Goal: Task Accomplishment & Management: Use online tool/utility

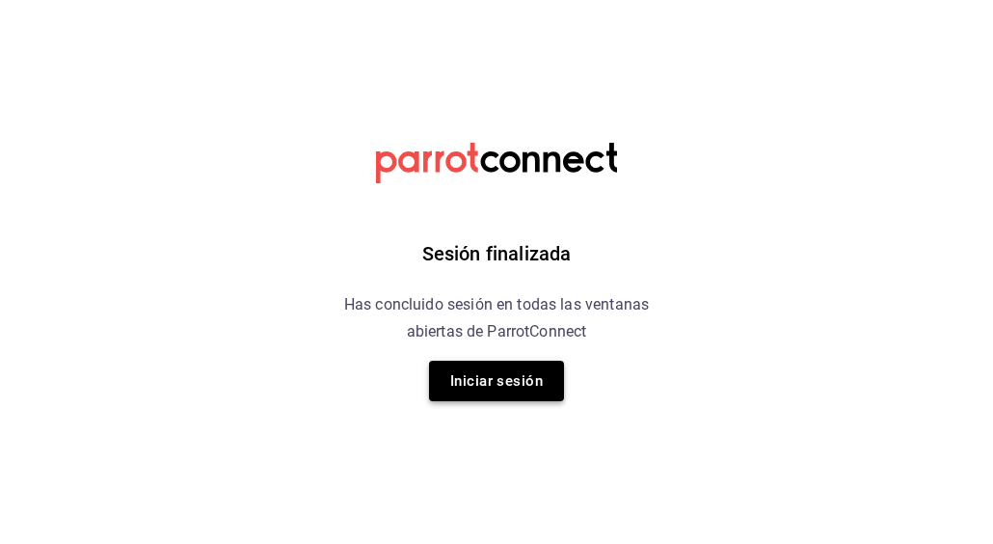
click at [545, 374] on button "Iniciar sesión" at bounding box center [496, 381] width 135 height 41
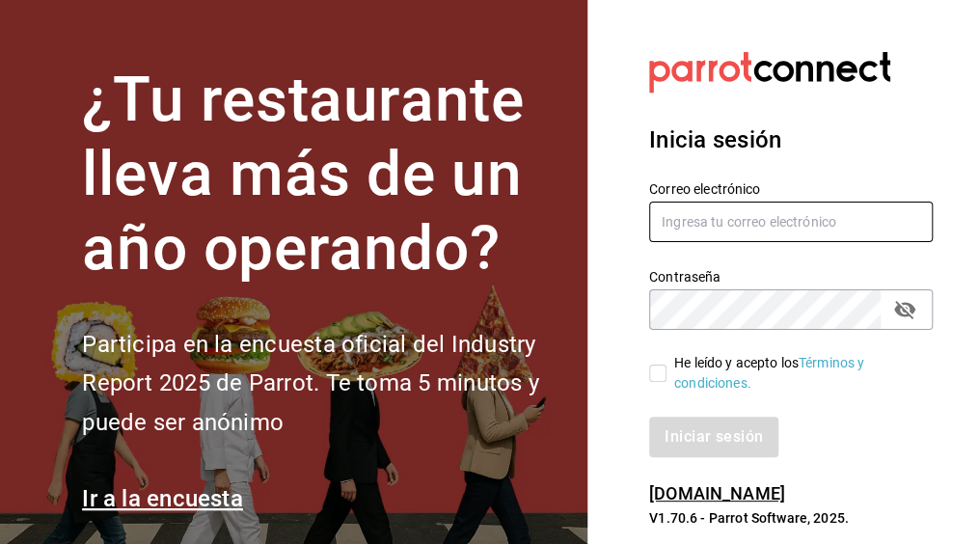
type input "[PERSON_NAME][EMAIL_ADDRESS][PERSON_NAME][DOMAIN_NAME]"
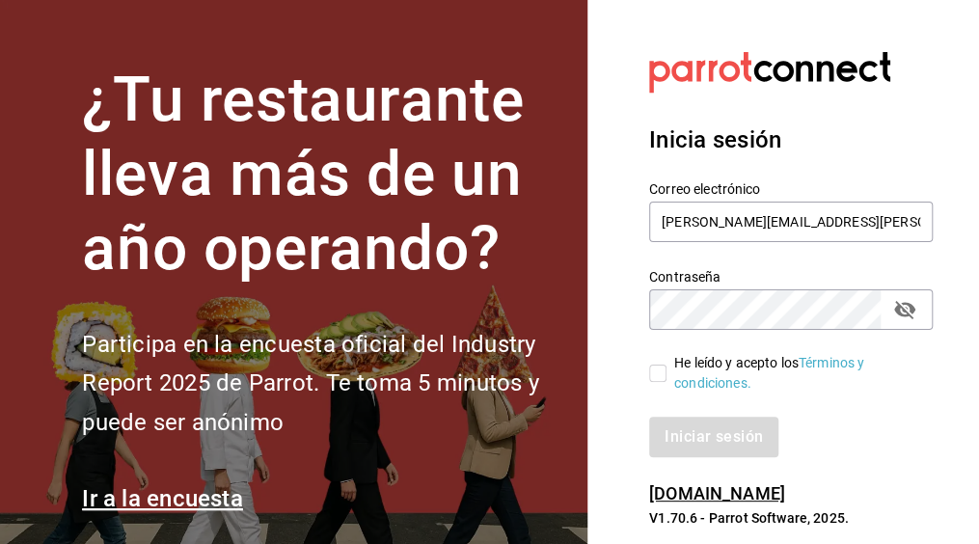
click at [650, 369] on input "He leído y acepto los Términos y condiciones." at bounding box center [657, 373] width 17 height 17
checkbox input "true"
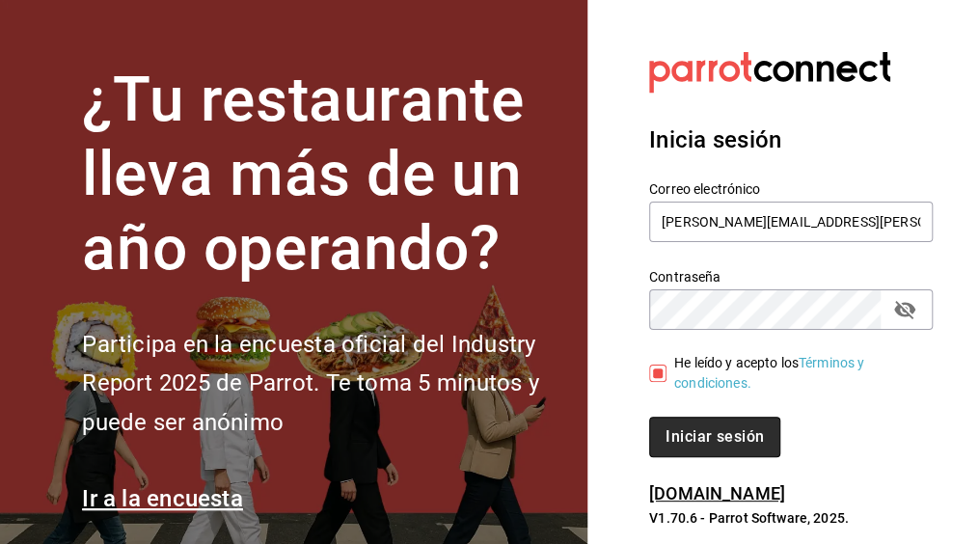
click at [681, 431] on button "Iniciar sesión" at bounding box center [714, 437] width 131 height 41
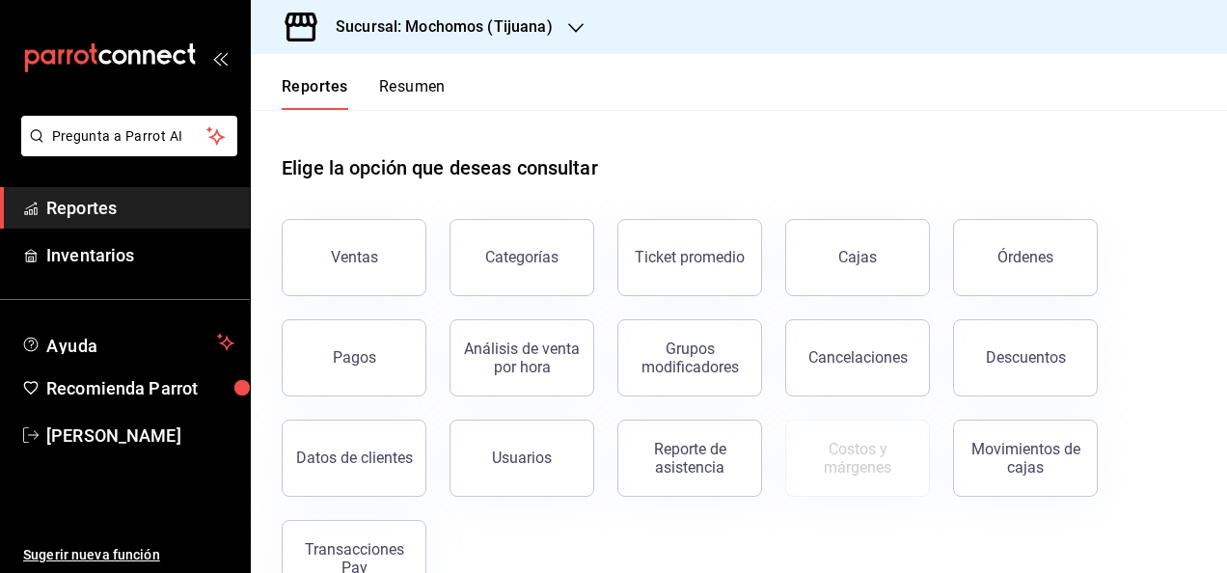
click at [590, 32] on div "Sucursal: Mochomos (Tijuana)" at bounding box center [739, 27] width 976 height 54
click at [579, 32] on icon "button" at bounding box center [575, 27] width 15 height 15
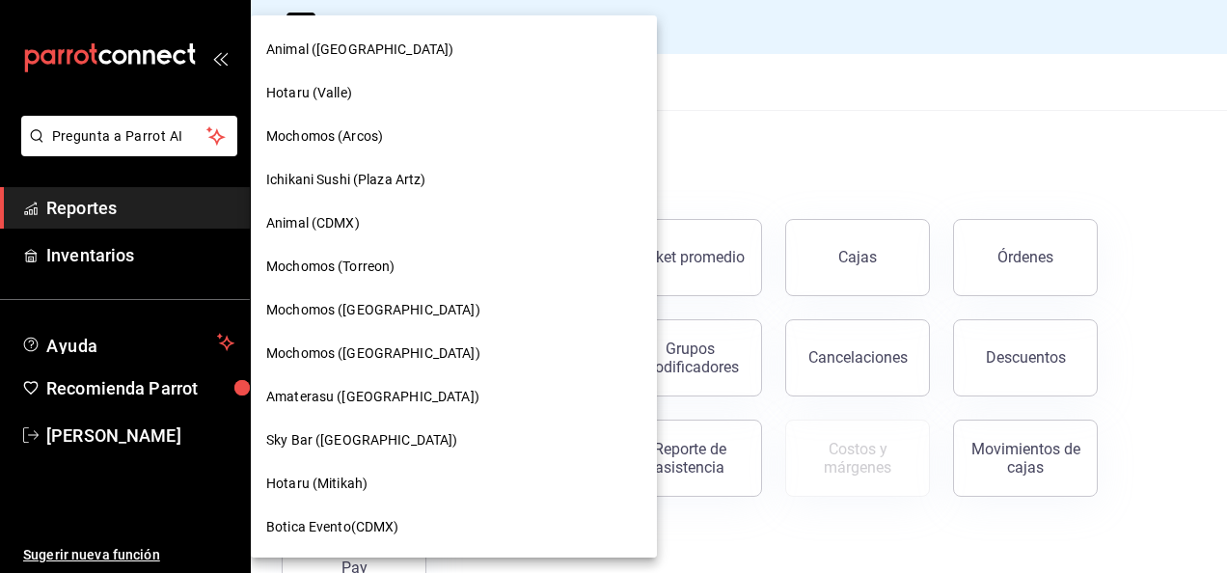
scroll to position [388, 0]
click at [425, 389] on div "Amaterasu ([GEOGRAPHIC_DATA])" at bounding box center [453, 395] width 375 height 20
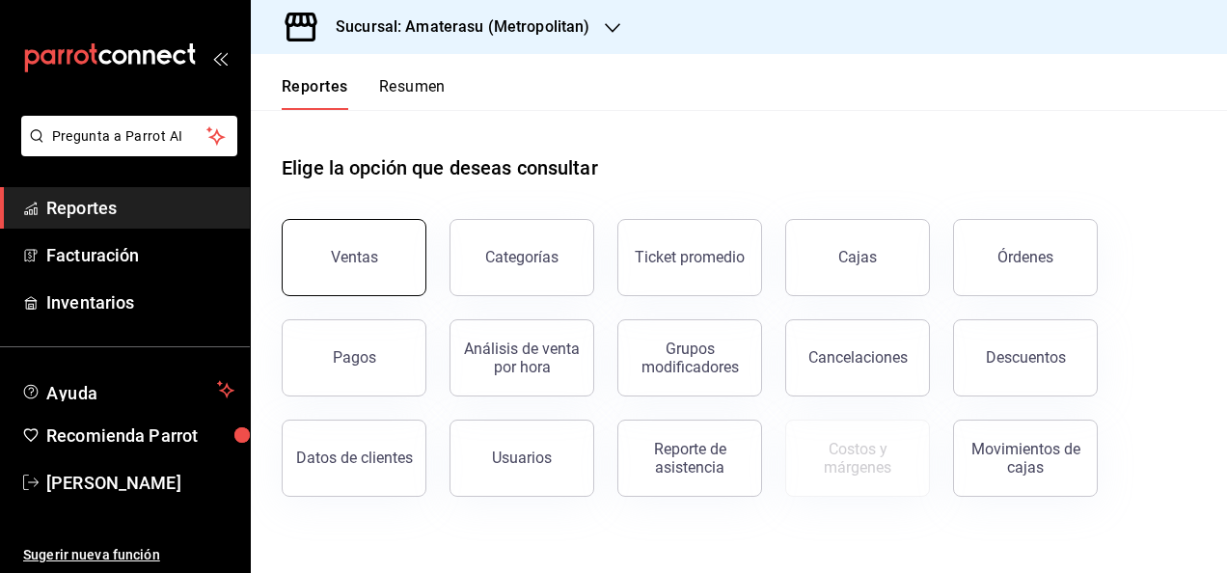
click at [364, 241] on button "Ventas" at bounding box center [354, 257] width 145 height 77
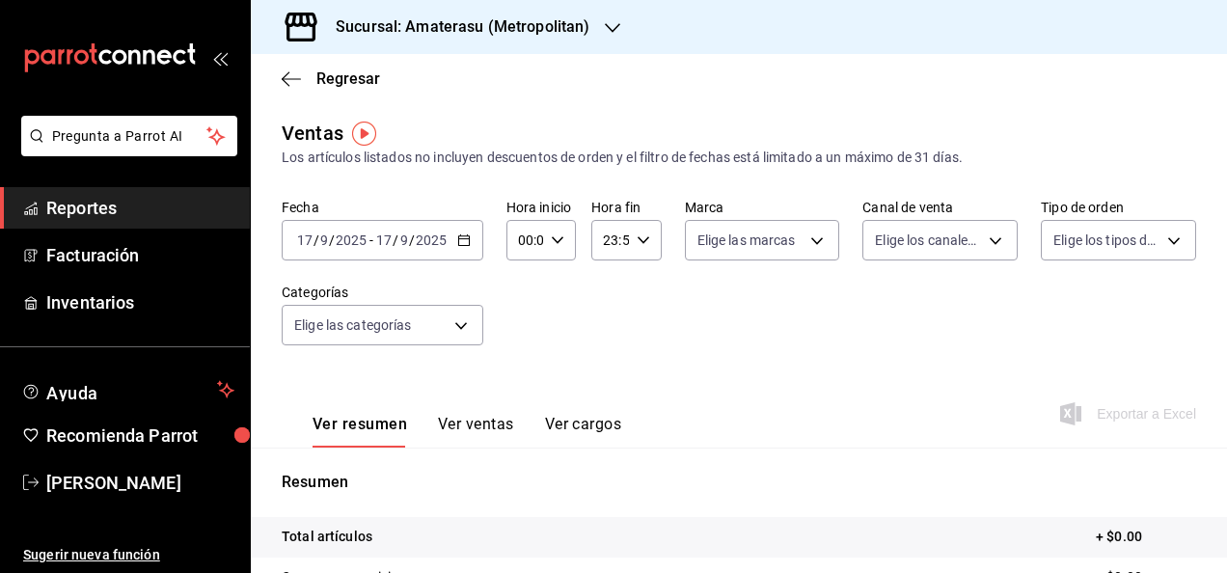
click at [461, 242] on icon "button" at bounding box center [464, 240] width 14 height 14
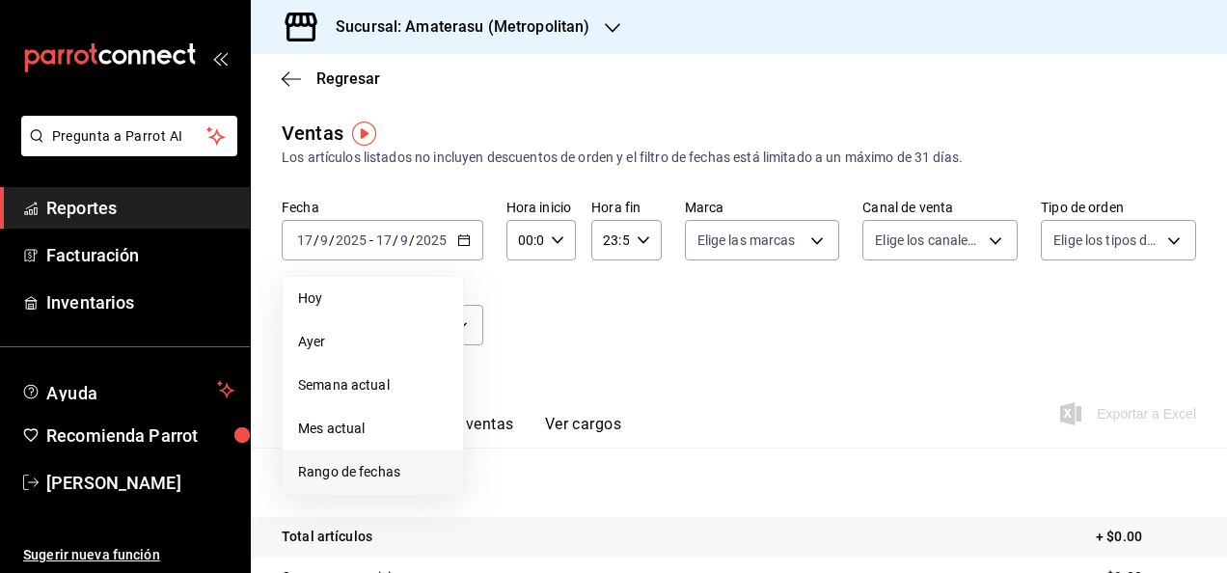
click at [399, 474] on span "Rango de fechas" at bounding box center [372, 472] width 149 height 20
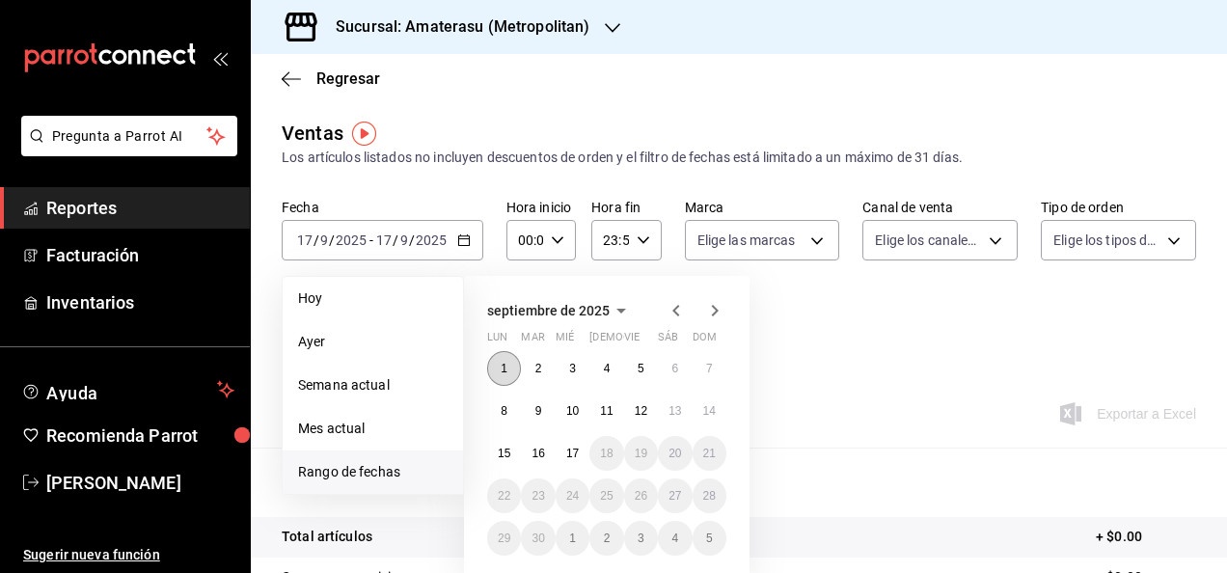
click at [498, 362] on button "1" at bounding box center [504, 368] width 34 height 35
click at [563, 446] on button "17" at bounding box center [572, 453] width 34 height 35
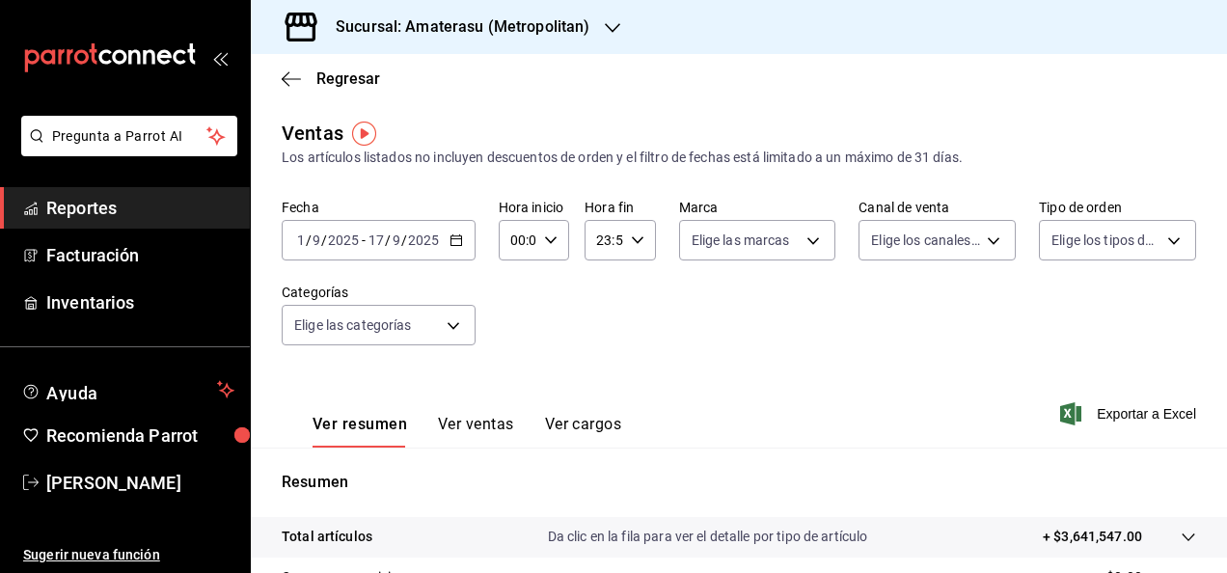
click at [554, 237] on div "00:00 Hora inicio" at bounding box center [534, 240] width 70 height 41
click at [522, 365] on button "05" at bounding box center [513, 369] width 27 height 39
type input "05:00"
click at [636, 239] on div at bounding box center [613, 286] width 1227 height 573
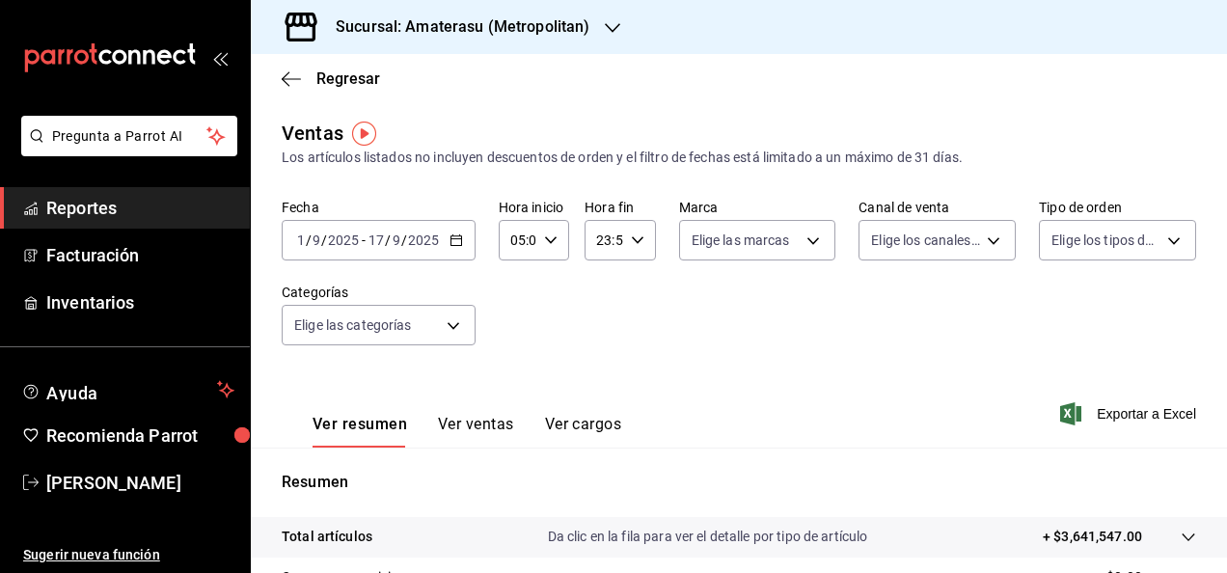
click at [631, 243] on icon "button" at bounding box center [638, 240] width 14 height 14
click at [594, 274] on button "05" at bounding box center [598, 262] width 27 height 39
click at [635, 289] on span "00" at bounding box center [634, 289] width 4 height 15
type input "05:00"
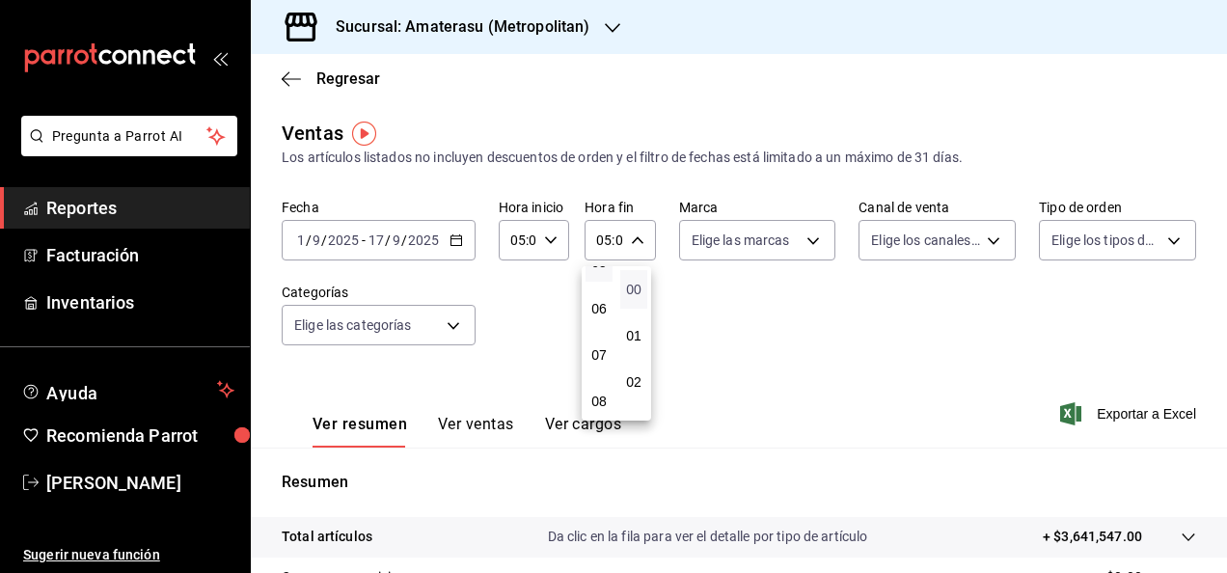
click at [635, 289] on span "00" at bounding box center [634, 289] width 4 height 15
click at [794, 361] on div at bounding box center [613, 286] width 1227 height 573
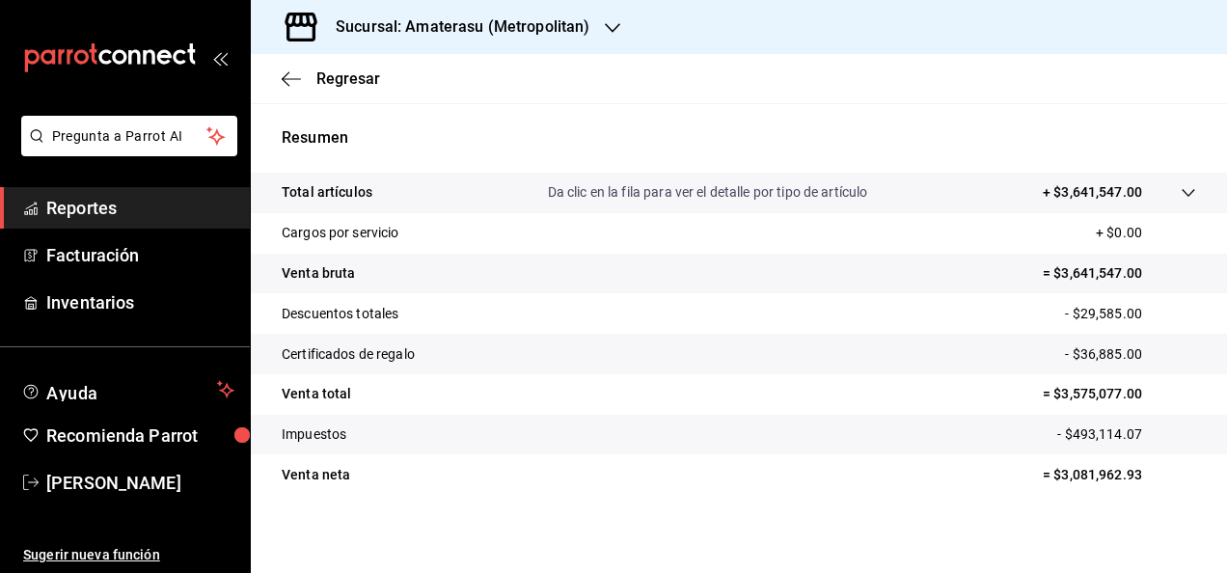
scroll to position [351, 0]
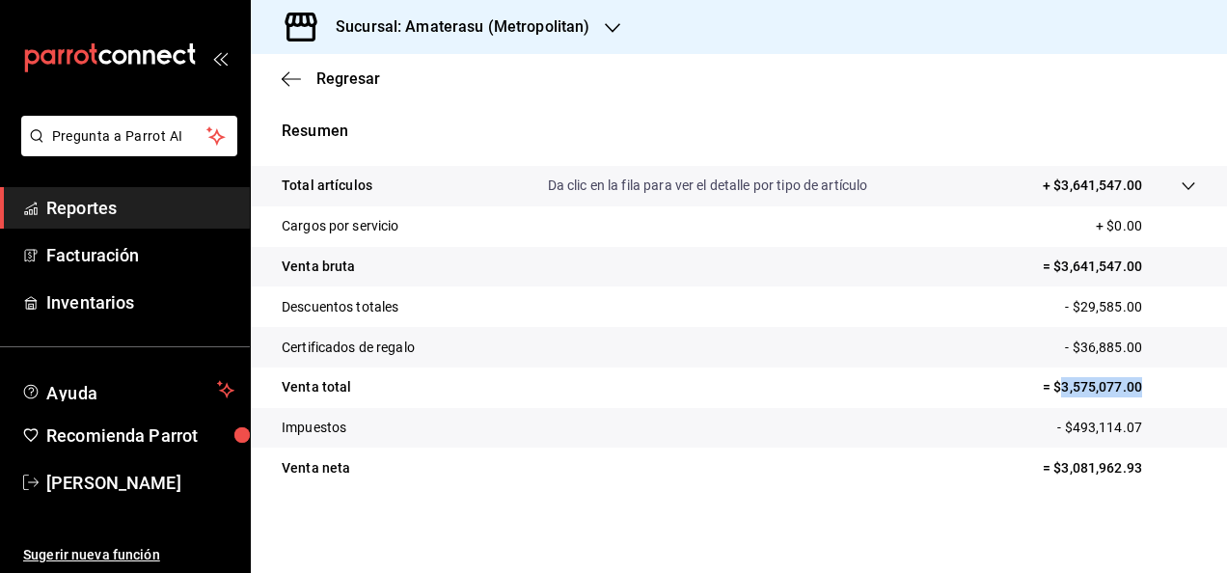
drag, startPoint x: 1044, startPoint y: 381, endPoint x: 1137, endPoint y: 384, distance: 92.6
click at [992, 384] on p "= $3,575,077.00" at bounding box center [1118, 387] width 153 height 20
copy p "3,575,077.00"
click at [143, 211] on span "Reportes" at bounding box center [140, 208] width 188 height 26
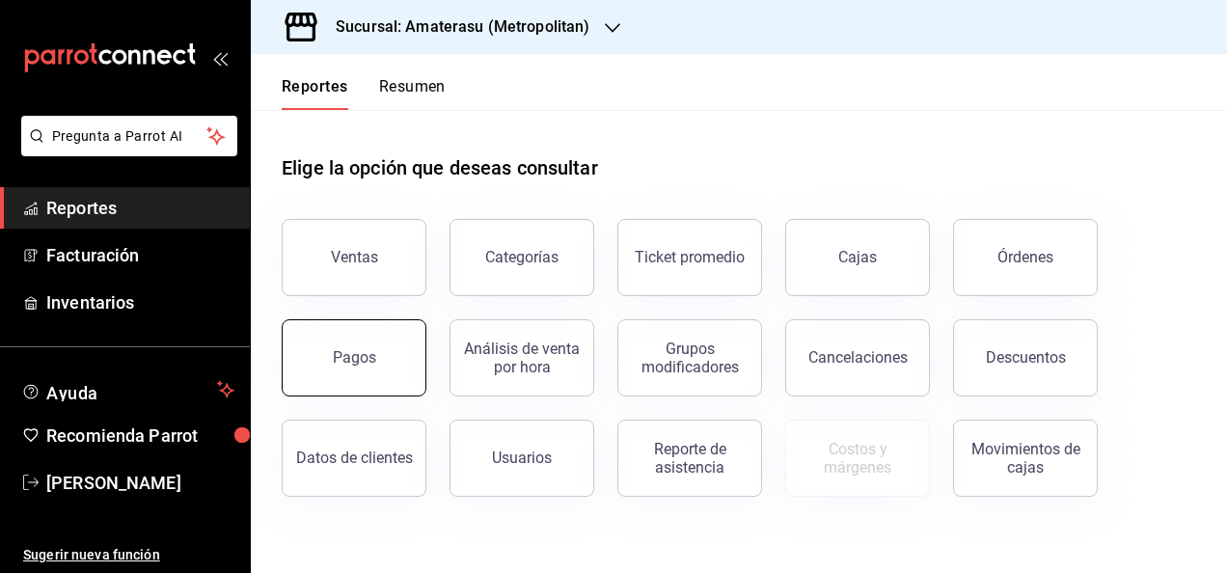
click at [354, 344] on button "Pagos" at bounding box center [354, 357] width 145 height 77
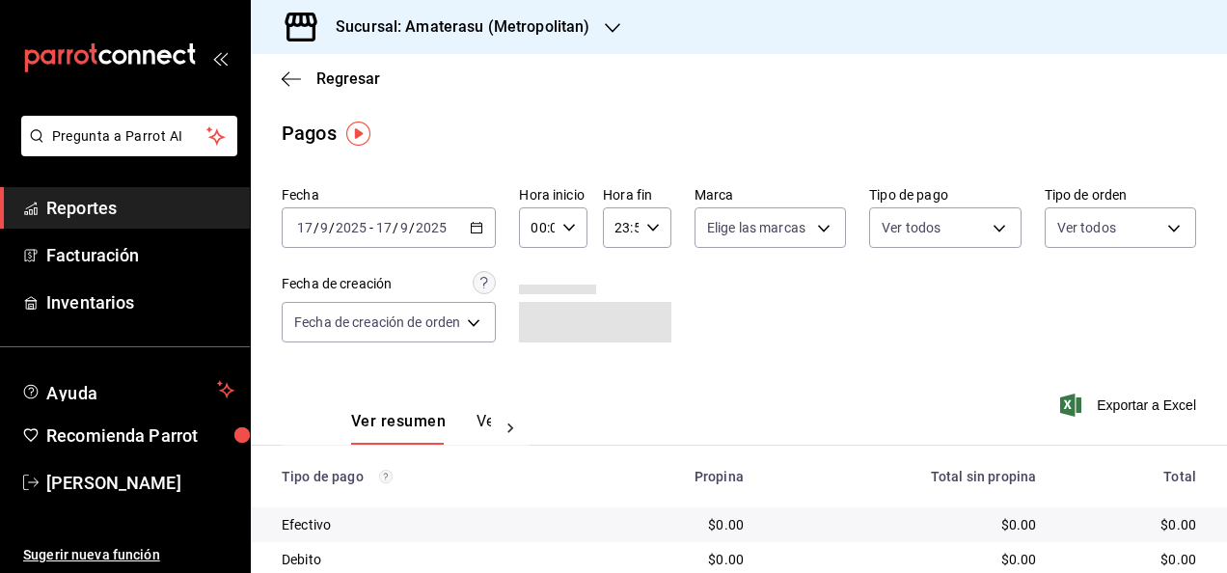
click at [482, 230] on icon "button" at bounding box center [477, 228] width 14 height 14
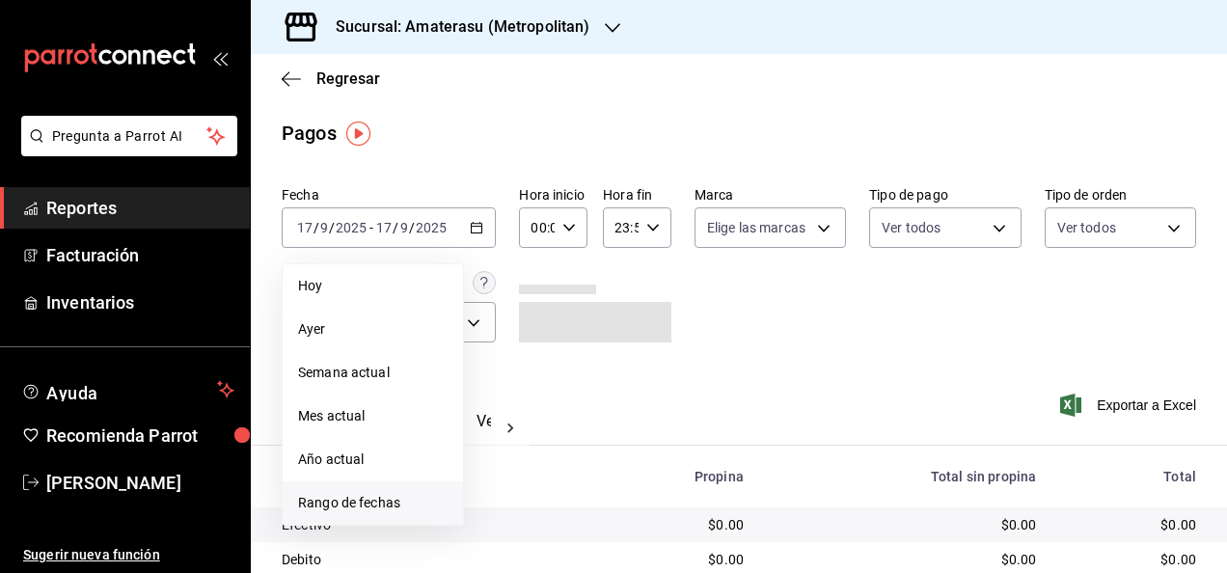
click at [405, 505] on span "Rango de fechas" at bounding box center [372, 503] width 149 height 20
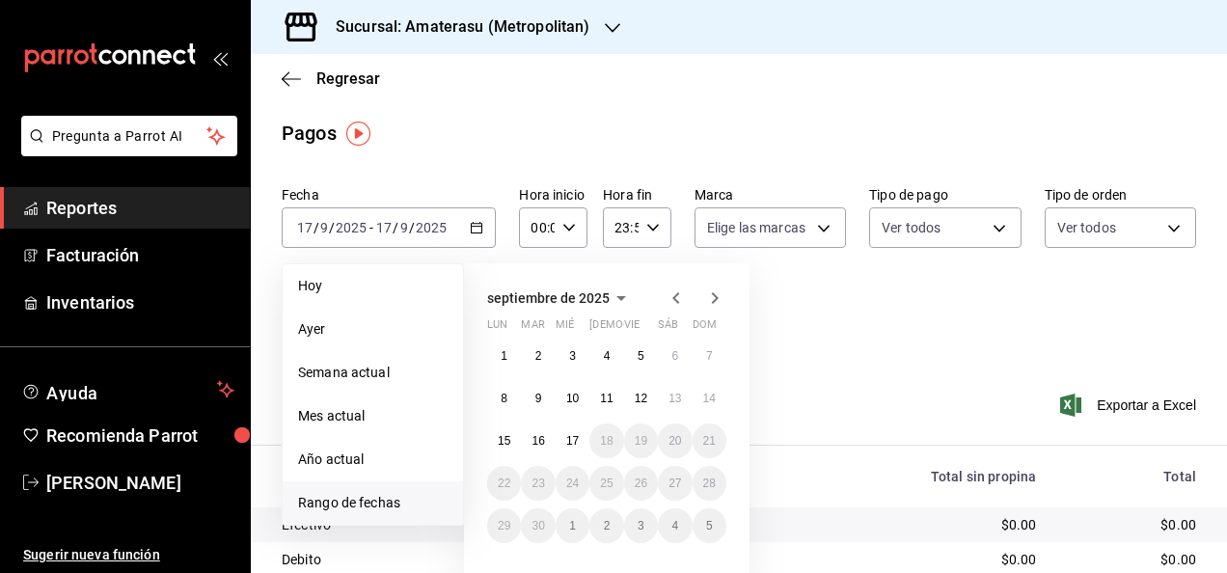
click at [480, 344] on div "septiembre de 2025 lun mar [PERSON_NAME] vie sáb dom 1 2 3 4 5 6 7 8 9 10 11 12…" at bounding box center [606, 421] width 285 height 317
click at [500, 347] on button "1" at bounding box center [504, 355] width 34 height 35
click at [577, 443] on abbr "17" at bounding box center [572, 441] width 13 height 14
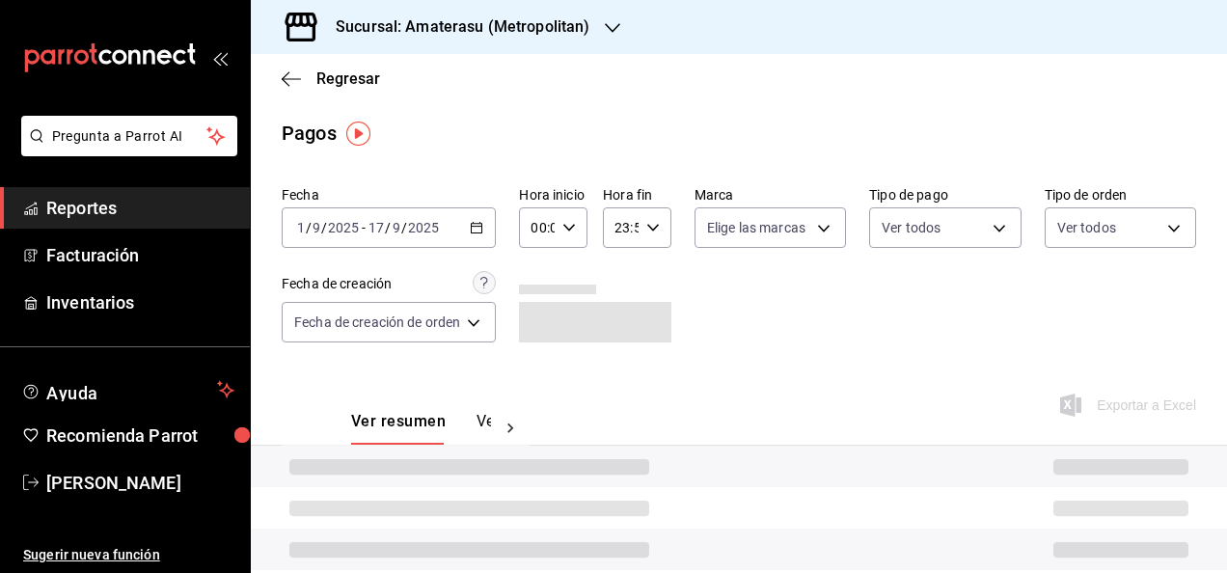
click at [577, 227] on div "00:00 Hora inicio" at bounding box center [553, 227] width 68 height 41
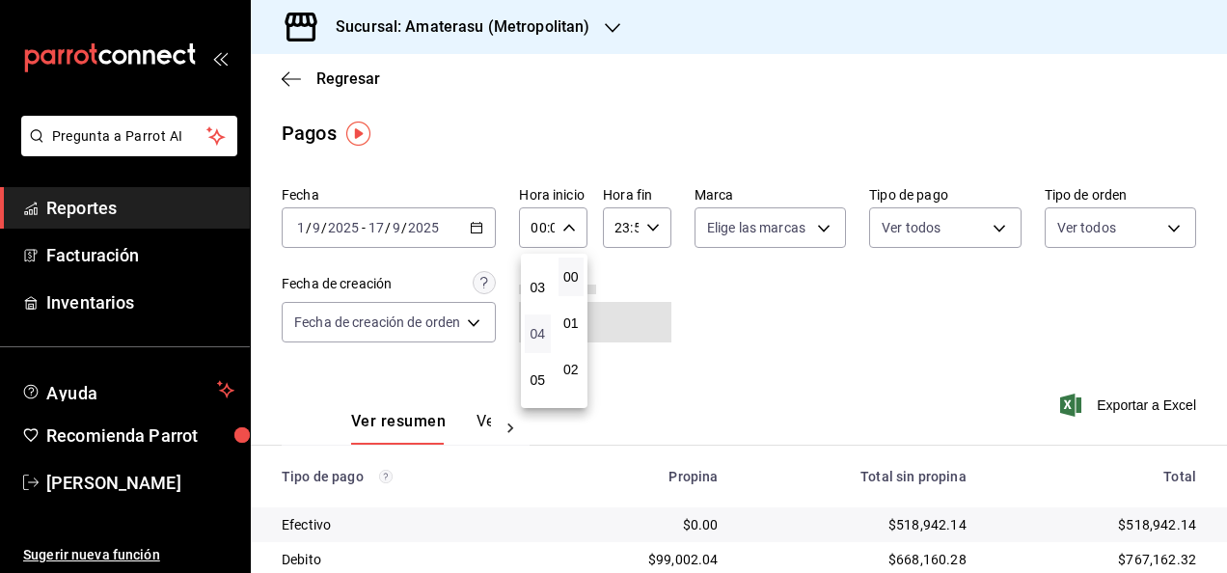
scroll to position [141, 0]
click at [539, 361] on span "05" at bounding box center [537, 367] width 3 height 15
type input "05:00"
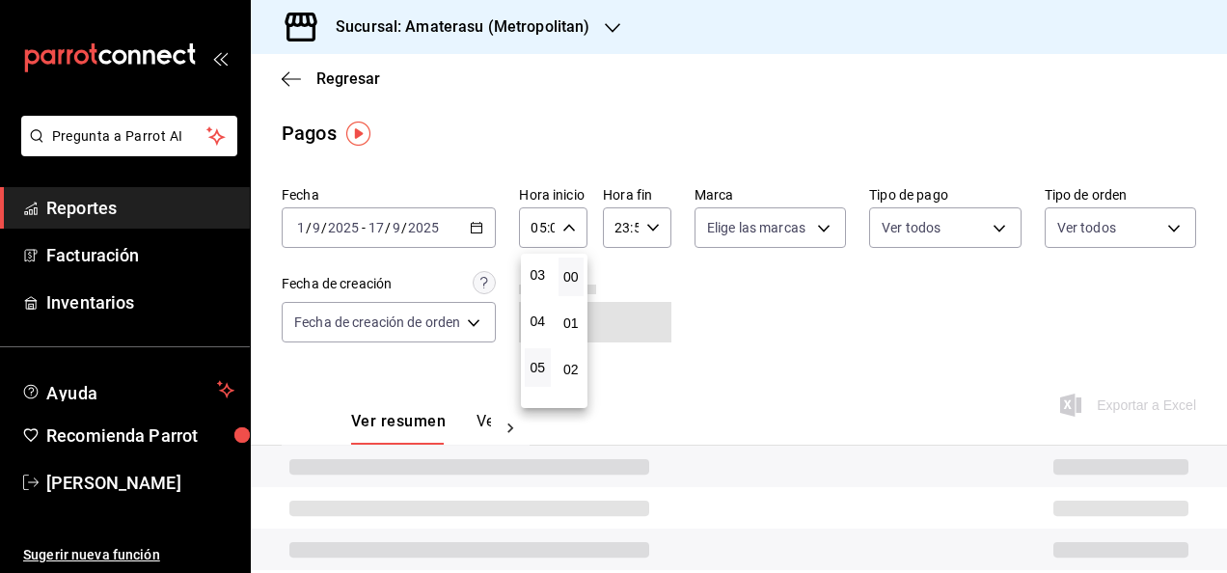
click at [659, 256] on div at bounding box center [613, 286] width 1227 height 573
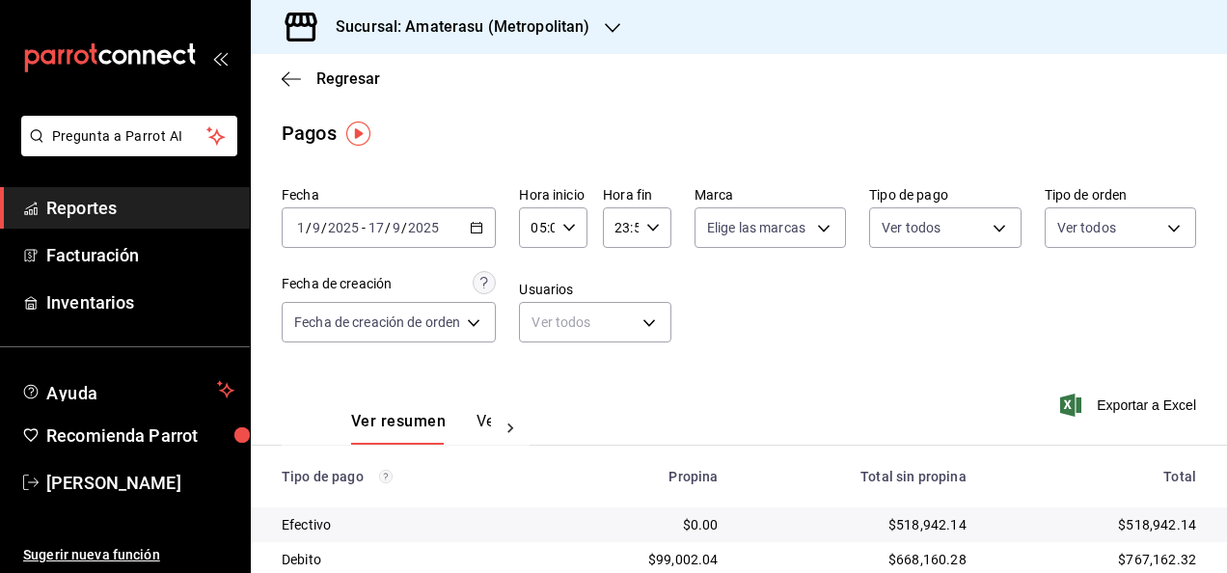
click at [650, 221] on icon "button" at bounding box center [653, 228] width 14 height 14
click at [617, 287] on span "05" at bounding box center [618, 282] width 3 height 15
click at [654, 284] on span "00" at bounding box center [652, 276] width 3 height 15
type input "05:00"
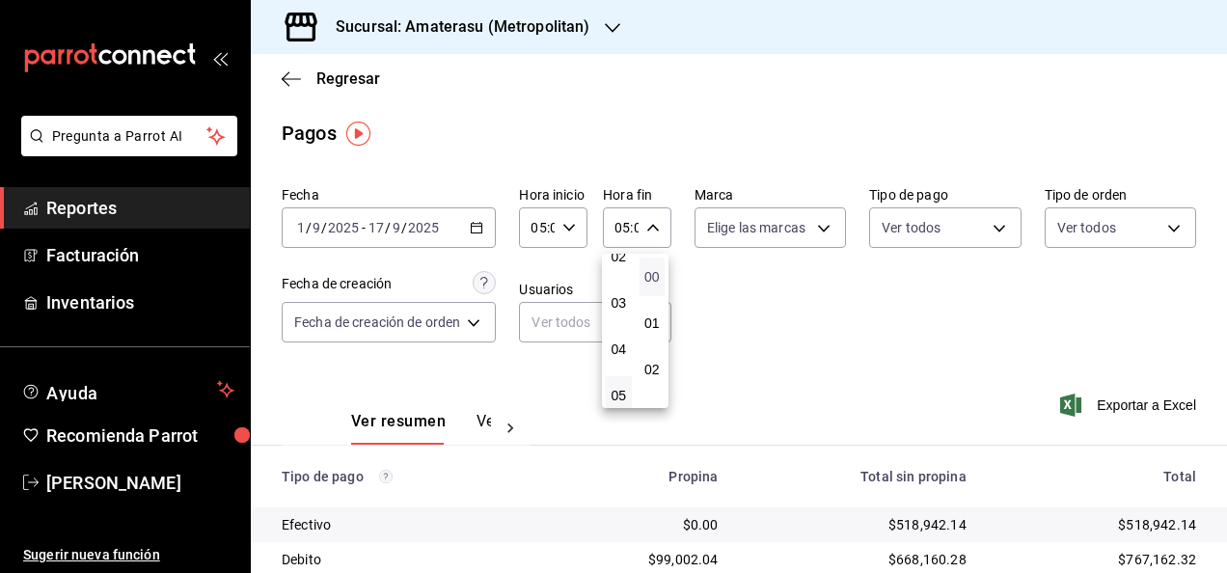
click at [654, 281] on span "00" at bounding box center [652, 276] width 3 height 15
click at [992, 407] on div at bounding box center [613, 286] width 1227 height 573
click at [992, 403] on span "Exportar a Excel" at bounding box center [1130, 404] width 132 height 23
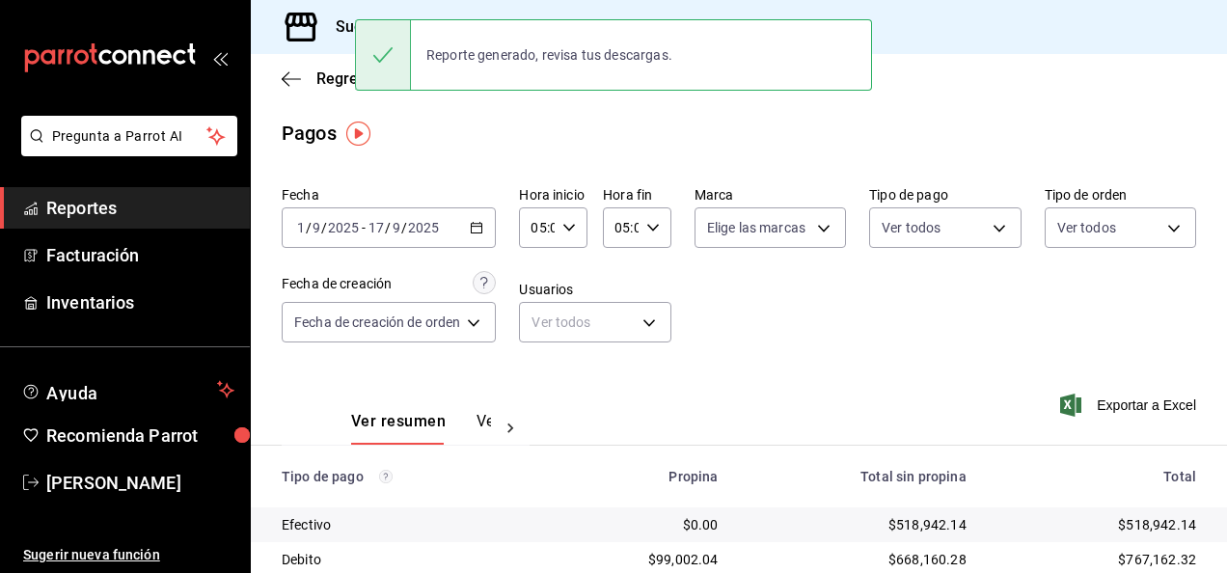
click at [515, 15] on div "Reporte generado, revisa tus descargas." at bounding box center [613, 55] width 517 height 83
click at [492, 5] on div "Sucursal: Amaterasu (Metropolitan)" at bounding box center [447, 27] width 362 height 54
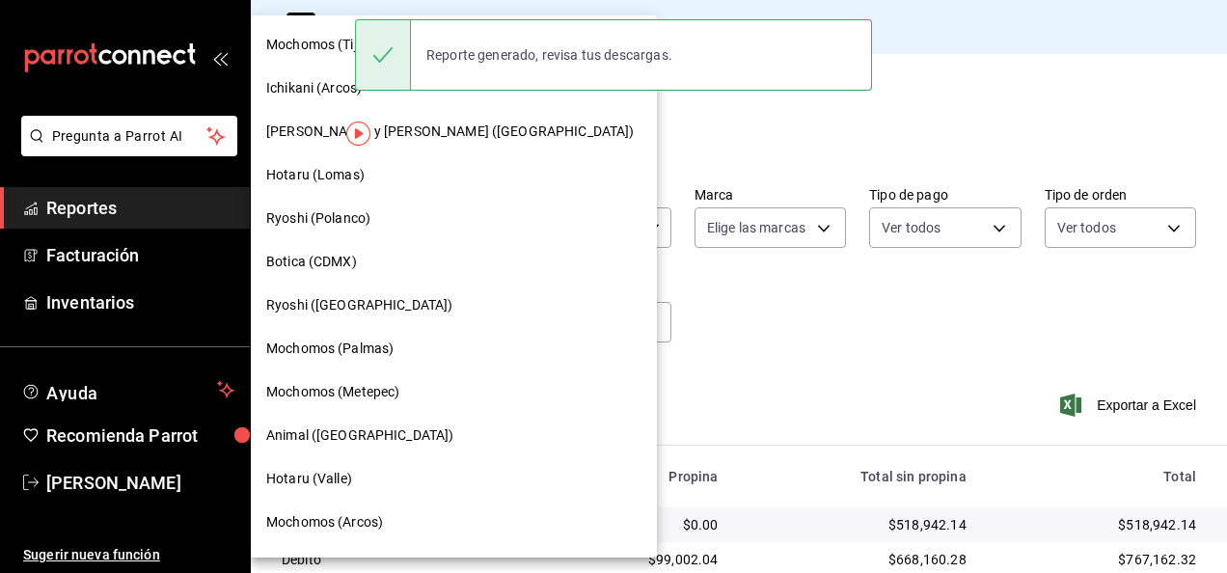
click at [392, 172] on div "Hotaru (Lomas)" at bounding box center [453, 175] width 375 height 20
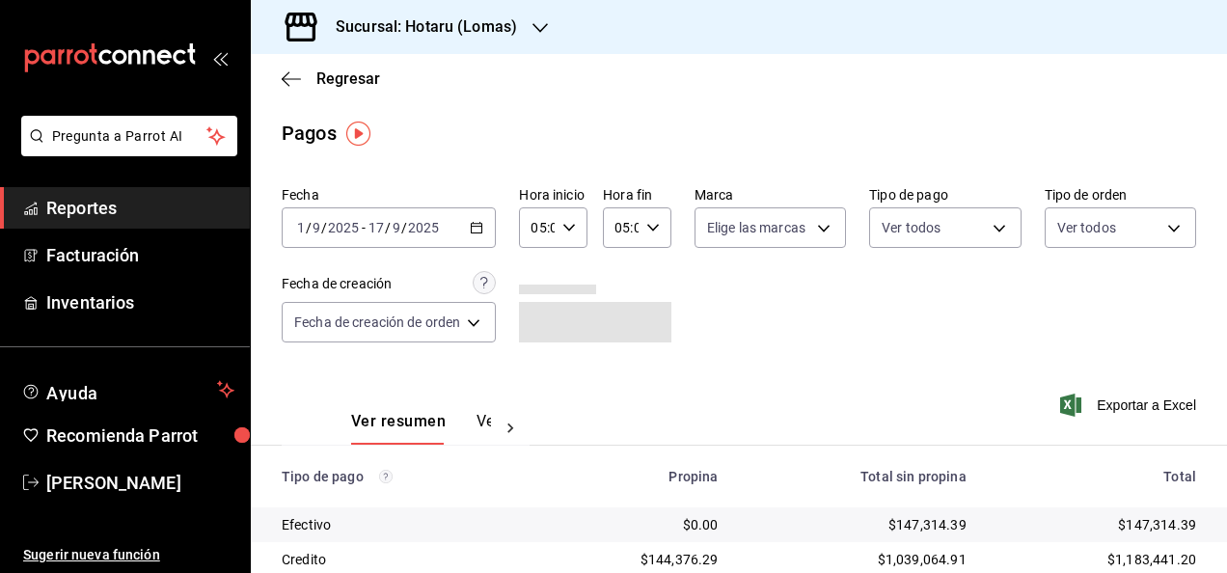
click at [119, 207] on span "Reportes" at bounding box center [140, 208] width 188 height 26
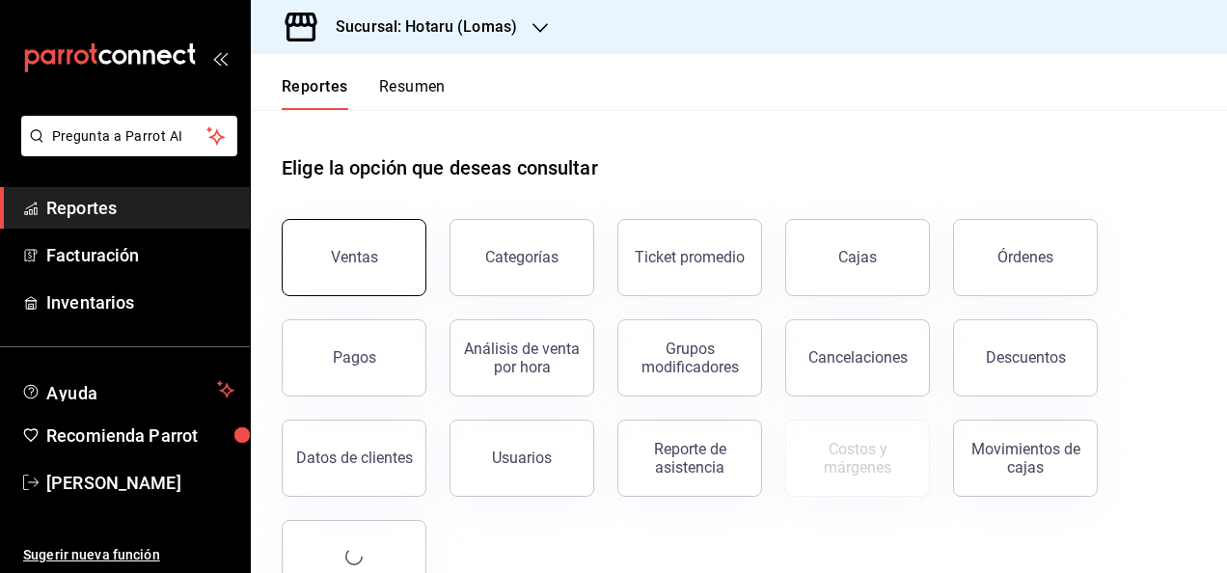
click at [344, 241] on button "Ventas" at bounding box center [354, 257] width 145 height 77
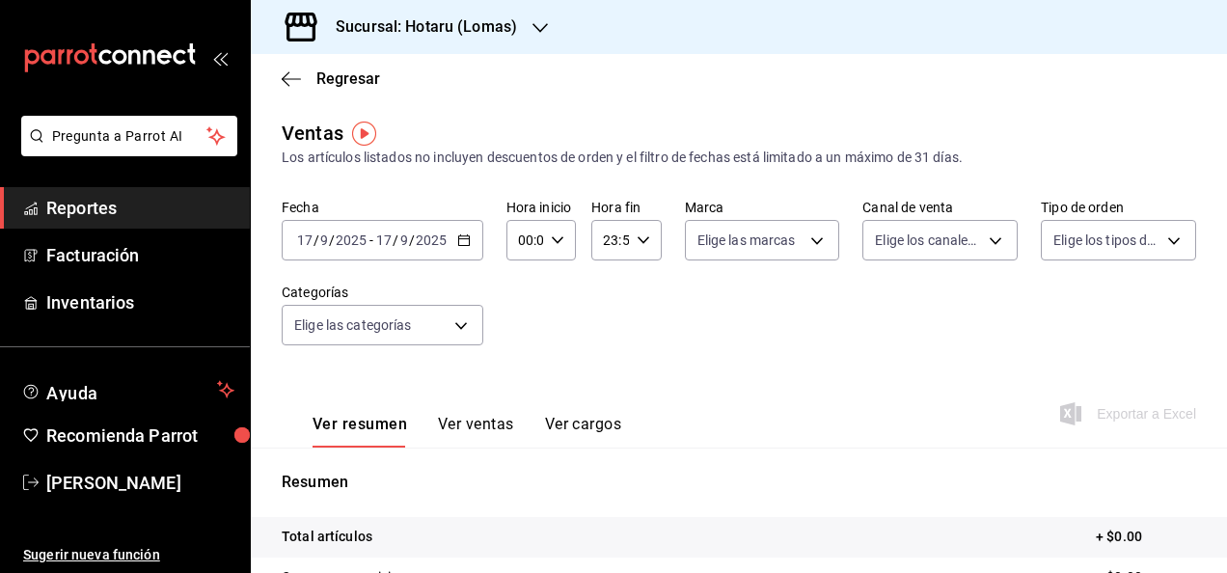
click at [462, 239] on \(Stroke\) "button" at bounding box center [463, 238] width 11 height 1
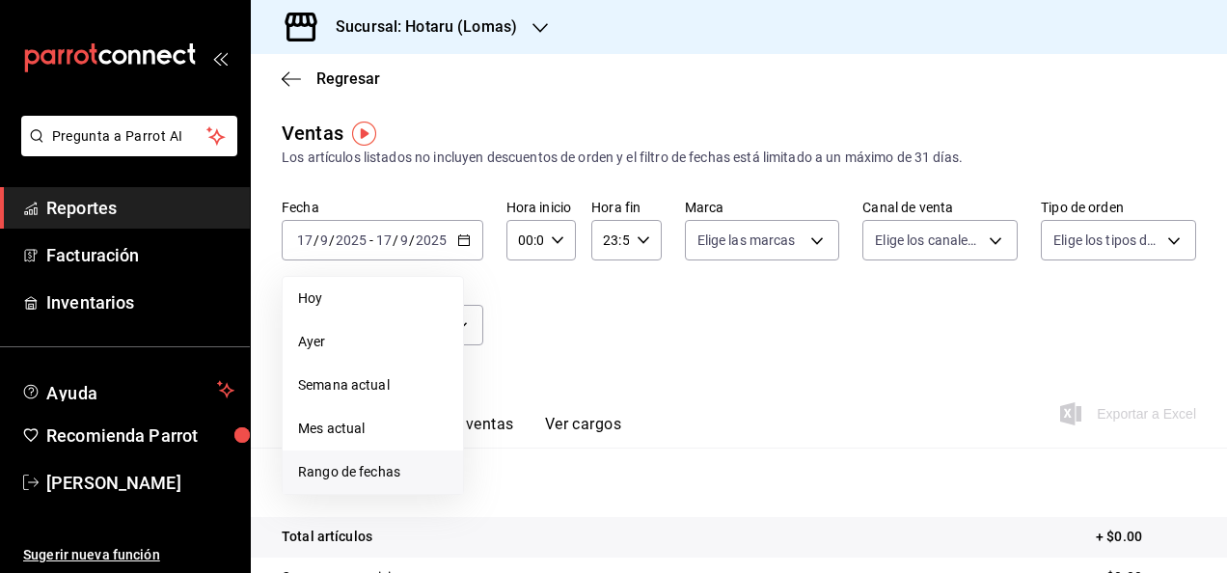
click at [413, 477] on span "Rango de fechas" at bounding box center [372, 472] width 149 height 20
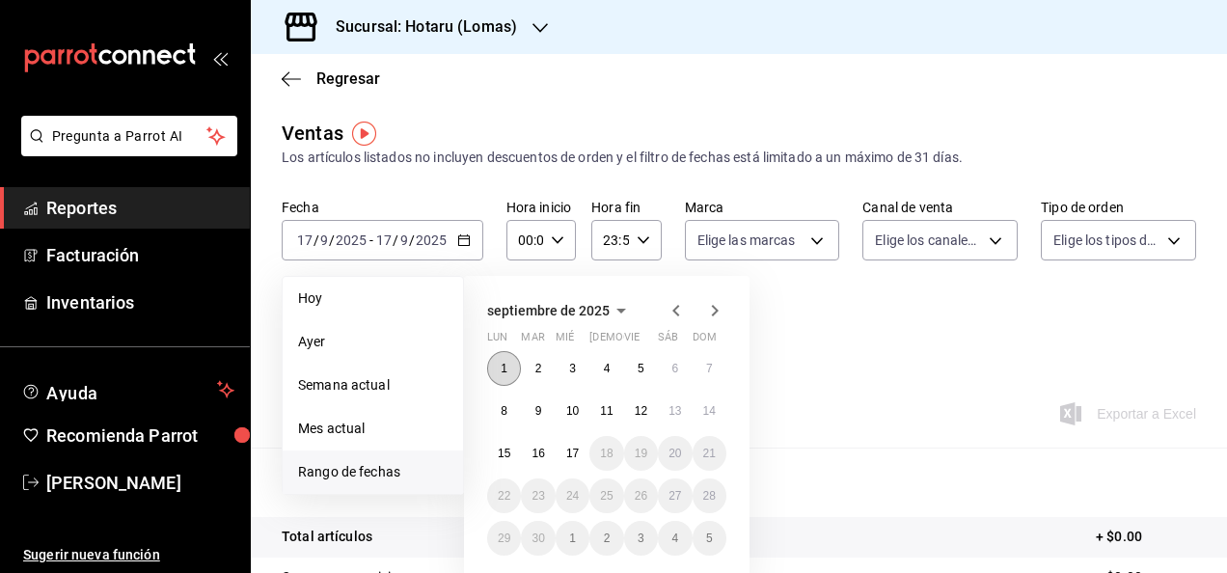
click at [500, 371] on abbr "1" at bounding box center [503, 369] width 7 height 14
click at [561, 449] on button "17" at bounding box center [572, 453] width 34 height 35
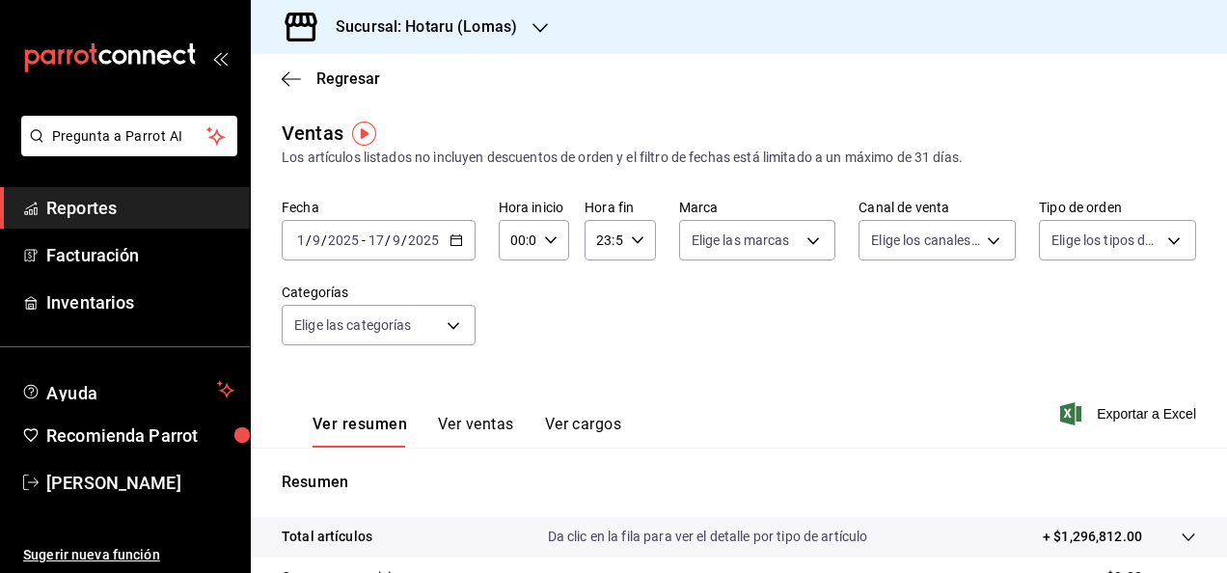
click at [559, 236] on div "00:00 Hora inicio" at bounding box center [534, 240] width 70 height 41
click at [518, 378] on button "05" at bounding box center [513, 391] width 27 height 39
type input "05:00"
click at [636, 245] on div at bounding box center [613, 286] width 1227 height 573
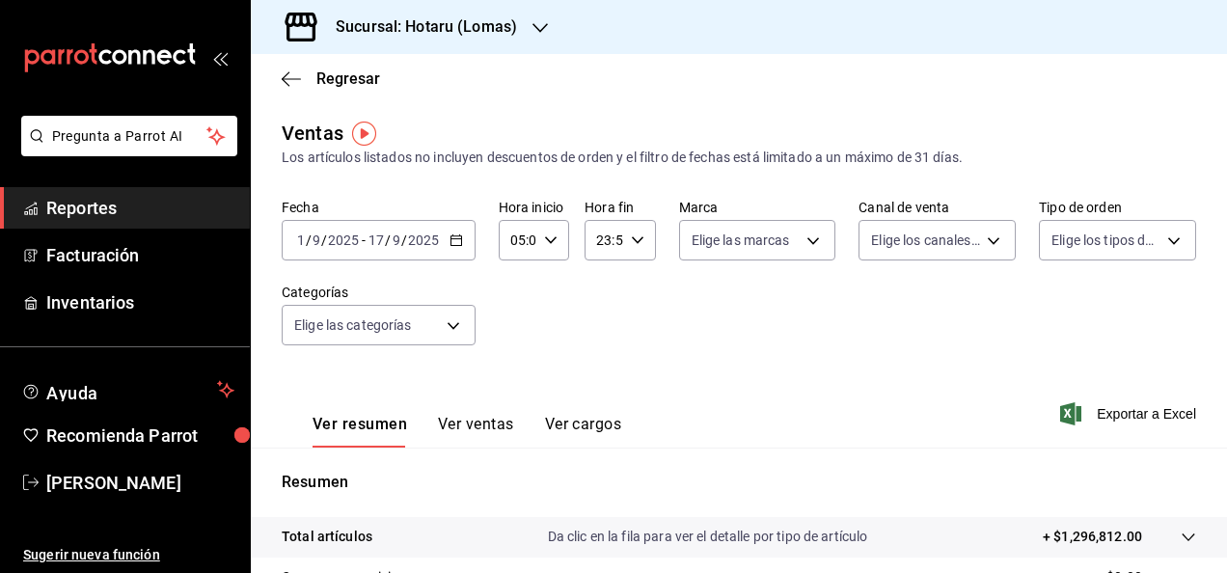
click at [636, 245] on icon "button" at bounding box center [638, 240] width 14 height 14
click at [600, 363] on button "05" at bounding box center [598, 355] width 27 height 39
click at [635, 286] on span "00" at bounding box center [634, 289] width 4 height 15
type input "05:00"
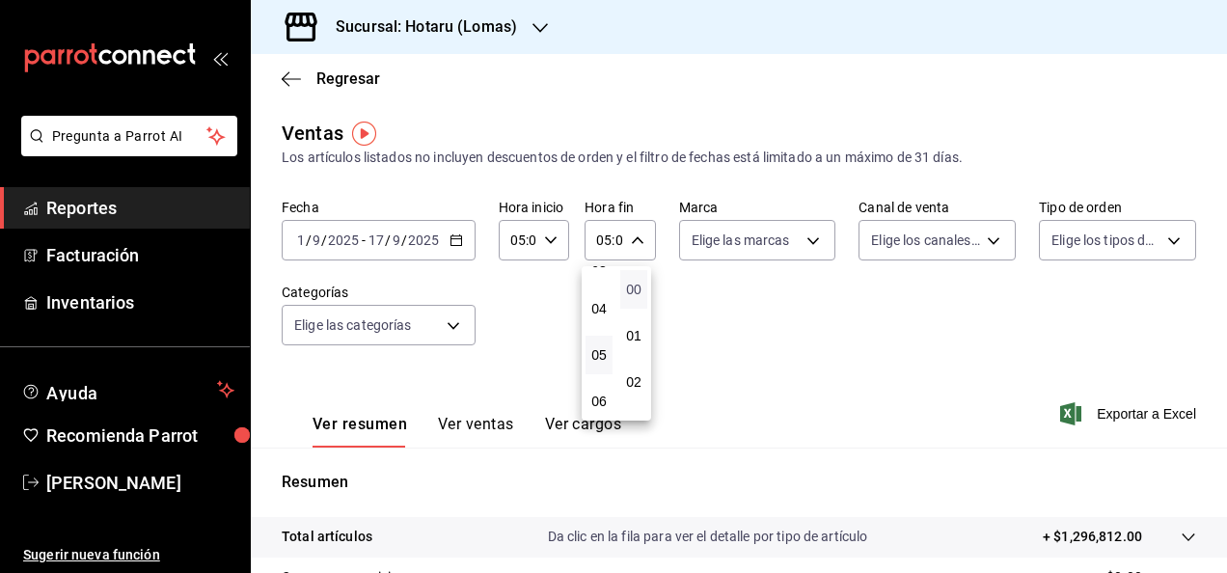
click at [635, 286] on span "00" at bounding box center [634, 289] width 4 height 15
click at [851, 373] on div at bounding box center [613, 286] width 1227 height 573
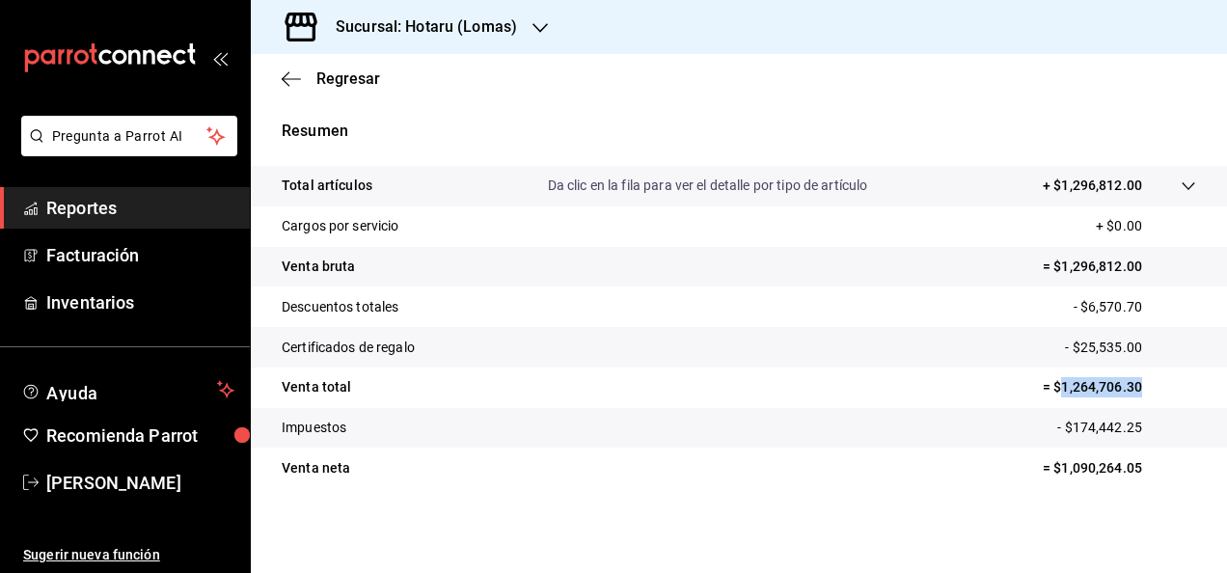
drag, startPoint x: 1045, startPoint y: 384, endPoint x: 1141, endPoint y: 384, distance: 95.5
click at [992, 384] on p "= $1,264,706.30" at bounding box center [1118, 387] width 153 height 20
copy p "1,264,706.30"
click at [177, 197] on span "Reportes" at bounding box center [140, 208] width 188 height 26
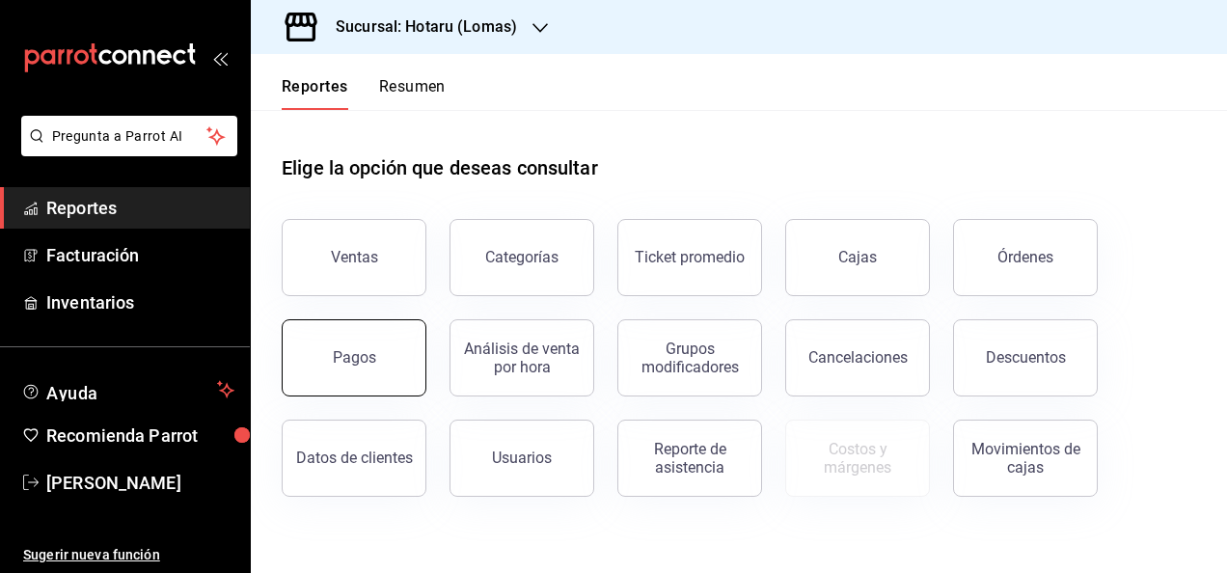
click at [357, 365] on div "Pagos" at bounding box center [354, 357] width 43 height 18
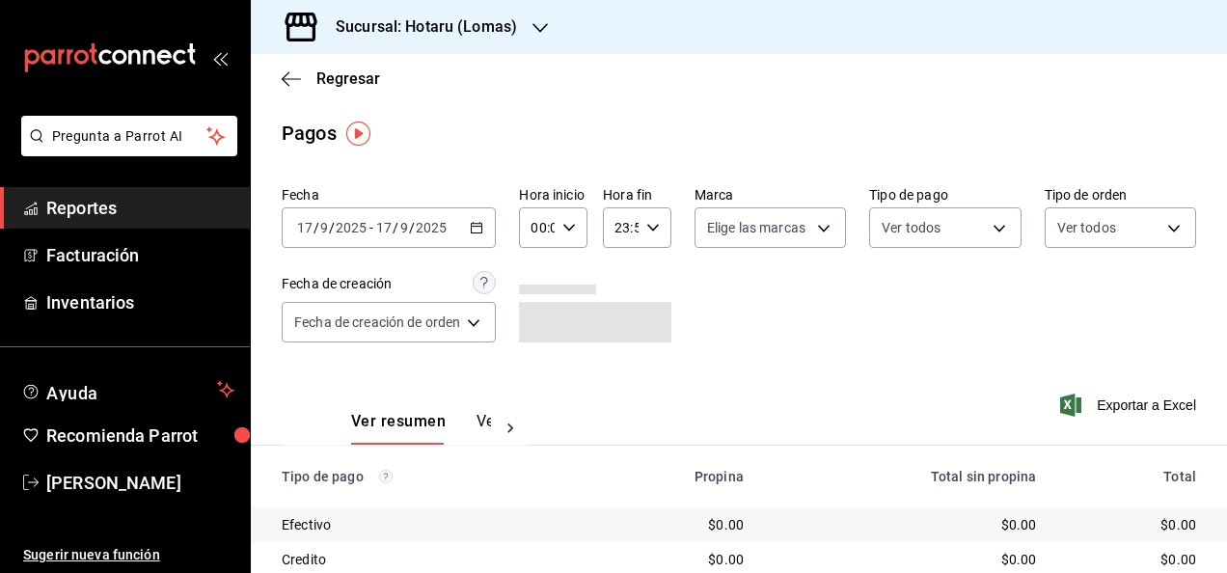
click at [483, 222] on icon "button" at bounding box center [477, 228] width 14 height 14
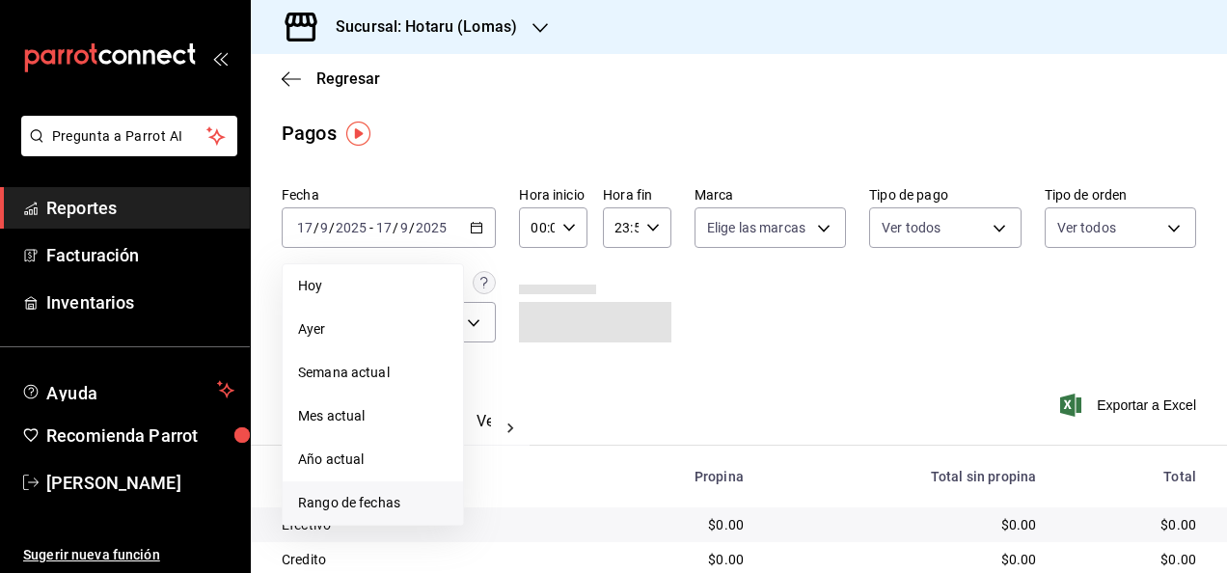
click at [399, 506] on span "Rango de fechas" at bounding box center [372, 503] width 149 height 20
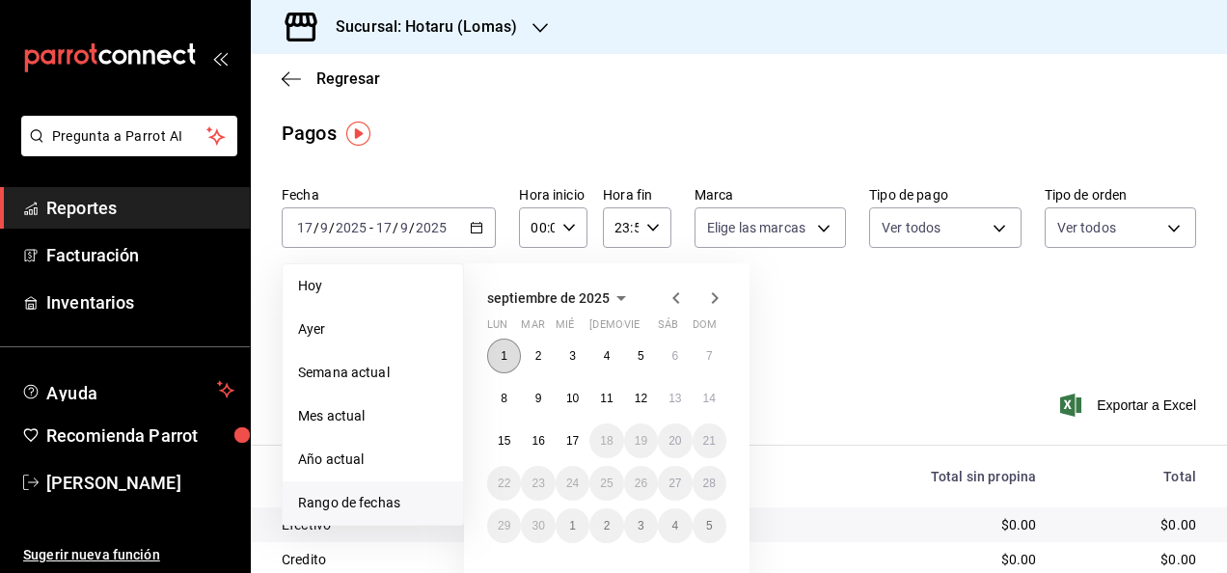
click at [492, 347] on button "1" at bounding box center [504, 355] width 34 height 35
click at [500, 353] on button "1" at bounding box center [504, 355] width 34 height 35
click at [578, 435] on abbr "17" at bounding box center [572, 441] width 13 height 14
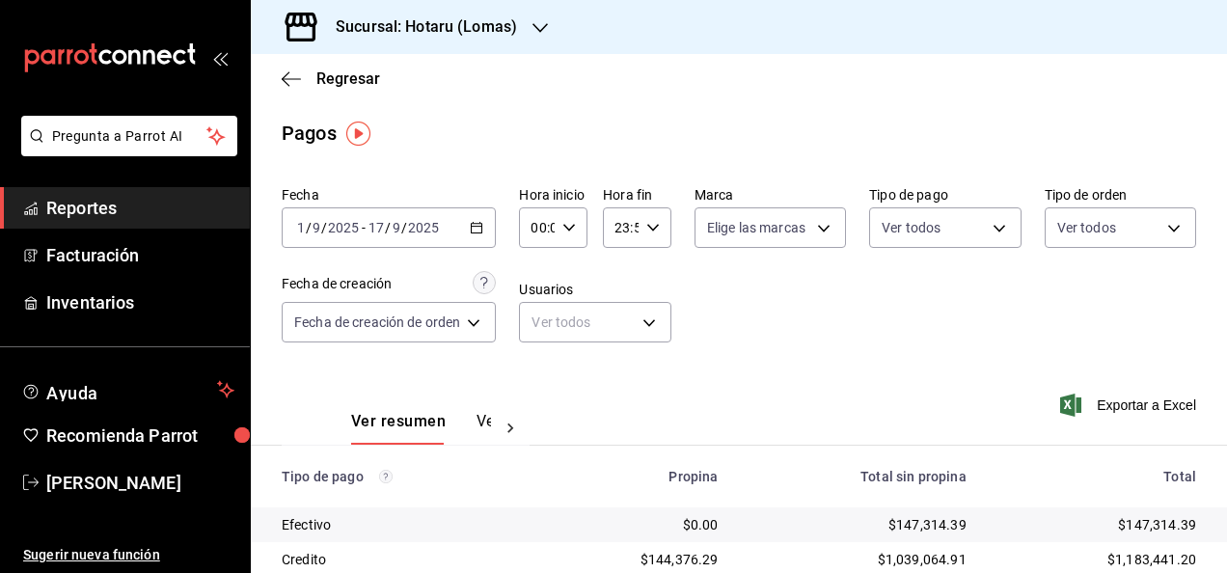
click at [571, 232] on icon "button" at bounding box center [569, 228] width 14 height 14
click at [532, 347] on button "05" at bounding box center [538, 357] width 26 height 39
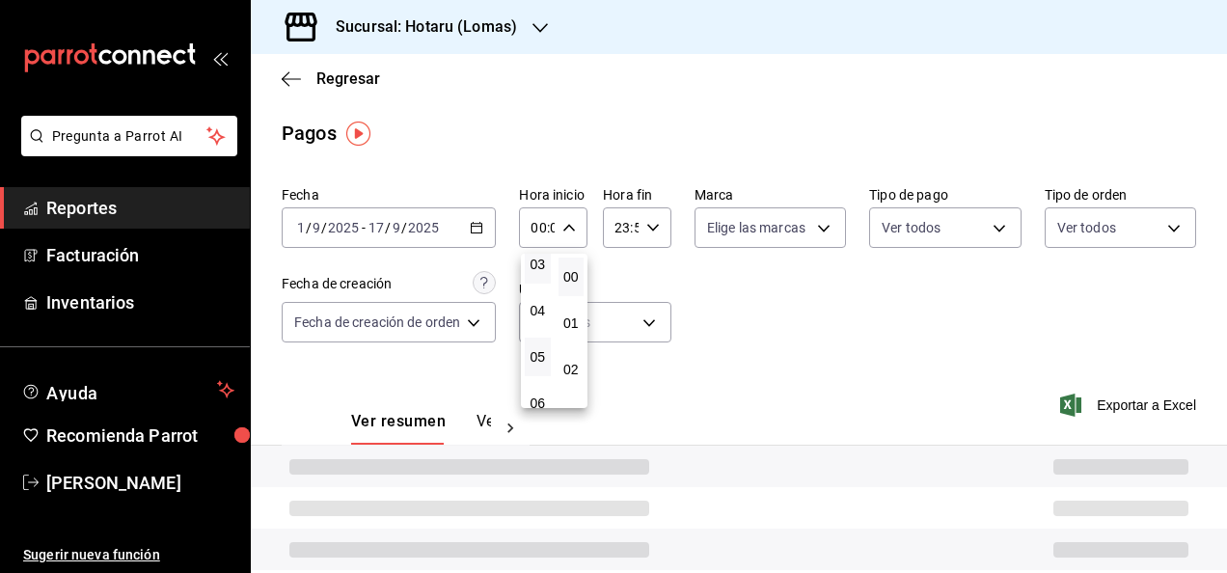
type input "05:00"
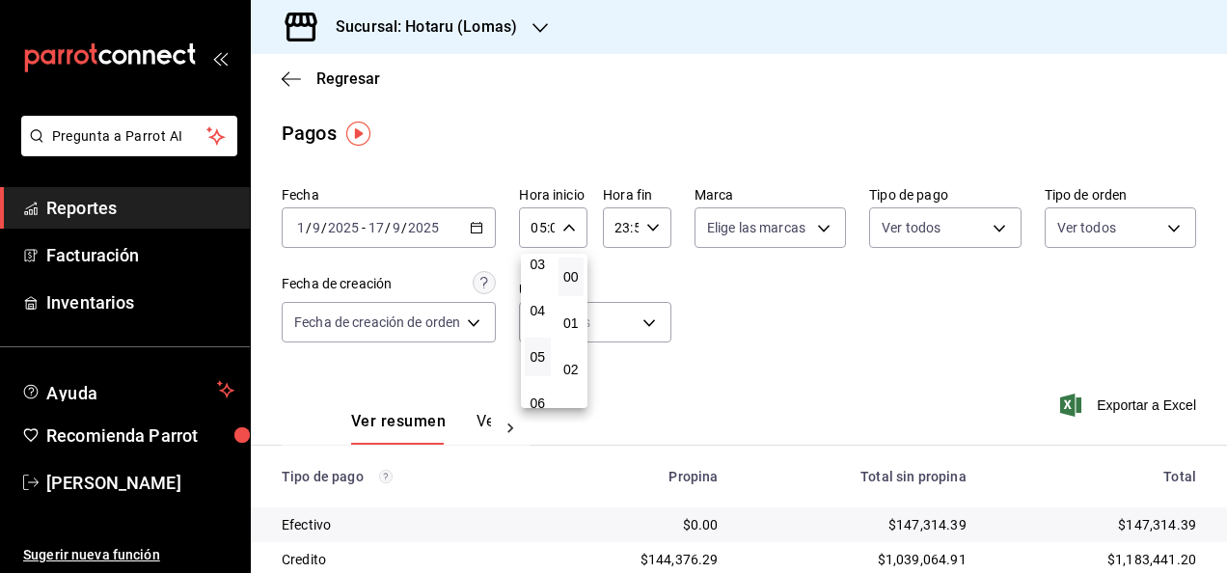
click at [650, 222] on div at bounding box center [613, 286] width 1227 height 573
click at [650, 235] on div "23:59 Hora fin" at bounding box center [637, 227] width 68 height 41
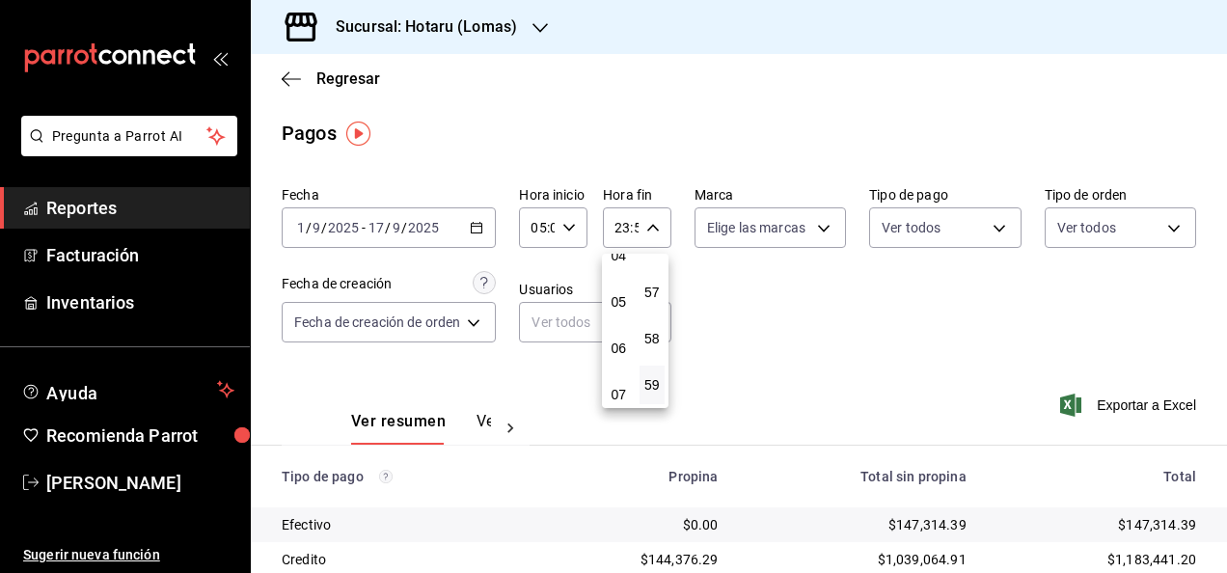
scroll to position [205, 0]
click at [617, 295] on span "05" at bounding box center [618, 302] width 3 height 15
click at [651, 273] on span "00" at bounding box center [652, 276] width 3 height 15
type input "05:00"
click at [651, 273] on span "00" at bounding box center [652, 276] width 3 height 15
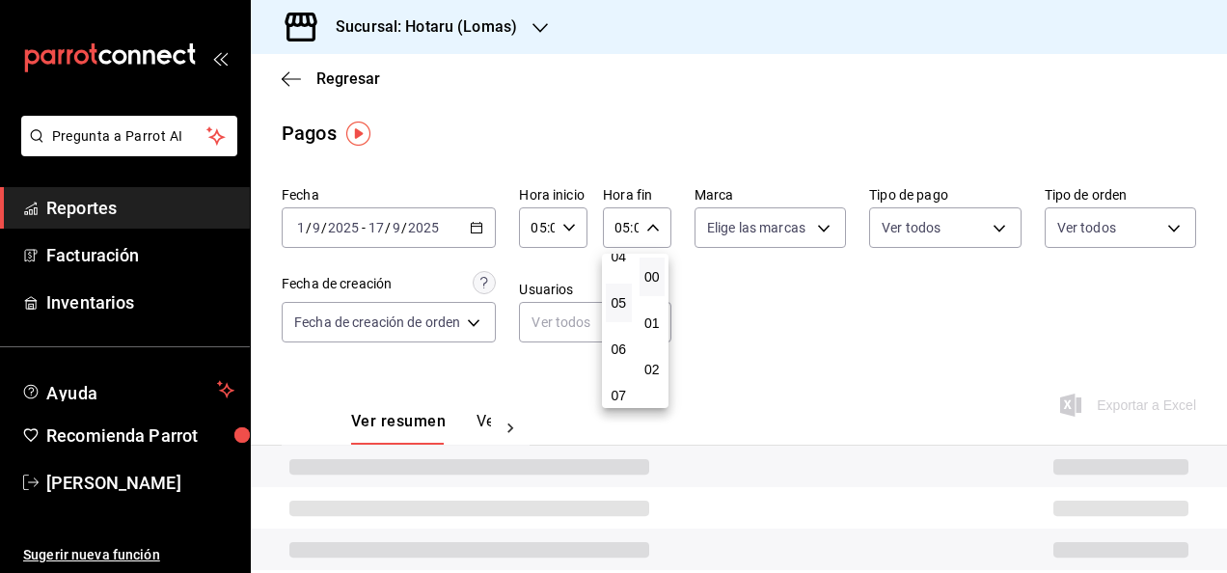
click at [763, 291] on div at bounding box center [613, 286] width 1227 height 573
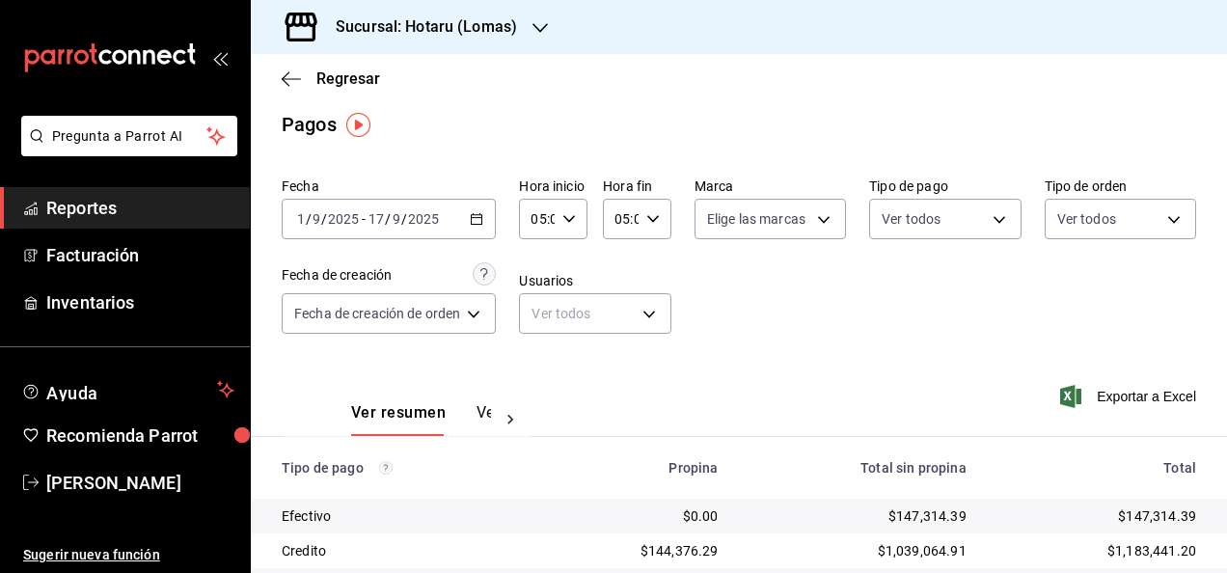
scroll to position [6, 0]
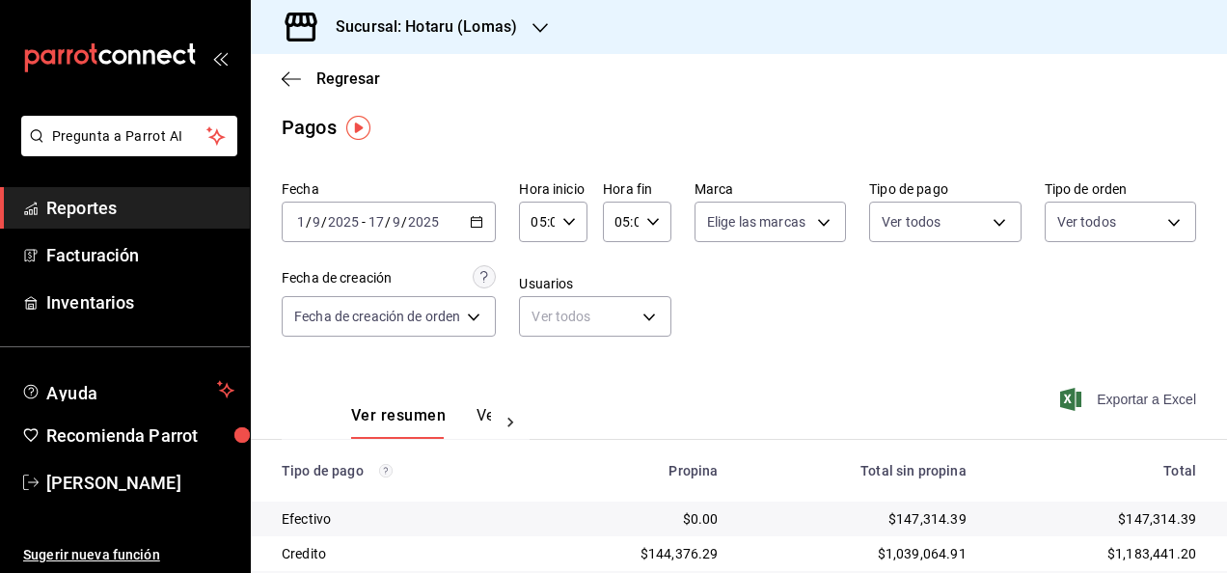
click at [992, 400] on span "Exportar a Excel" at bounding box center [1130, 399] width 132 height 23
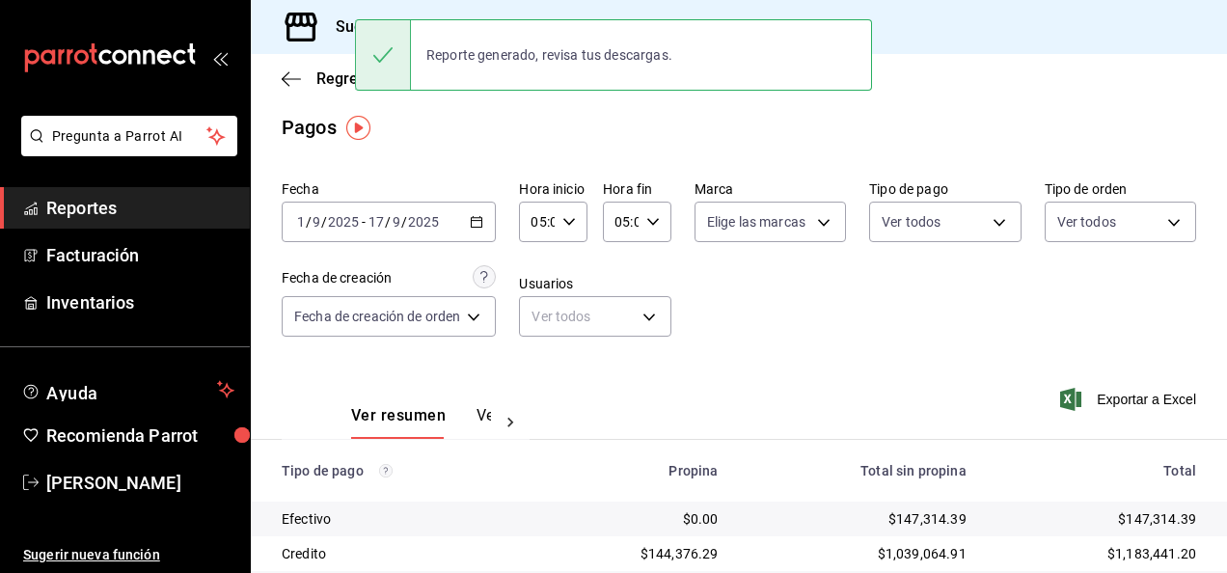
click at [434, 2] on div "Sucursal: Hotaru (Lomas)" at bounding box center [410, 27] width 289 height 54
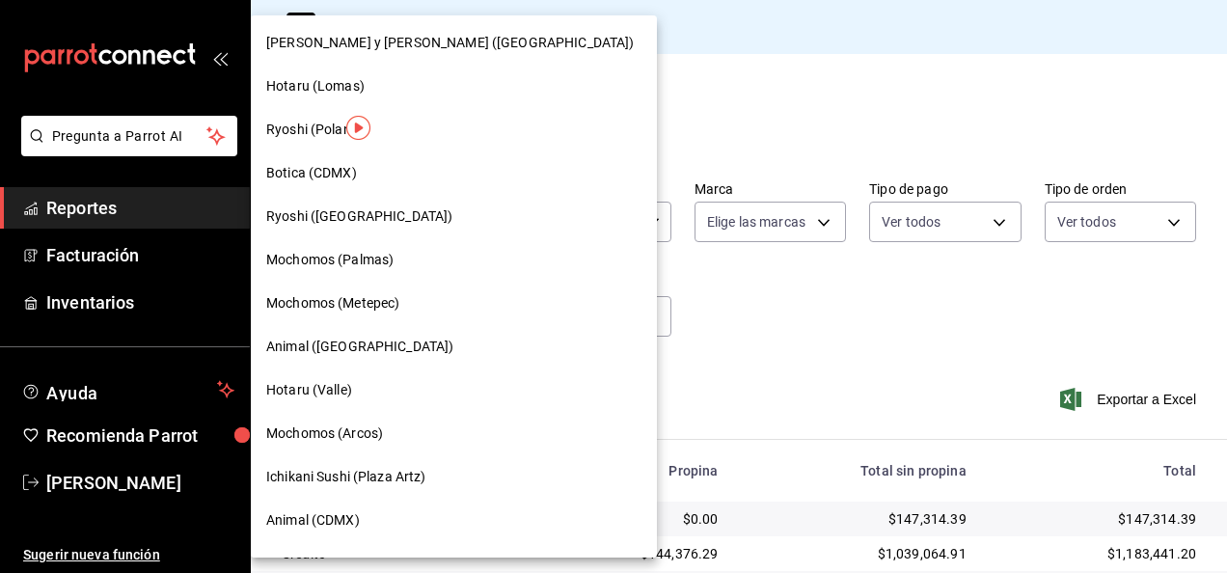
scroll to position [90, 0]
click at [339, 382] on span "Hotaru (Valle)" at bounding box center [309, 389] width 86 height 20
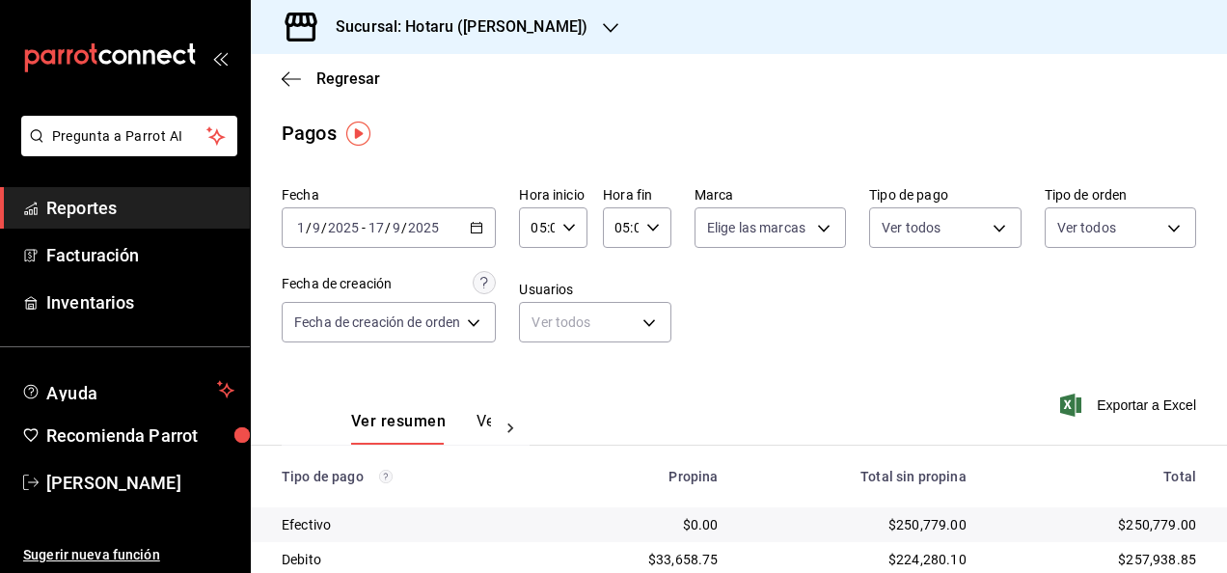
click at [143, 203] on span "Reportes" at bounding box center [140, 208] width 188 height 26
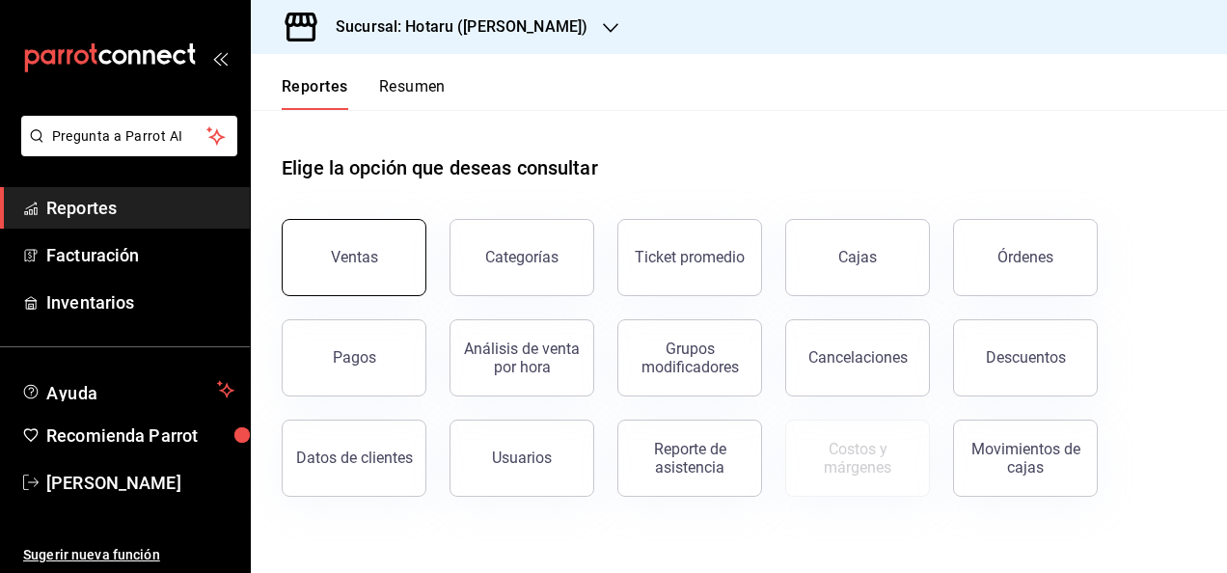
click at [346, 268] on button "Ventas" at bounding box center [354, 257] width 145 height 77
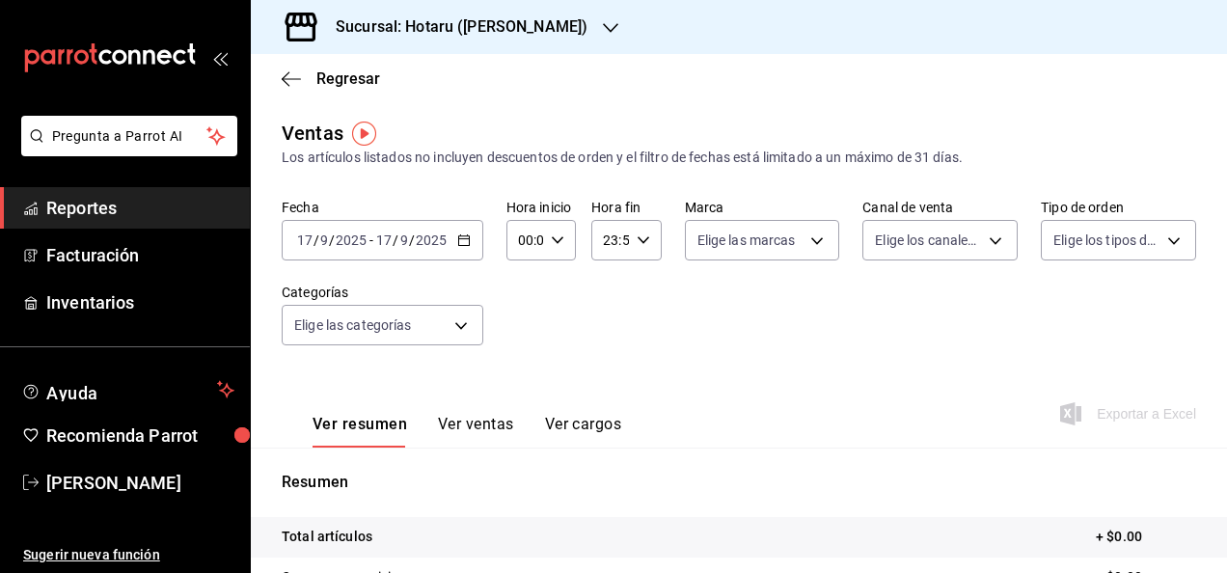
click at [465, 234] on icon "button" at bounding box center [464, 240] width 14 height 14
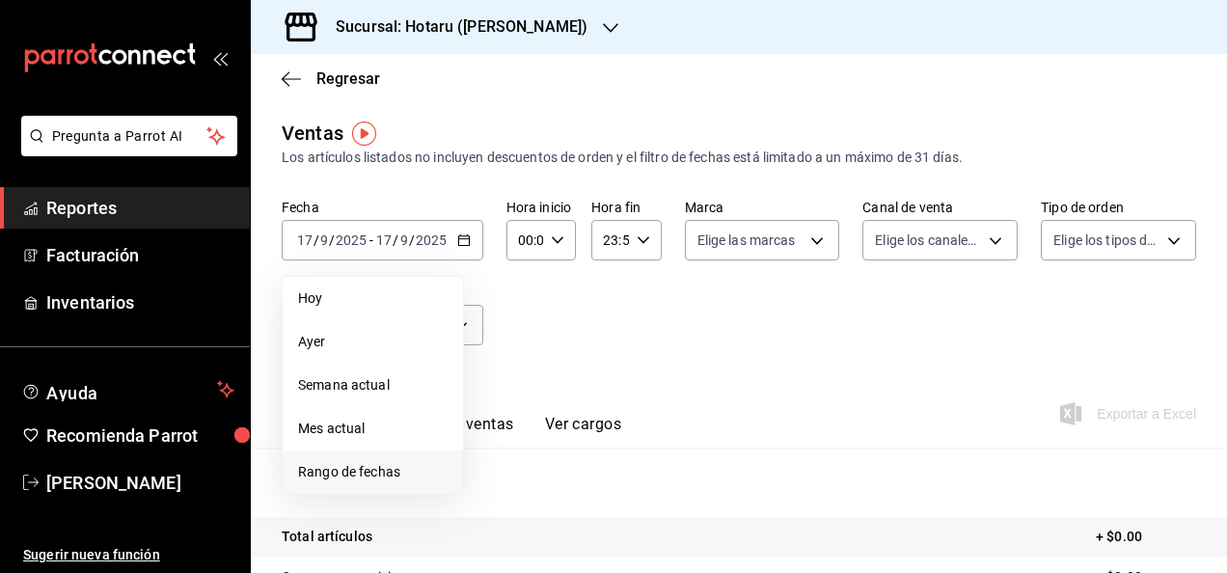
click at [370, 471] on span "Rango de fechas" at bounding box center [372, 472] width 149 height 20
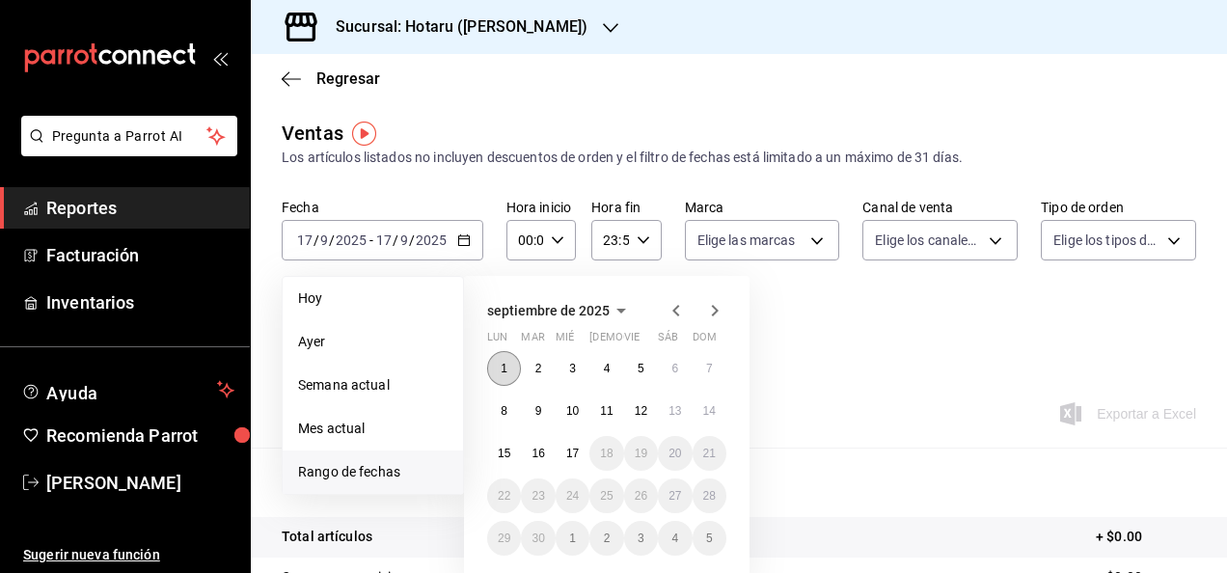
click at [501, 365] on abbr "1" at bounding box center [503, 369] width 7 height 14
click at [587, 451] on button "17" at bounding box center [572, 453] width 34 height 35
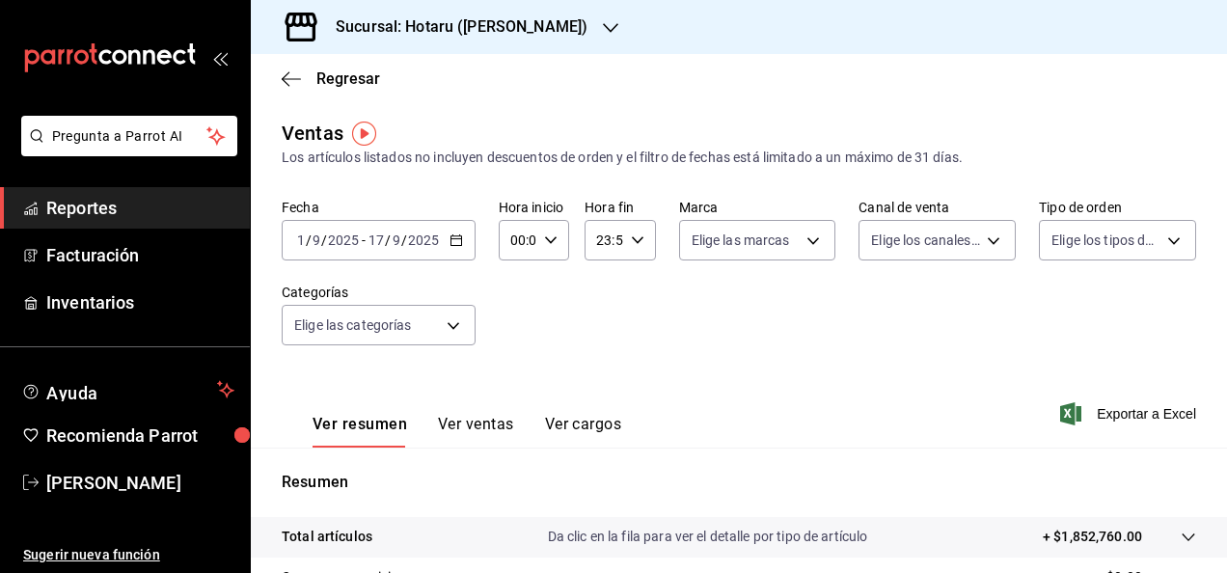
click at [544, 243] on icon "button" at bounding box center [551, 240] width 14 height 14
click at [512, 363] on span "05" at bounding box center [514, 369] width 4 height 15
type input "05:00"
click at [631, 298] on div at bounding box center [613, 286] width 1227 height 573
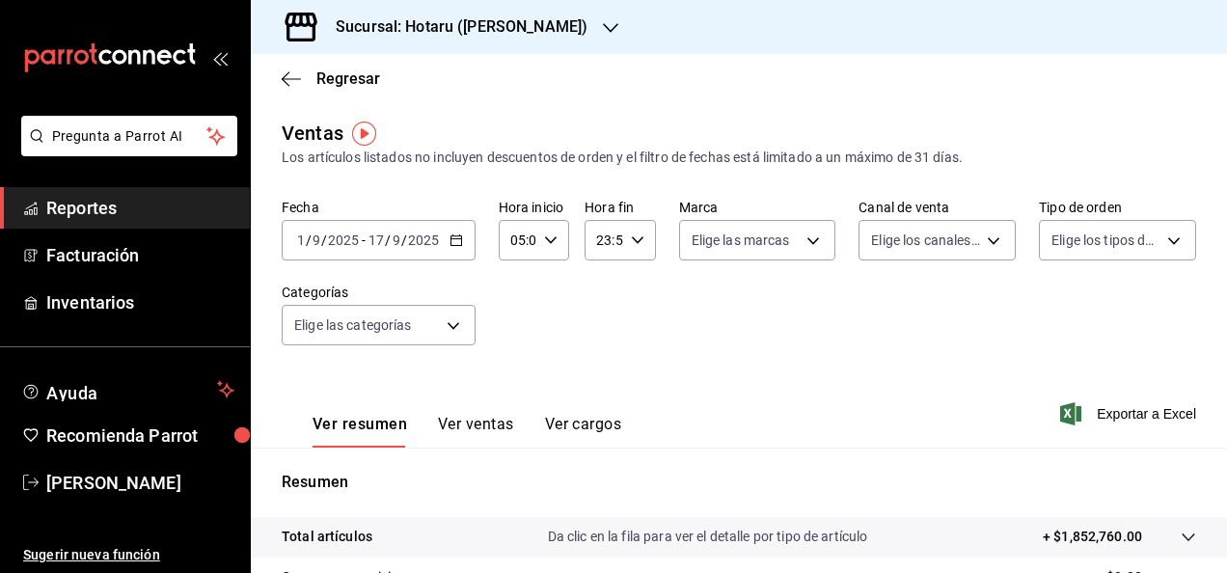
click at [635, 244] on icon "button" at bounding box center [638, 240] width 14 height 14
click at [601, 275] on span "05" at bounding box center [599, 276] width 4 height 15
click at [636, 280] on button "00" at bounding box center [633, 289] width 27 height 39
type input "05:00"
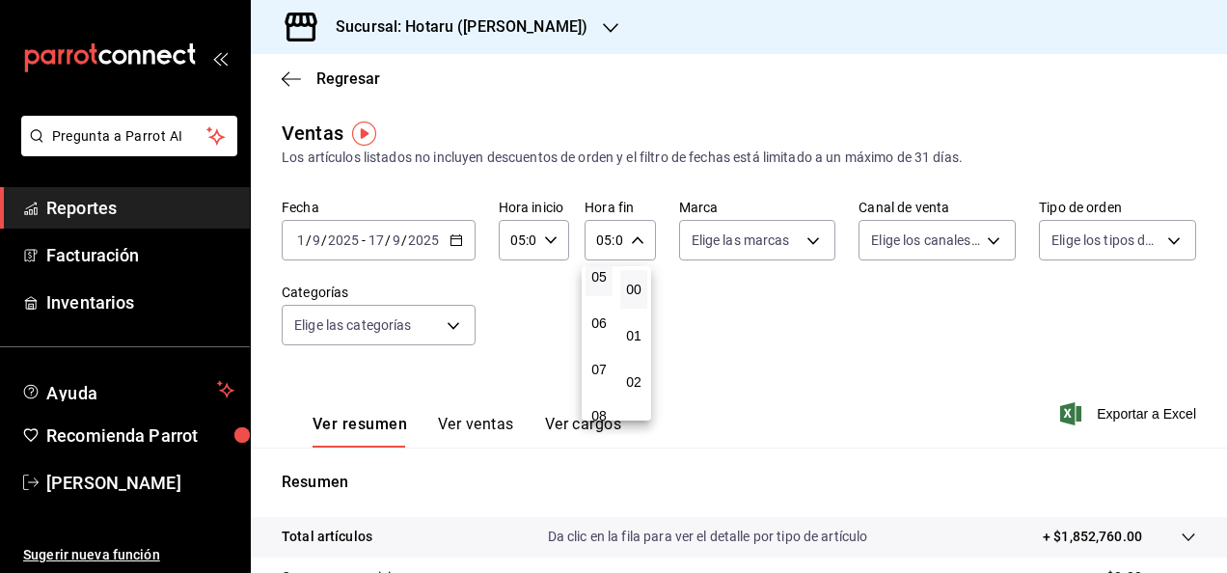
click at [636, 280] on button "00" at bounding box center [633, 289] width 27 height 39
click at [767, 341] on div at bounding box center [613, 286] width 1227 height 573
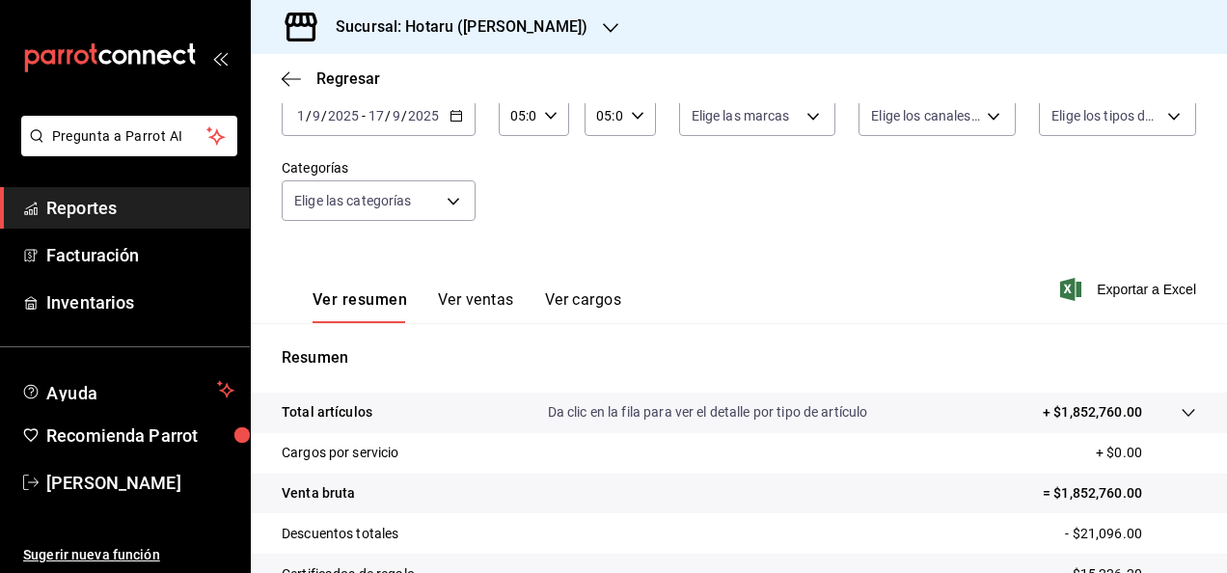
scroll to position [351, 0]
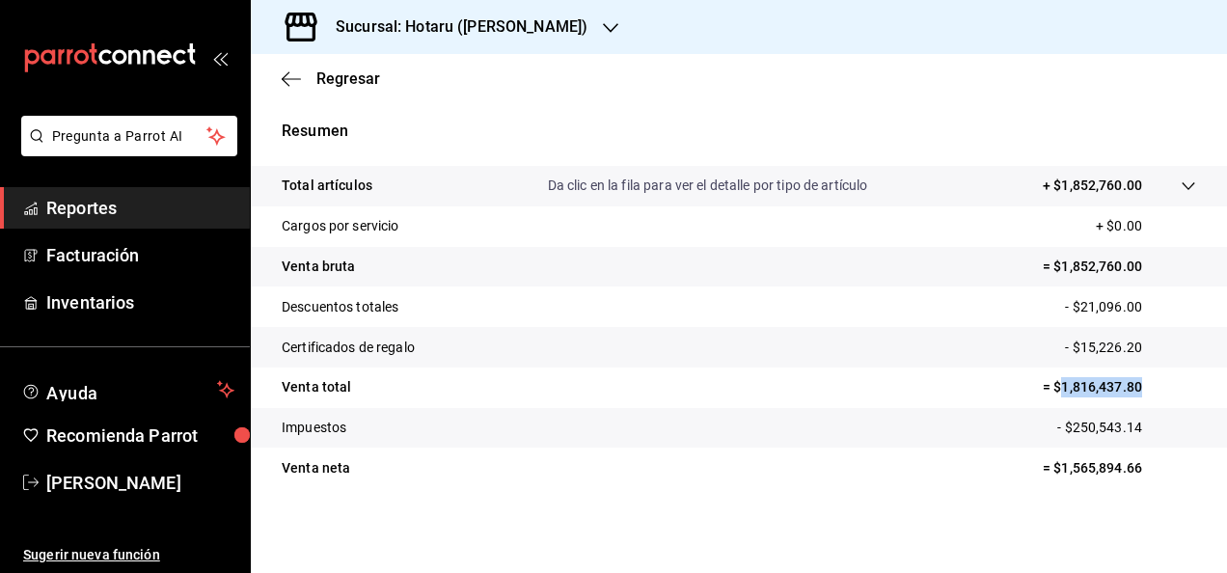
drag, startPoint x: 1043, startPoint y: 386, endPoint x: 1152, endPoint y: 400, distance: 109.9
click at [992, 400] on tr "Venta total = $1,816,437.80" at bounding box center [739, 387] width 976 height 41
copy p "1,816,437.80"
click at [162, 214] on span "Reportes" at bounding box center [140, 208] width 188 height 26
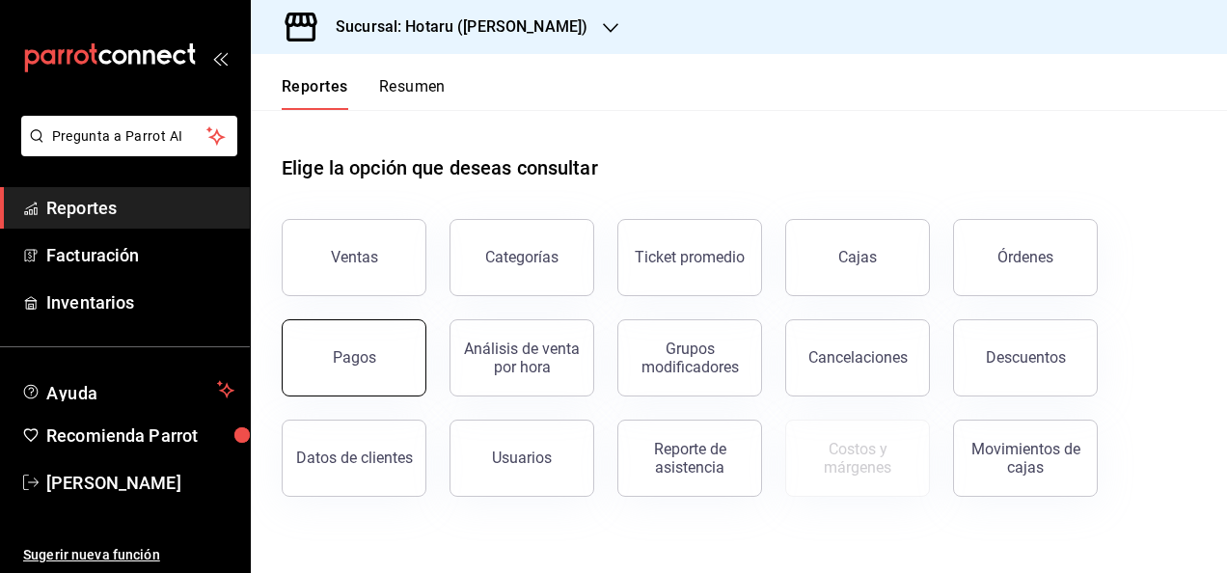
click at [382, 351] on button "Pagos" at bounding box center [354, 357] width 145 height 77
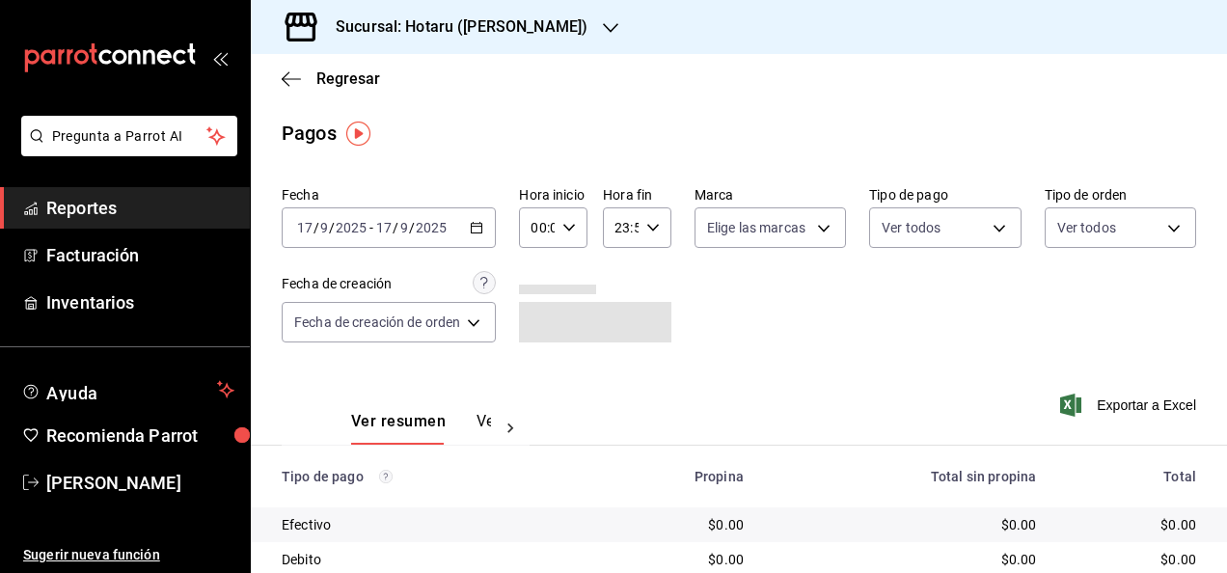
click at [489, 230] on div "[DATE] [DATE] - [DATE] [DATE]" at bounding box center [389, 227] width 214 height 41
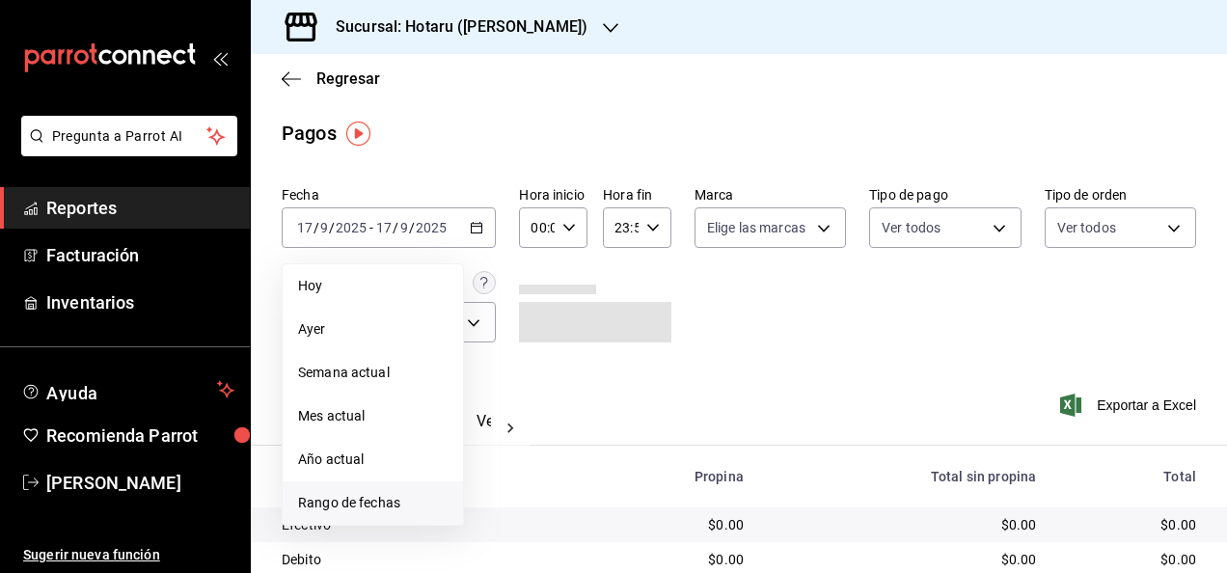
click at [396, 507] on span "Rango de fechas" at bounding box center [372, 503] width 149 height 20
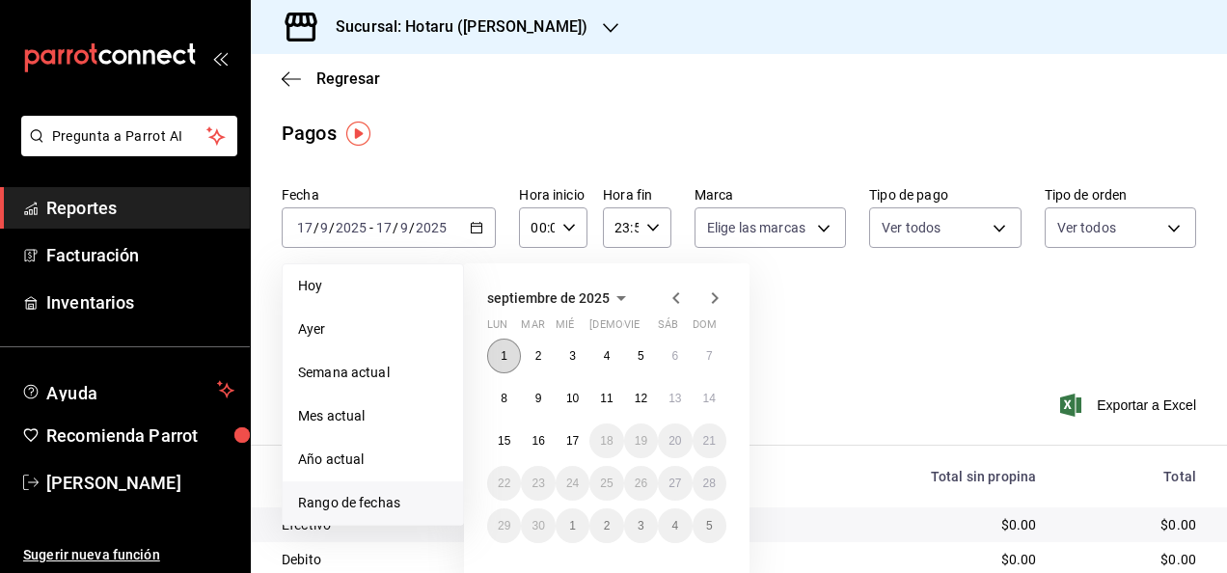
click at [505, 361] on abbr "1" at bounding box center [503, 356] width 7 height 14
click at [567, 432] on button "17" at bounding box center [572, 440] width 34 height 35
click at [500, 339] on button "1" at bounding box center [504, 355] width 34 height 35
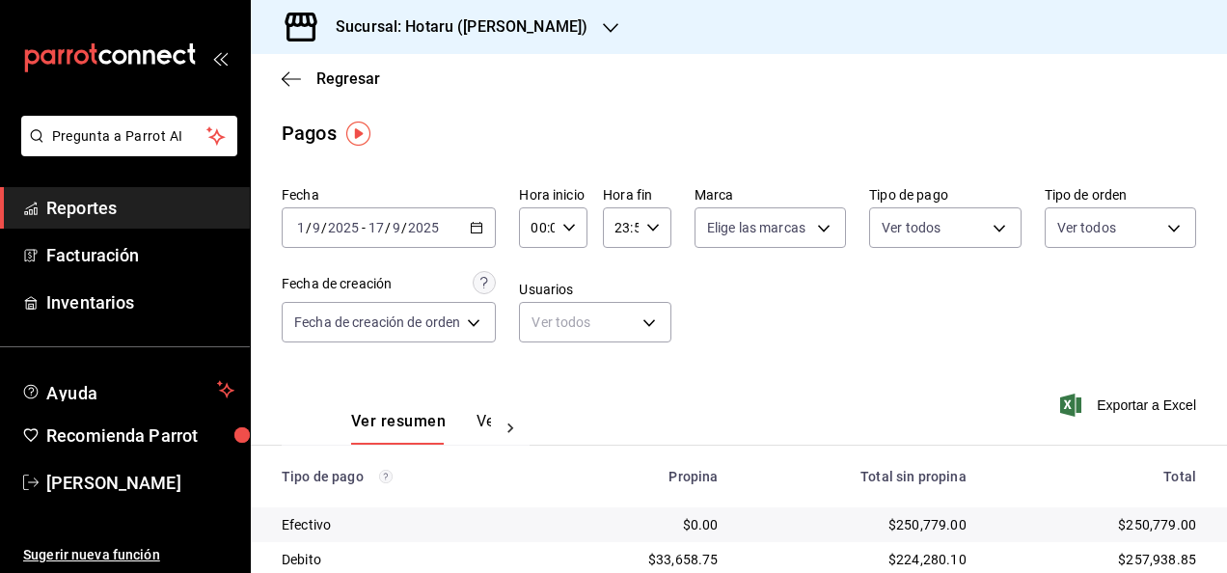
click at [567, 229] on \(Stroke\) "button" at bounding box center [569, 227] width 12 height 7
click at [536, 365] on span "05" at bounding box center [537, 367] width 3 height 15
type input "05:00"
click at [573, 282] on span "00" at bounding box center [571, 276] width 3 height 15
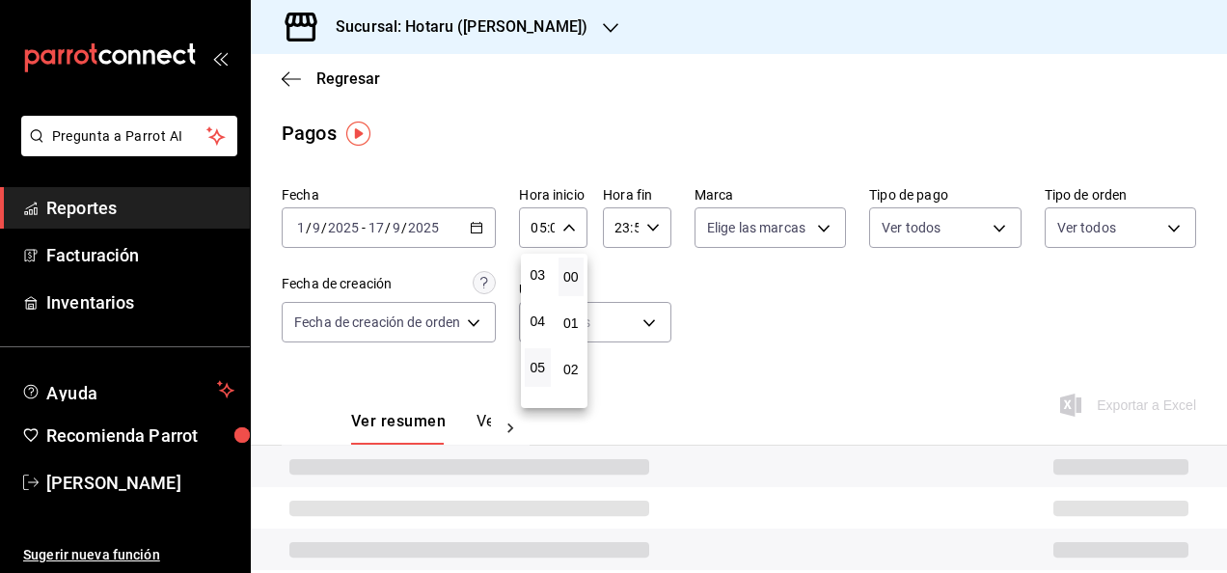
click at [654, 230] on div at bounding box center [613, 286] width 1227 height 573
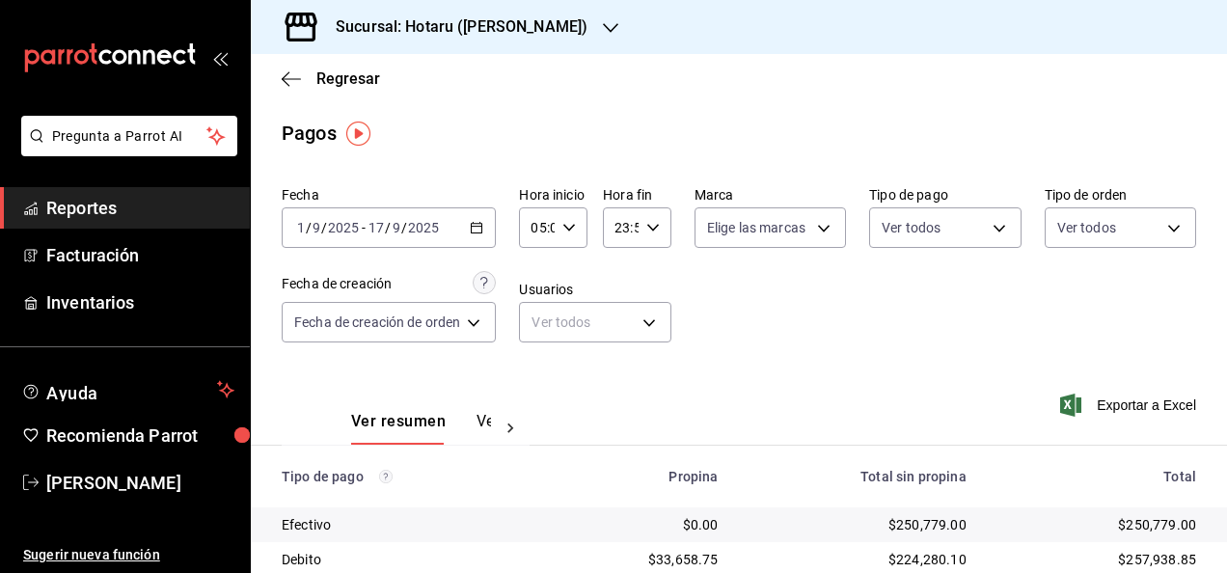
click at [654, 230] on icon "button" at bounding box center [653, 228] width 14 height 14
click at [619, 287] on span "05" at bounding box center [618, 291] width 3 height 15
click at [652, 270] on span "00" at bounding box center [652, 276] width 3 height 15
type input "05:00"
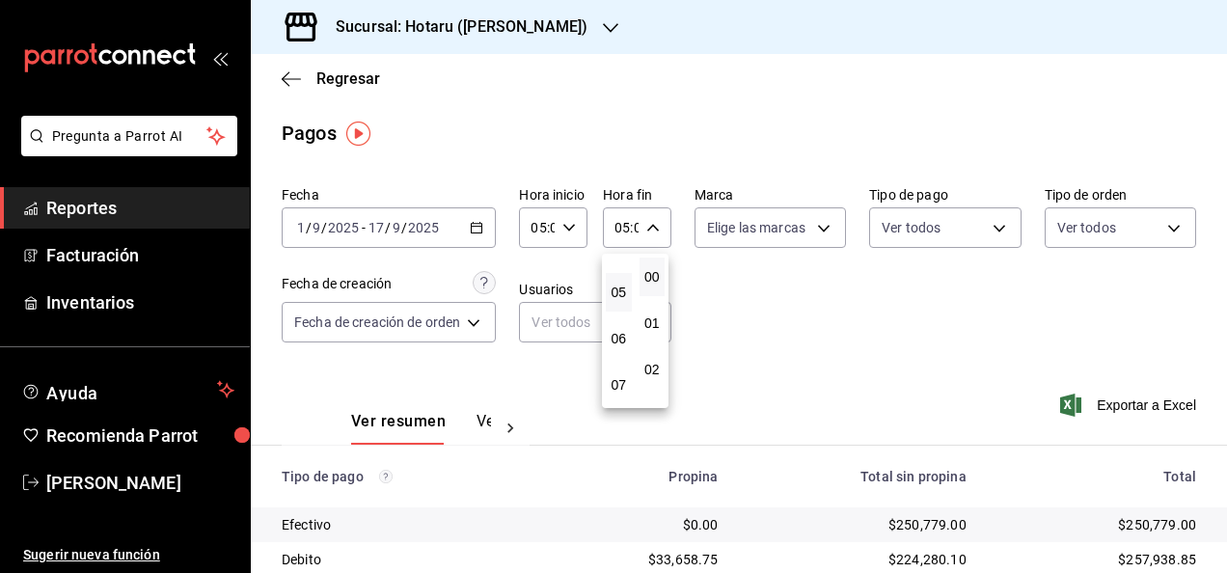
click at [770, 306] on div at bounding box center [613, 286] width 1227 height 573
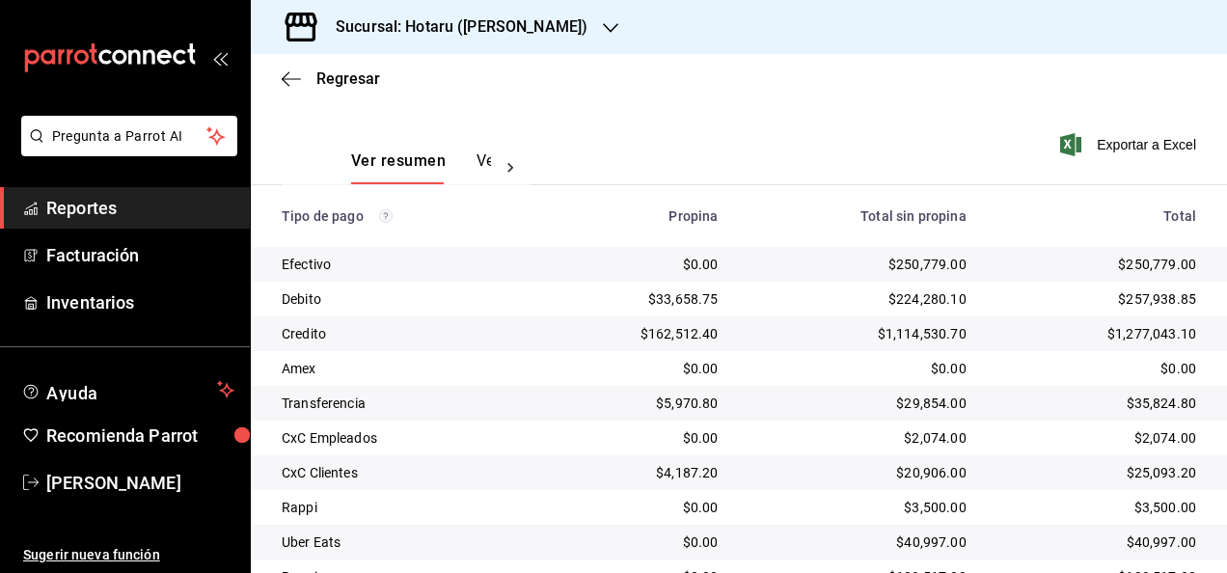
scroll to position [203, 0]
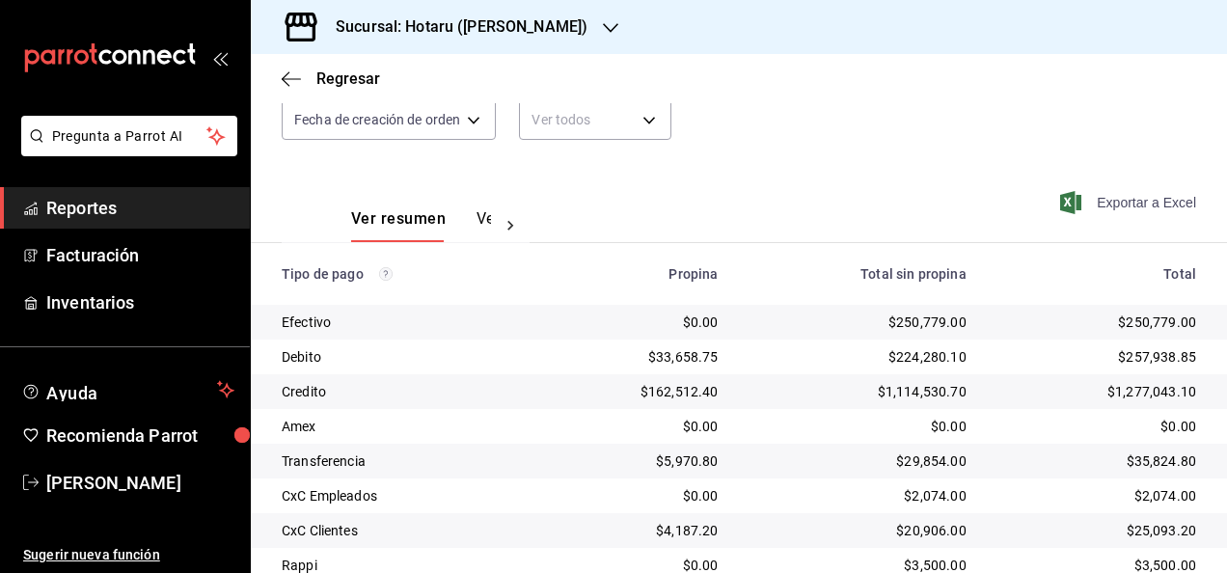
click at [992, 208] on span "Exportar a Excel" at bounding box center [1130, 202] width 132 height 23
click at [603, 25] on icon "button" at bounding box center [610, 27] width 15 height 15
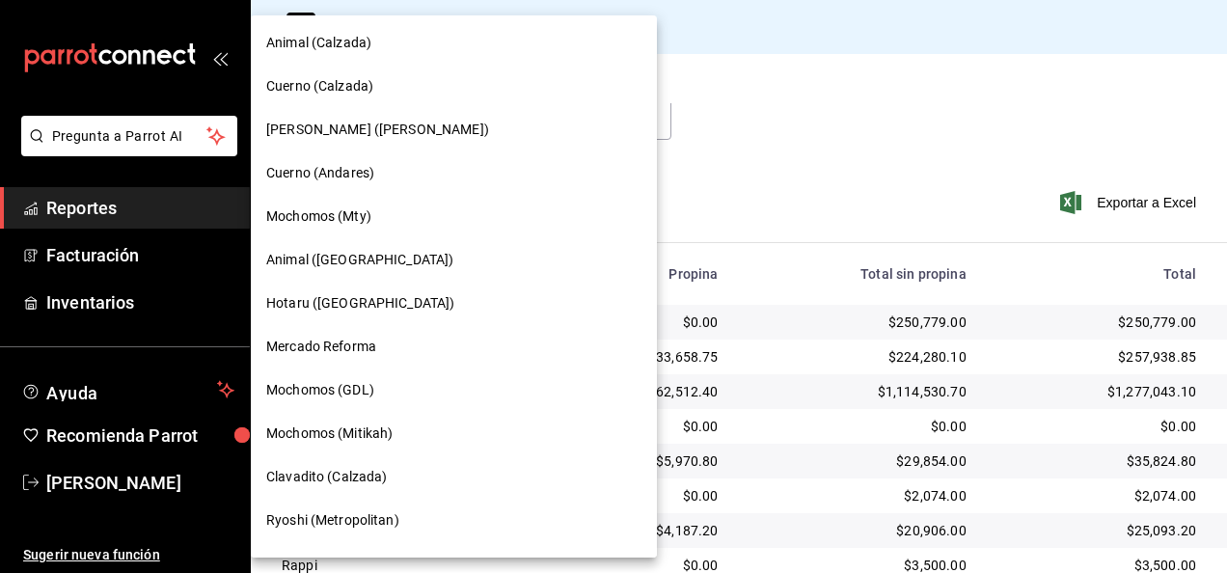
scroll to position [940, 0]
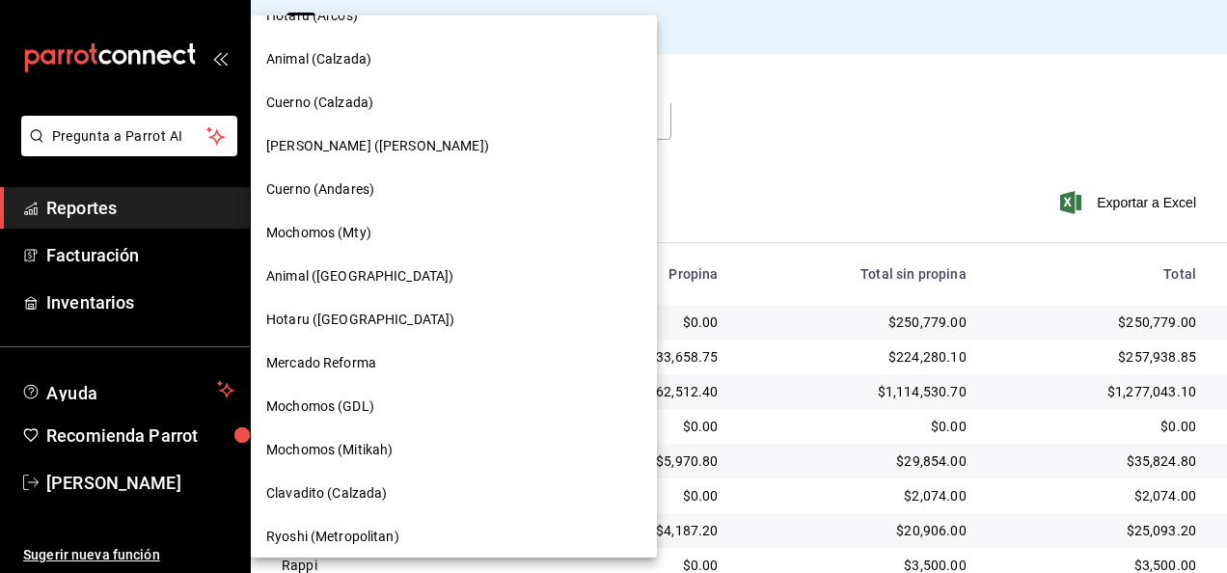
click at [368, 319] on div "Hotaru ([GEOGRAPHIC_DATA])" at bounding box center [453, 320] width 375 height 20
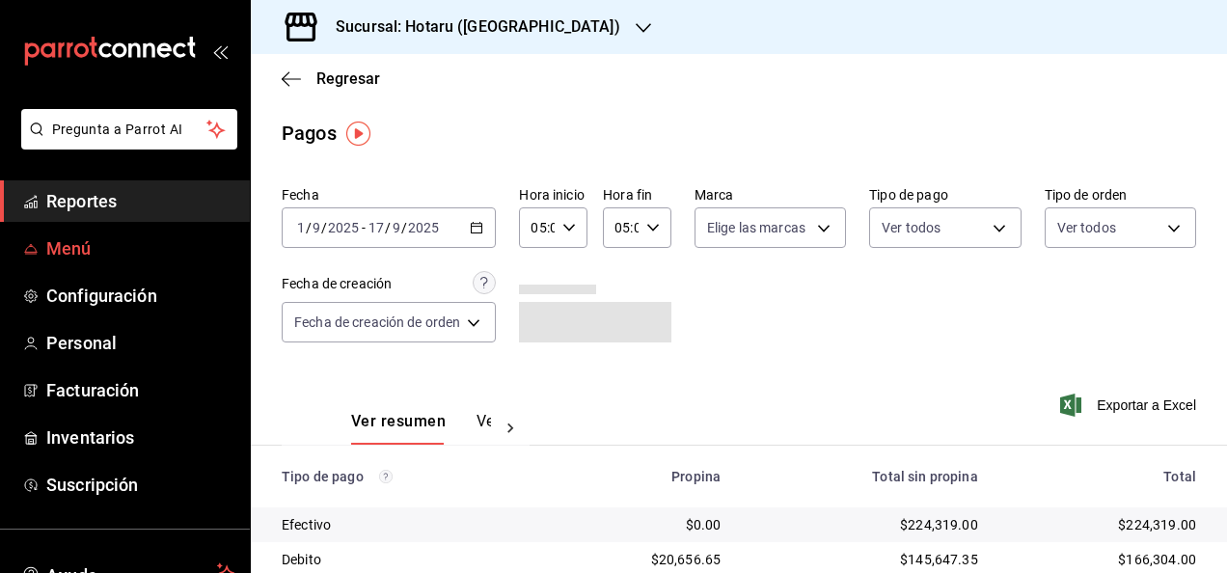
scroll to position [16, 0]
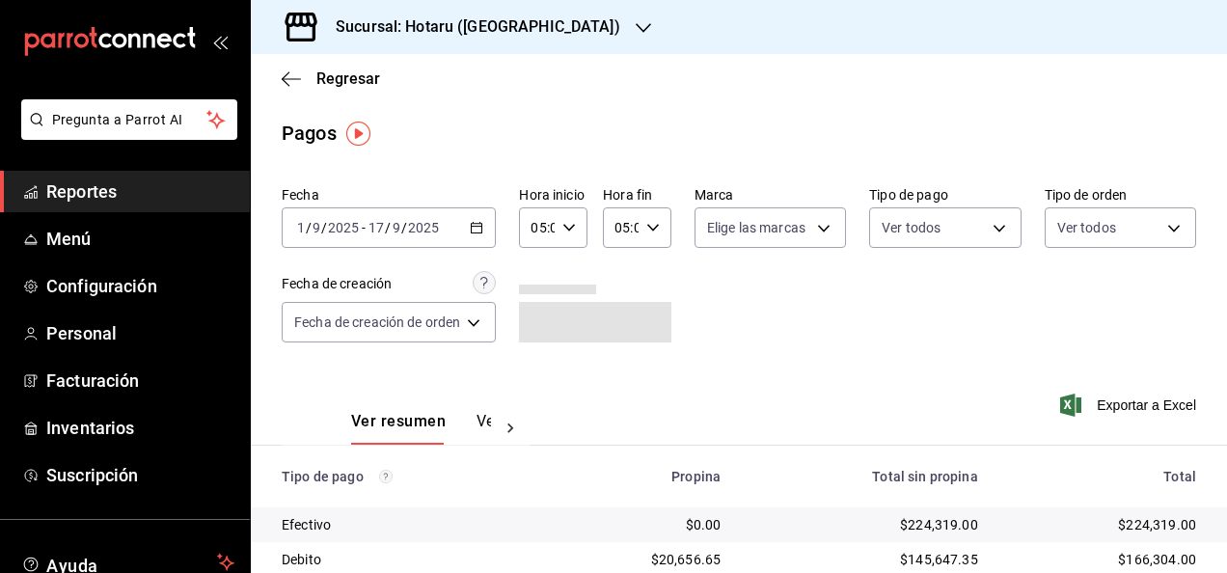
click at [139, 199] on span "Reportes" at bounding box center [140, 191] width 188 height 26
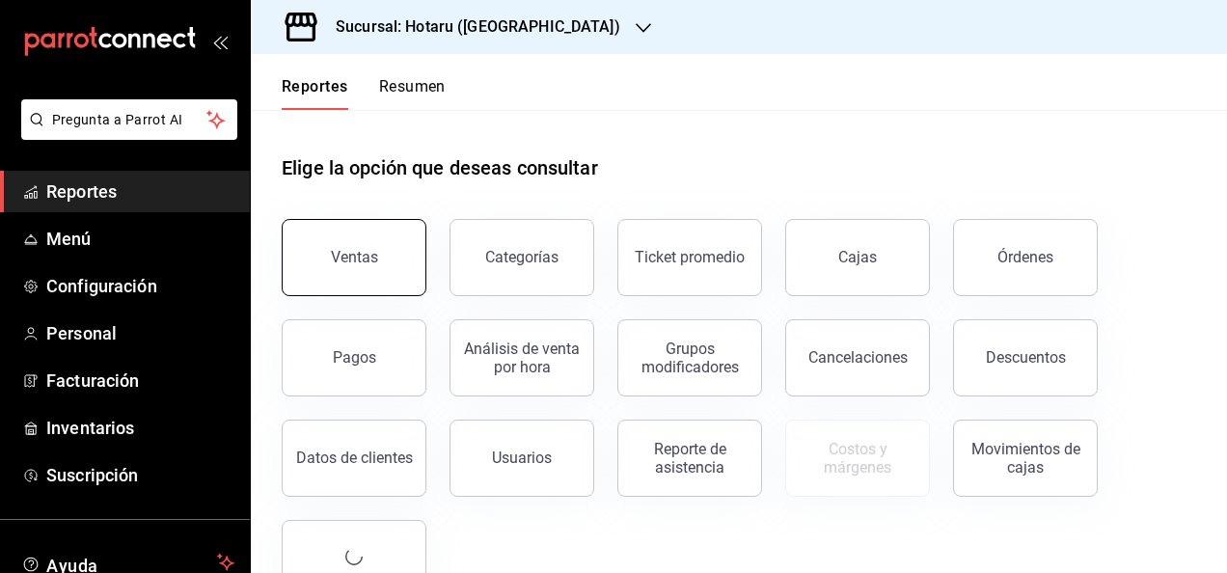
click at [345, 254] on div "Ventas" at bounding box center [354, 257] width 47 height 18
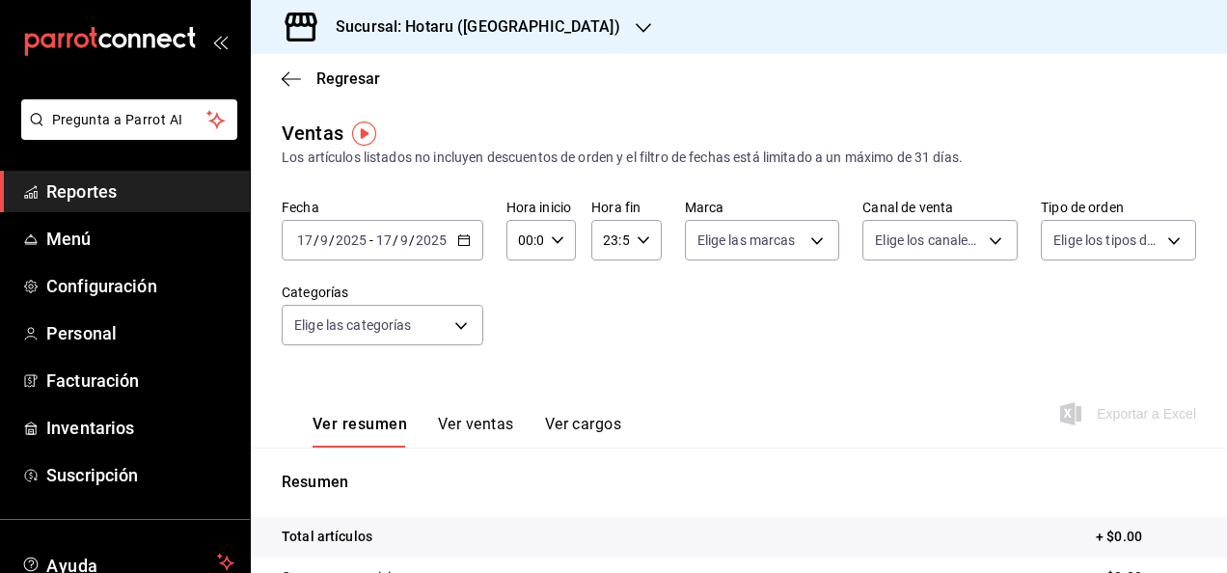
click at [461, 244] on icon "button" at bounding box center [464, 240] width 14 height 14
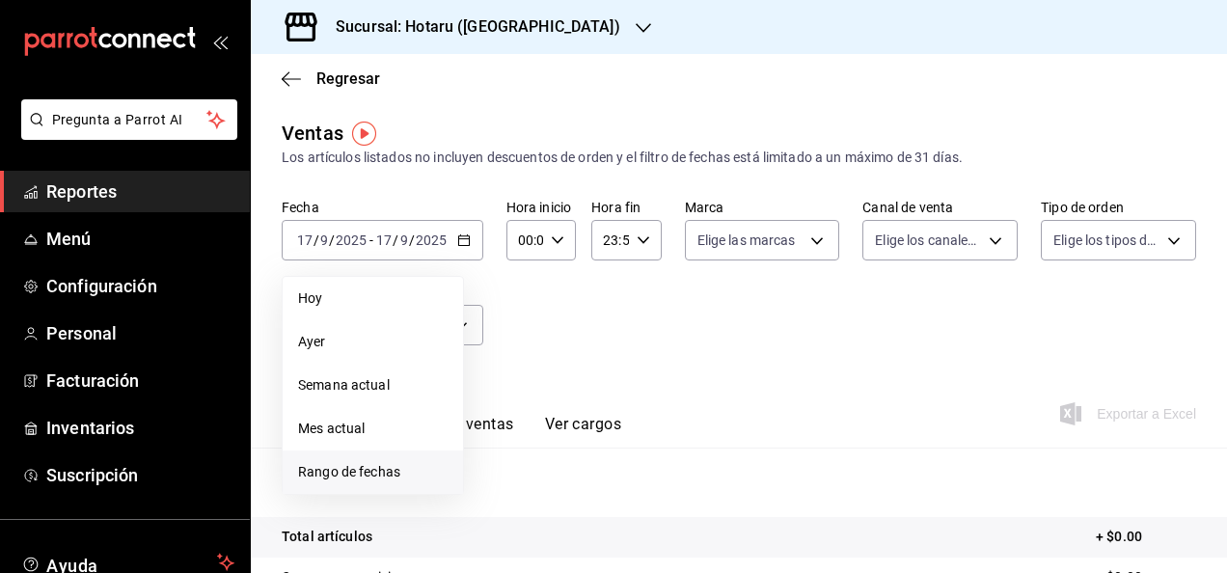
click at [415, 473] on span "Rango de fechas" at bounding box center [372, 472] width 149 height 20
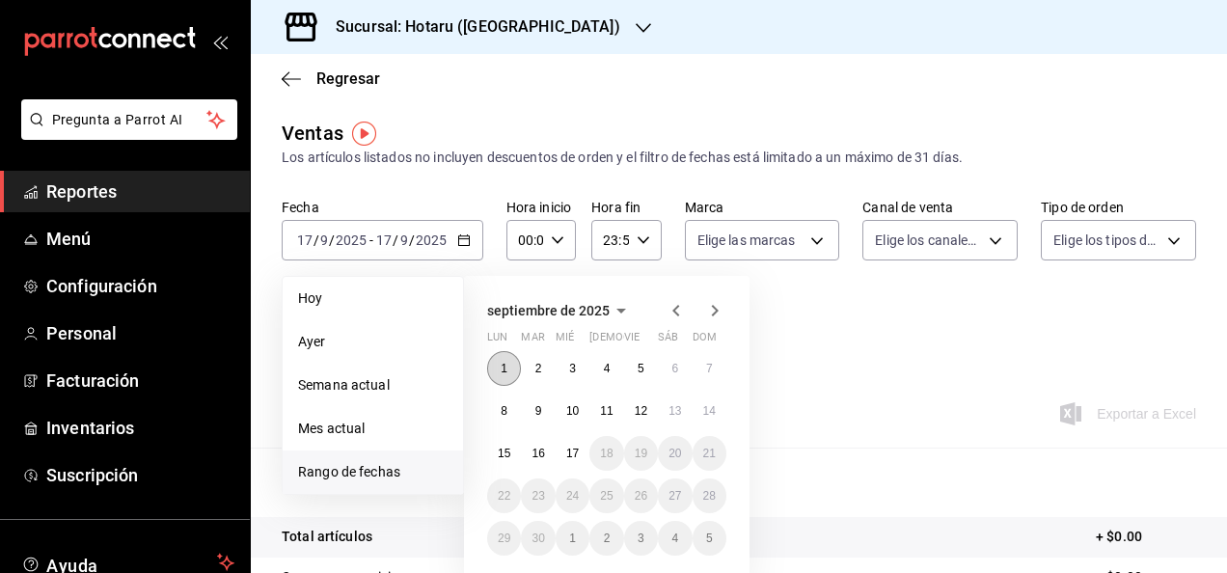
click at [504, 366] on abbr "1" at bounding box center [503, 369] width 7 height 14
click at [577, 454] on abbr "17" at bounding box center [572, 453] width 13 height 14
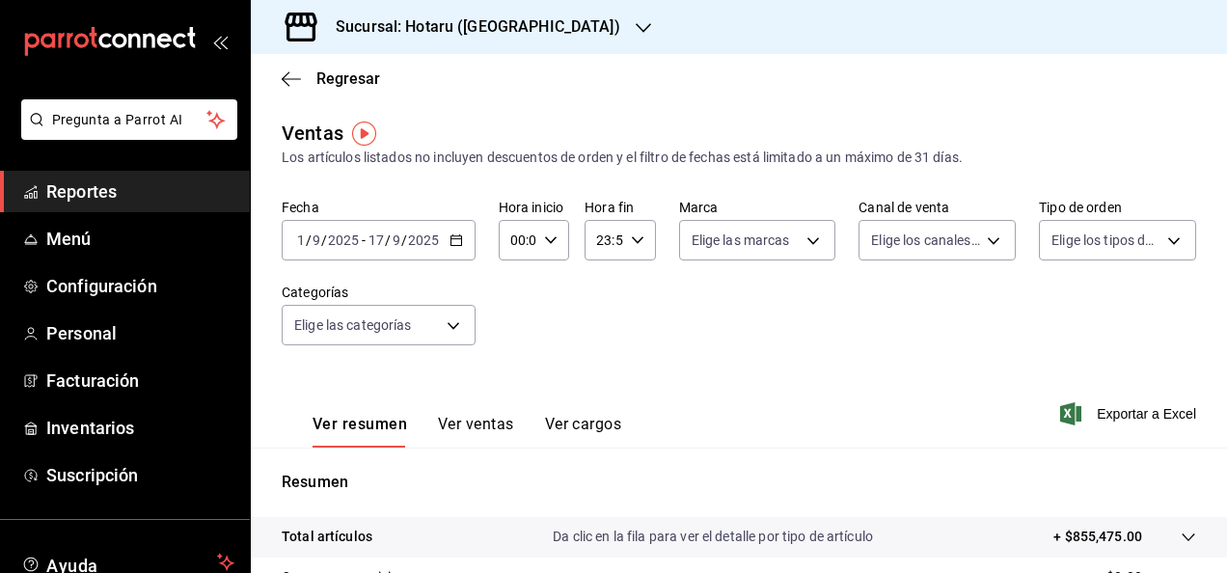
click at [547, 242] on \(Stroke\) "button" at bounding box center [551, 239] width 12 height 7
click at [515, 372] on span "05" at bounding box center [514, 373] width 4 height 15
type input "05:00"
click at [635, 295] on div at bounding box center [613, 286] width 1227 height 573
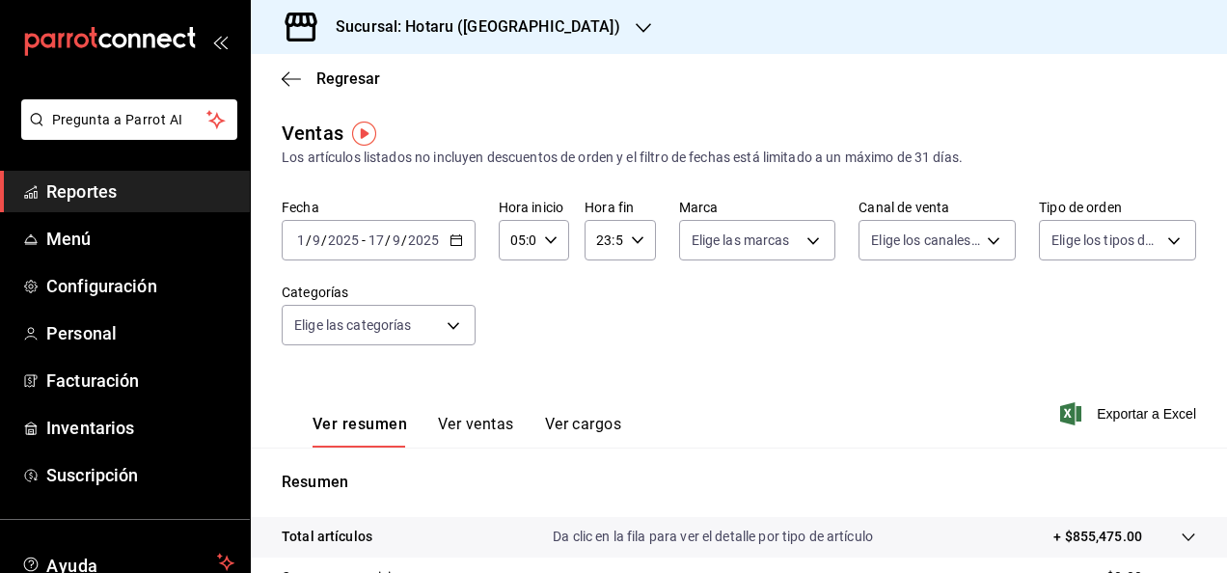
click at [631, 242] on \(Stroke\) "button" at bounding box center [637, 239] width 12 height 7
click at [601, 378] on span "05" at bounding box center [599, 385] width 4 height 15
click at [644, 288] on button "00" at bounding box center [633, 289] width 27 height 39
type input "05:00"
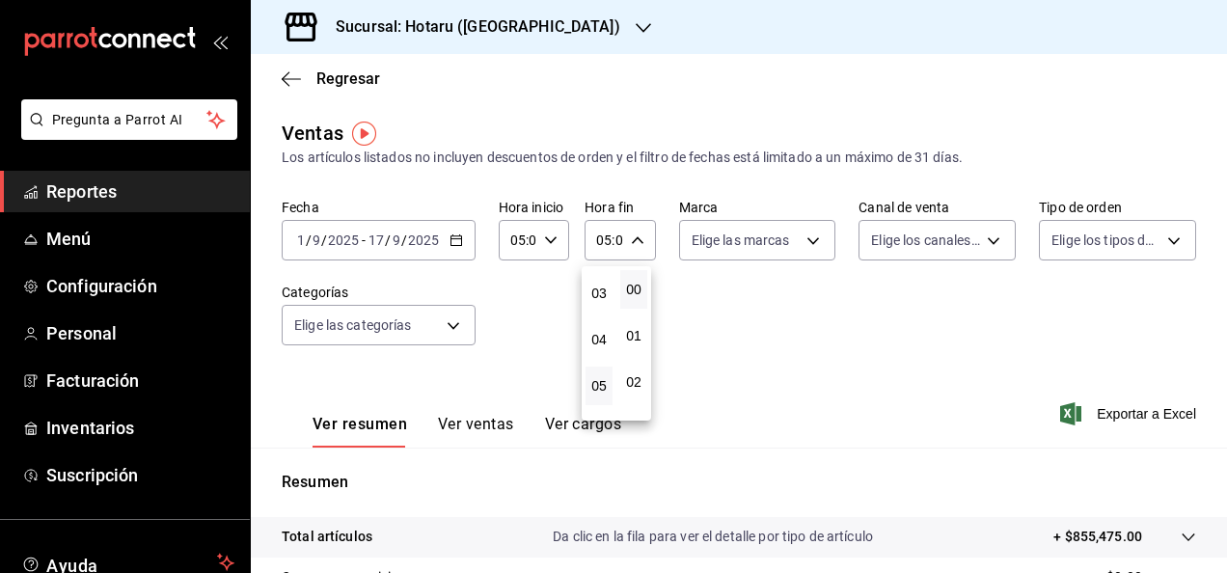
click at [748, 274] on div at bounding box center [613, 286] width 1227 height 573
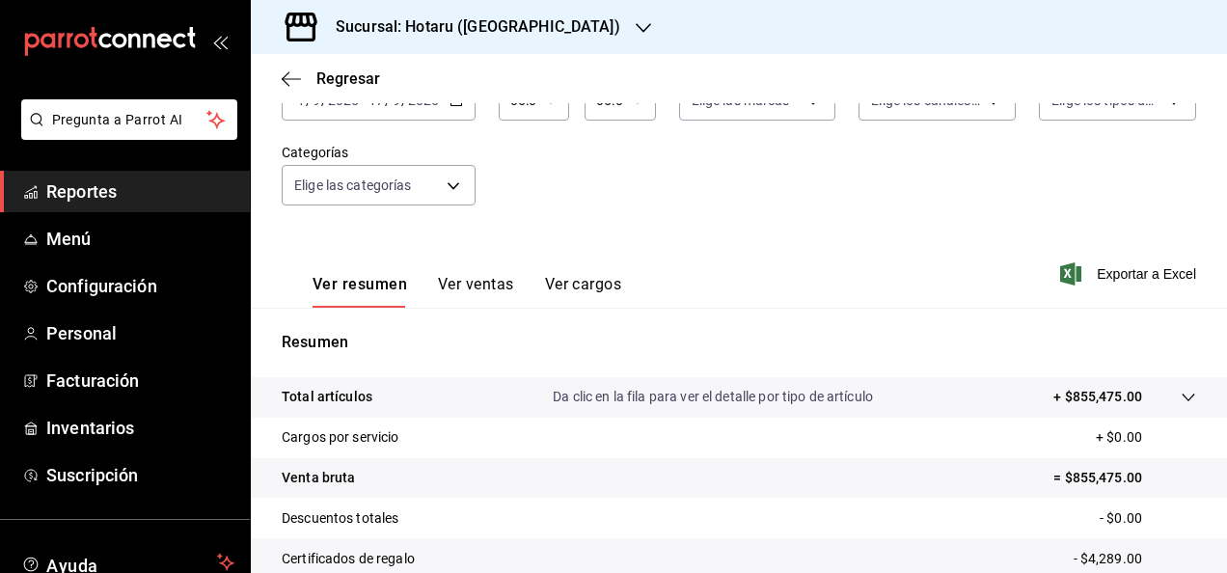
scroll to position [76, 0]
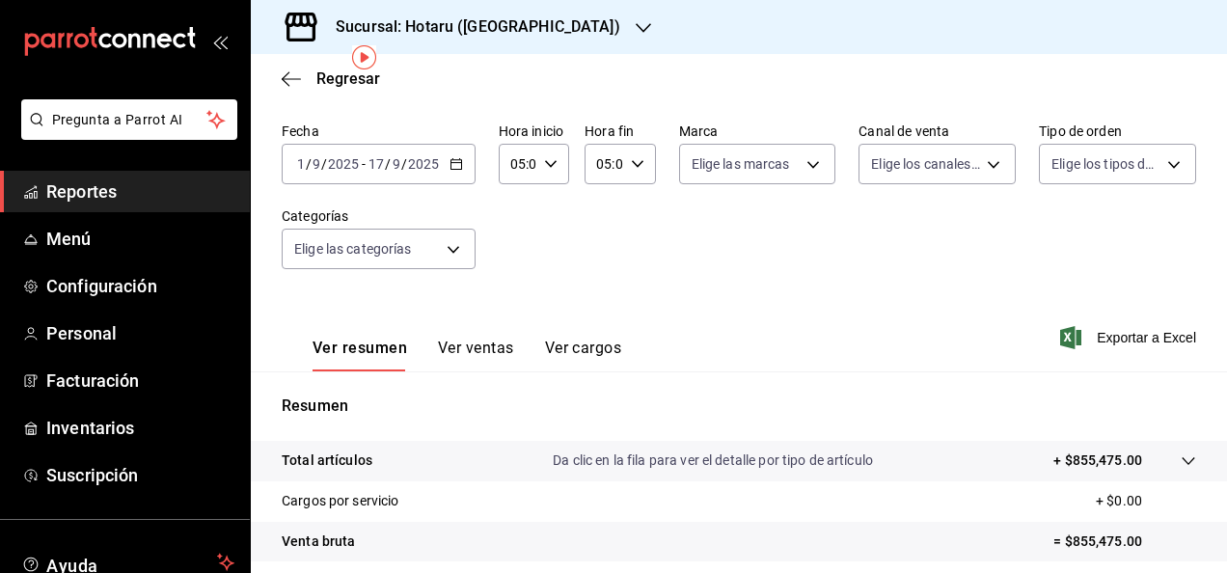
click at [633, 162] on icon "button" at bounding box center [638, 164] width 14 height 14
click at [635, 209] on span "00" at bounding box center [634, 212] width 4 height 15
drag, startPoint x: 1221, startPoint y: 249, endPoint x: 1213, endPoint y: 434, distance: 185.3
click at [992, 434] on div at bounding box center [613, 286] width 1227 height 573
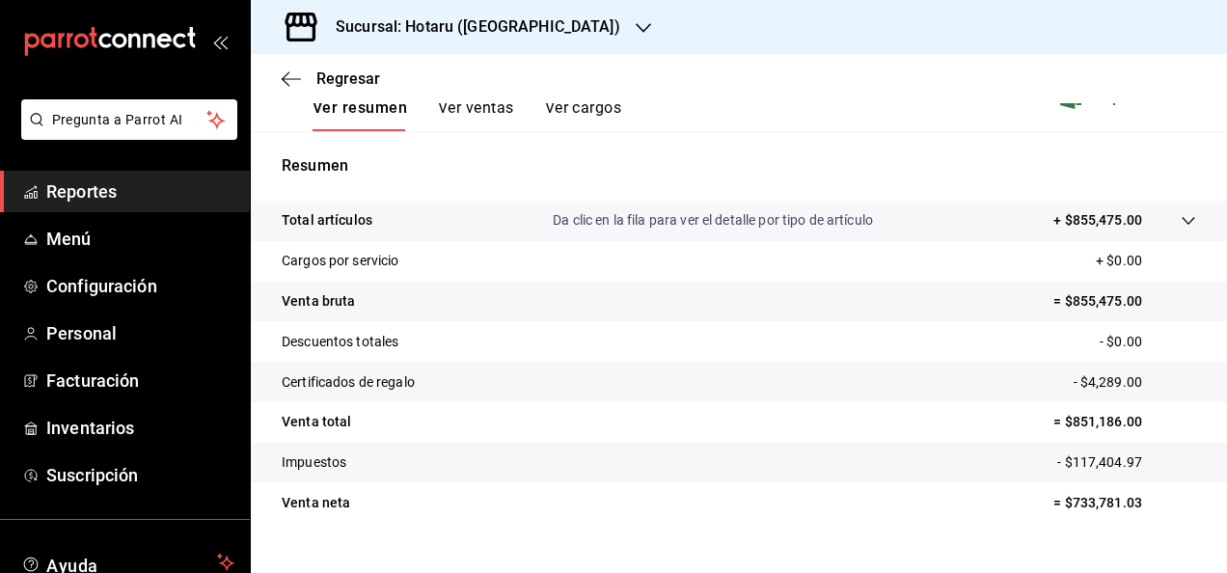
scroll to position [348, 0]
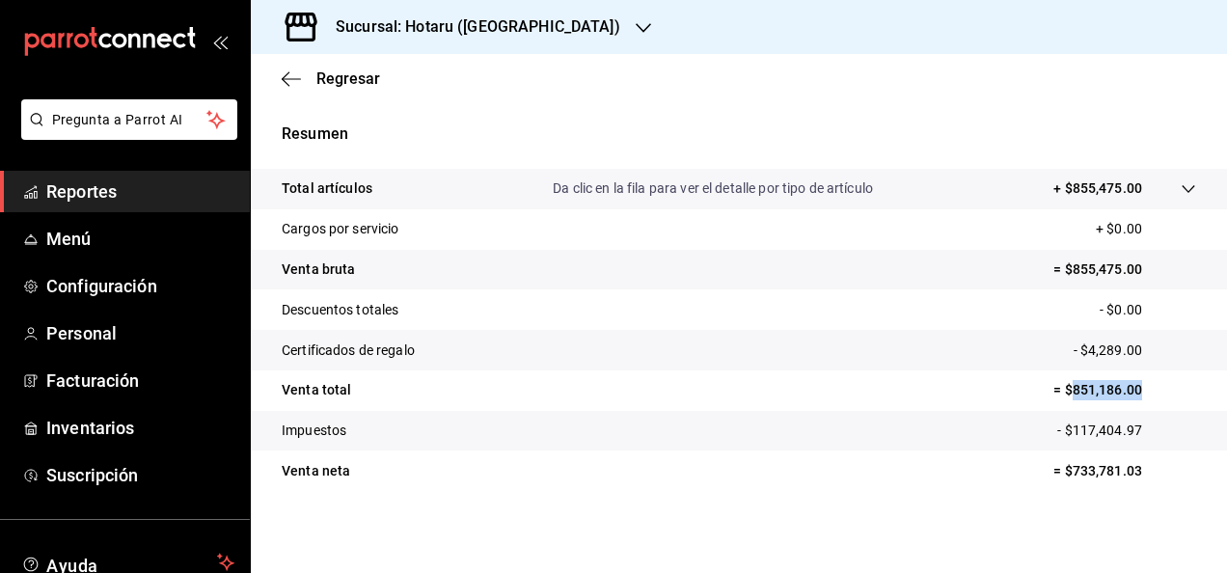
drag, startPoint x: 1057, startPoint y: 387, endPoint x: 1132, endPoint y: 388, distance: 75.2
click at [992, 388] on p "= $851,186.00" at bounding box center [1124, 390] width 143 height 20
copy p "851,186.00"
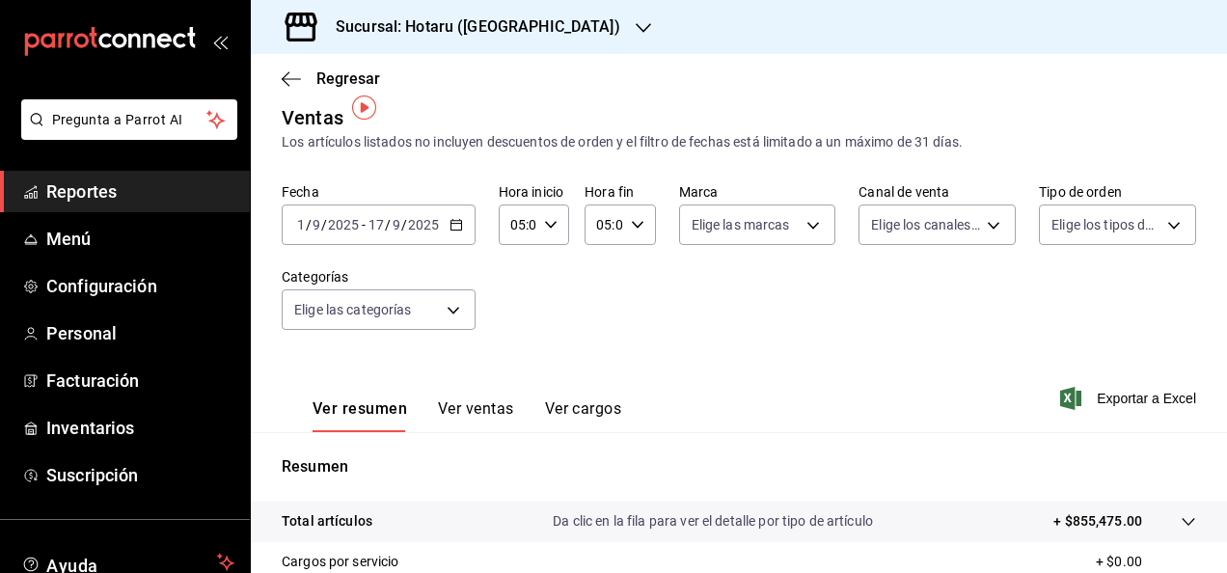
scroll to position [0, 0]
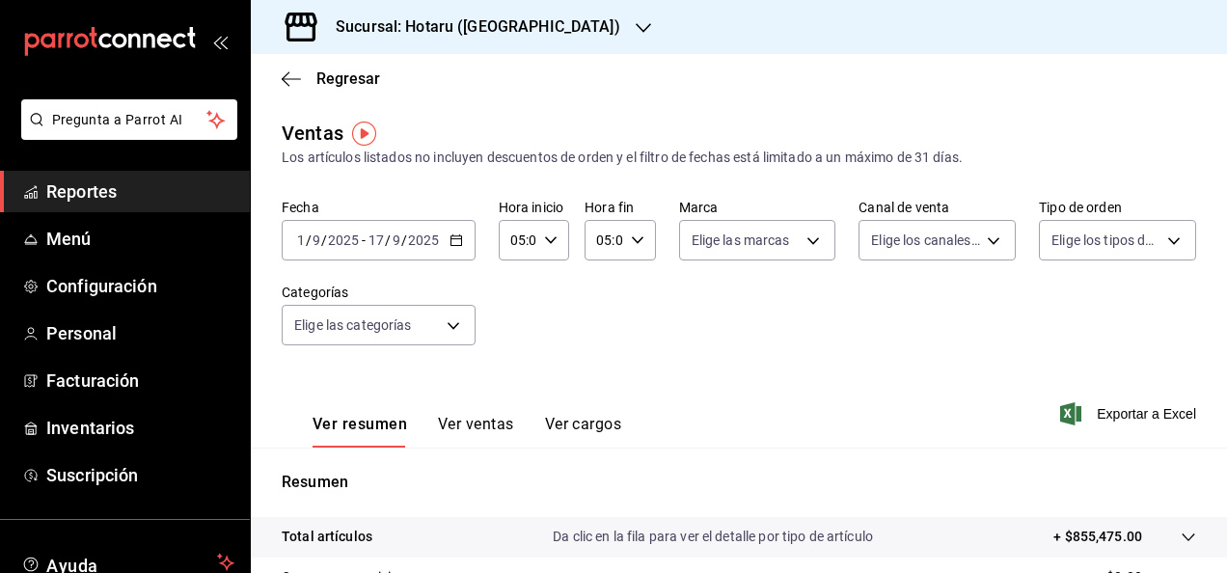
click at [132, 187] on span "Reportes" at bounding box center [140, 191] width 188 height 26
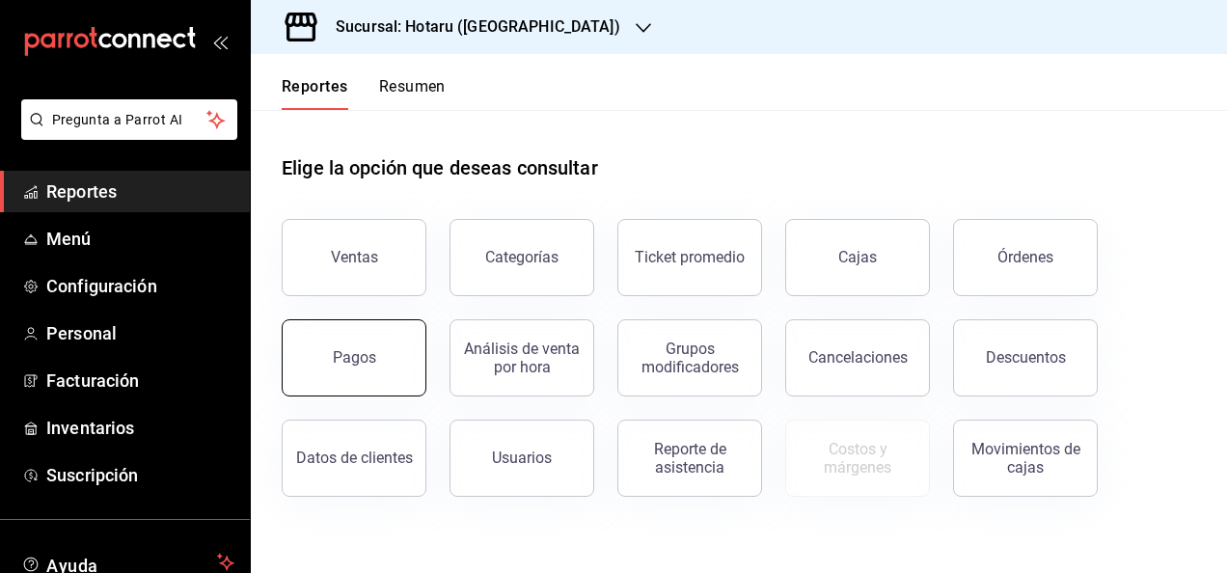
click at [344, 347] on button "Pagos" at bounding box center [354, 357] width 145 height 77
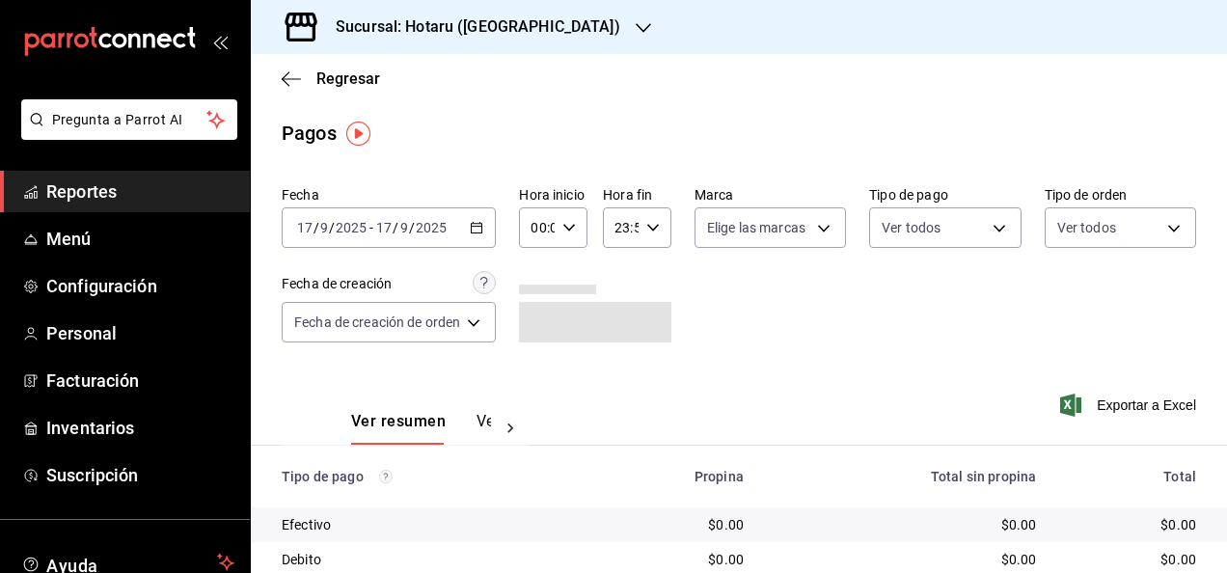
click at [476, 233] on icon "button" at bounding box center [477, 228] width 14 height 14
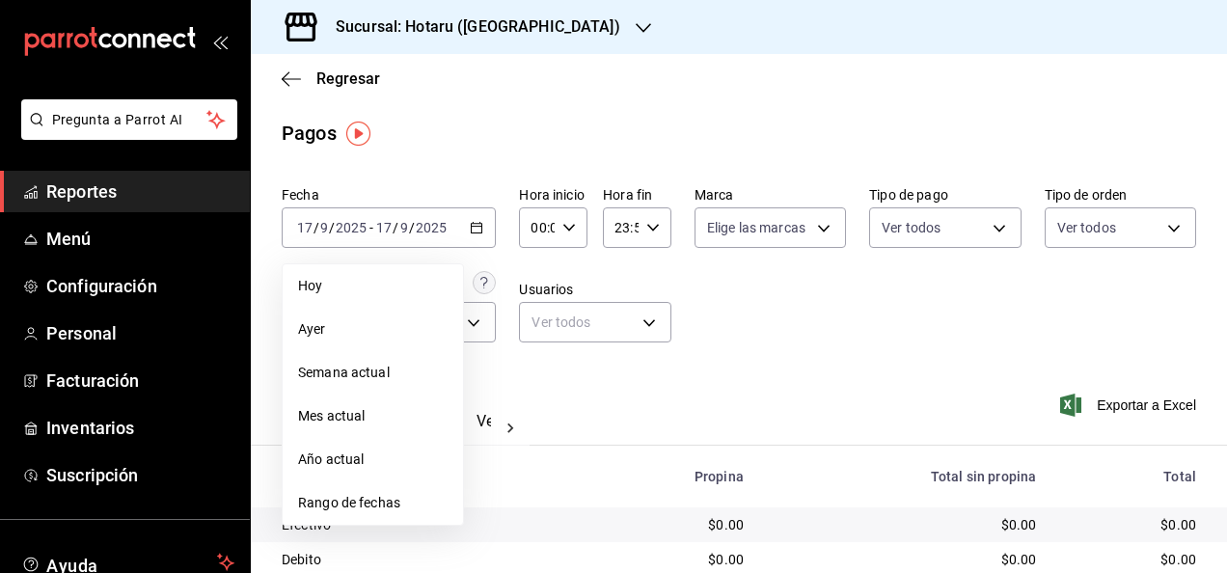
click at [378, 486] on li "Rango de fechas" at bounding box center [373, 502] width 180 height 43
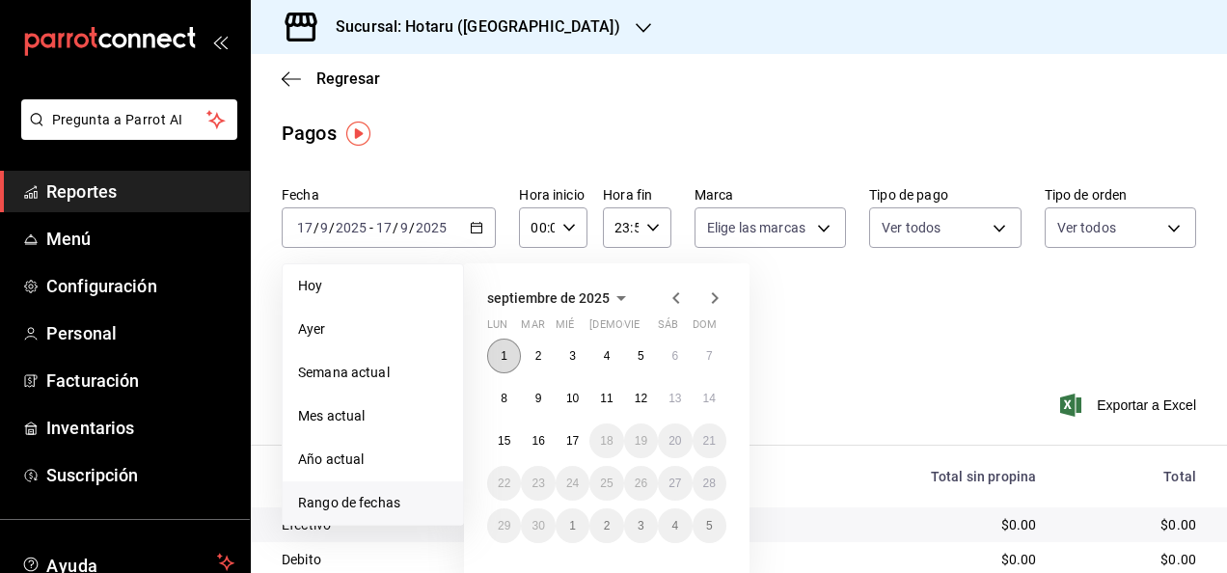
click at [496, 359] on button "1" at bounding box center [504, 355] width 34 height 35
click at [555, 440] on button "17" at bounding box center [572, 440] width 34 height 35
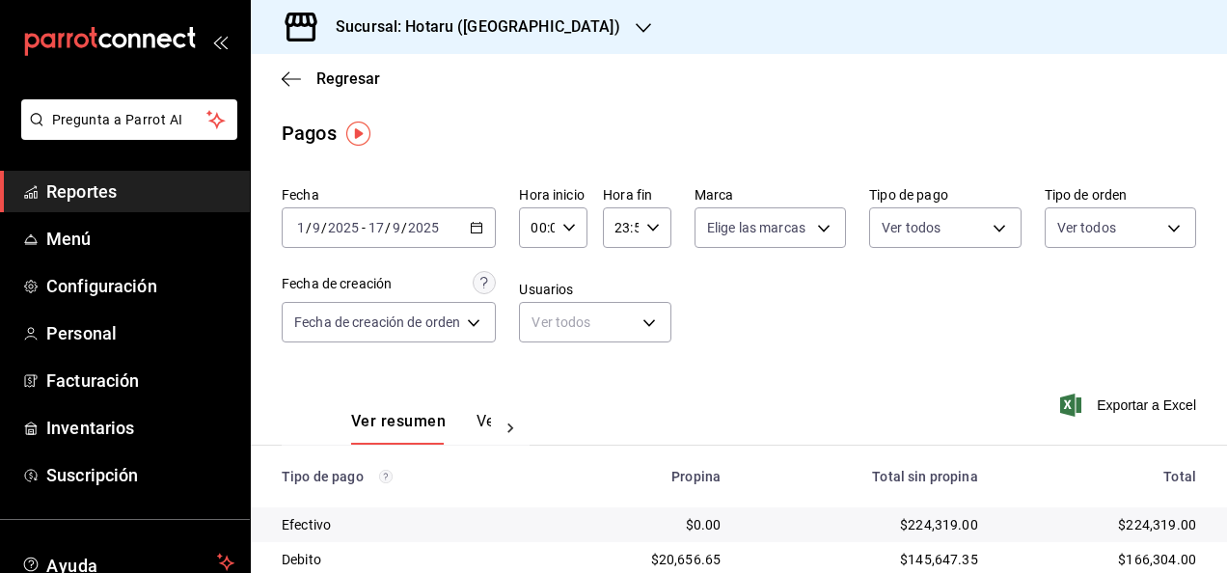
click at [569, 219] on div "00:00 Hora inicio" at bounding box center [553, 227] width 68 height 41
click at [539, 353] on span "05" at bounding box center [537, 351] width 3 height 15
type input "05:00"
click at [650, 234] on div at bounding box center [613, 286] width 1227 height 573
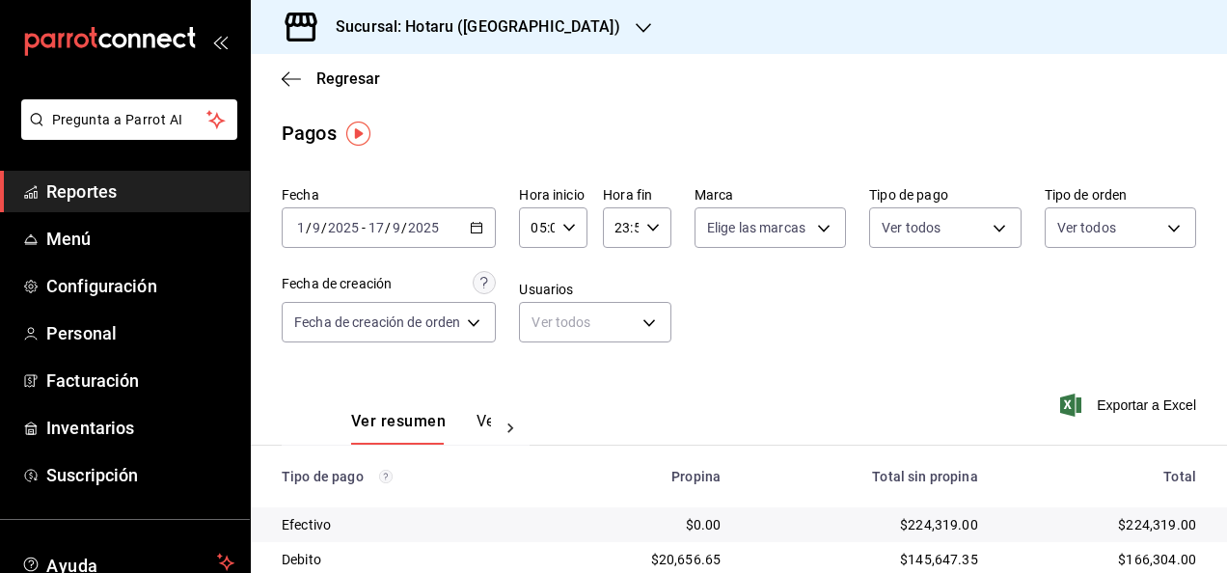
click at [650, 234] on div "23:59 Hora fin" at bounding box center [637, 227] width 68 height 41
click at [620, 351] on span "05" at bounding box center [618, 354] width 3 height 15
click at [651, 283] on span "00" at bounding box center [652, 276] width 3 height 15
type input "05:00"
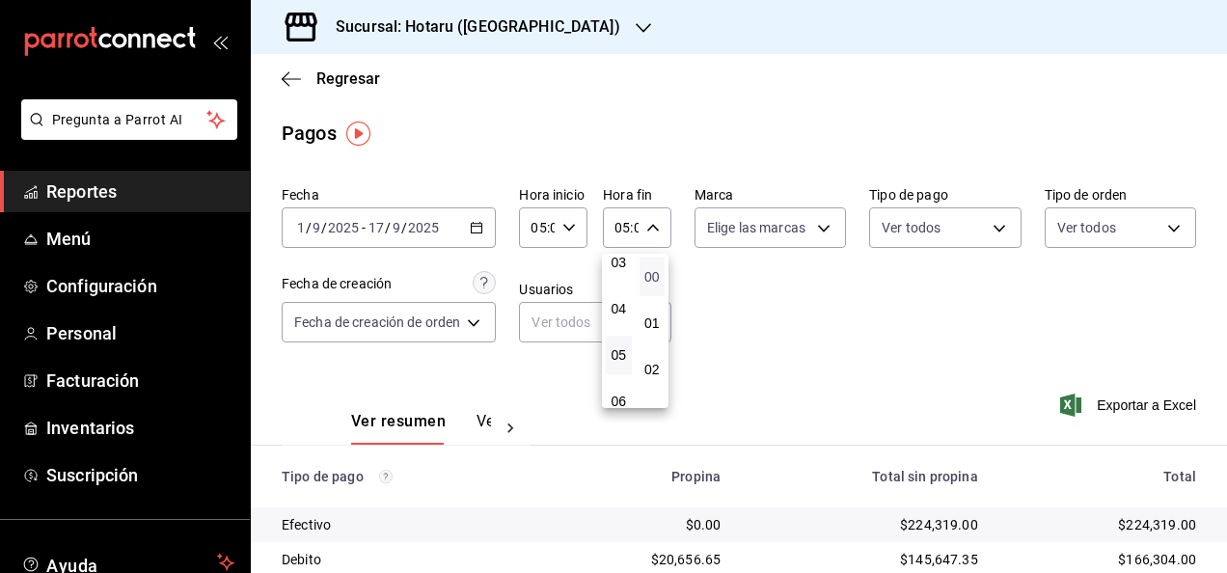
click at [651, 279] on span "00" at bounding box center [652, 276] width 3 height 15
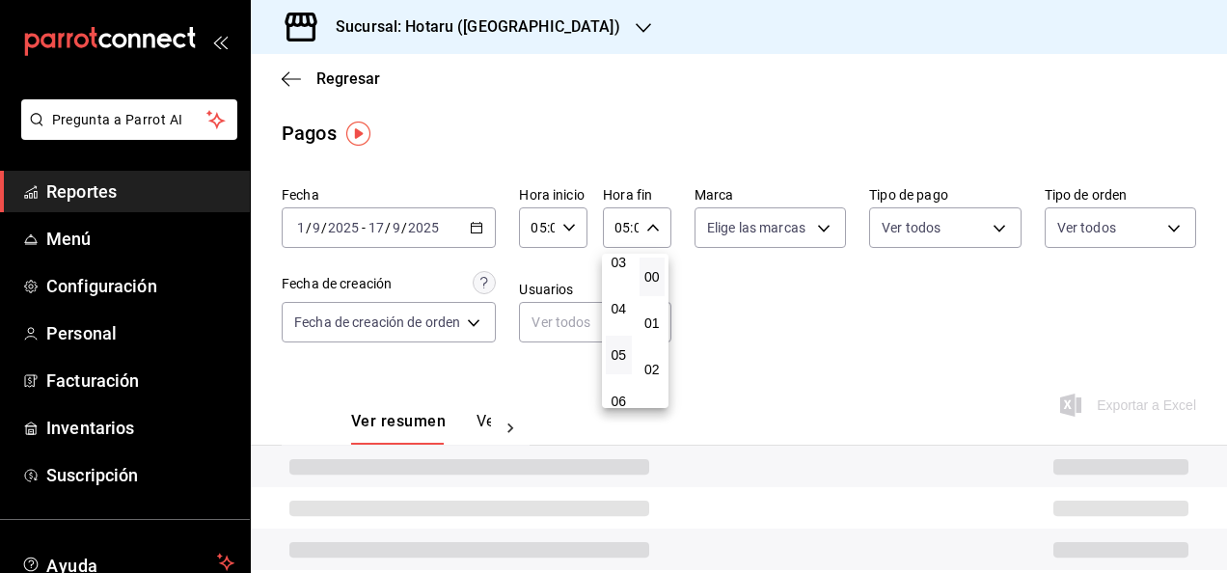
click at [725, 284] on div at bounding box center [613, 286] width 1227 height 573
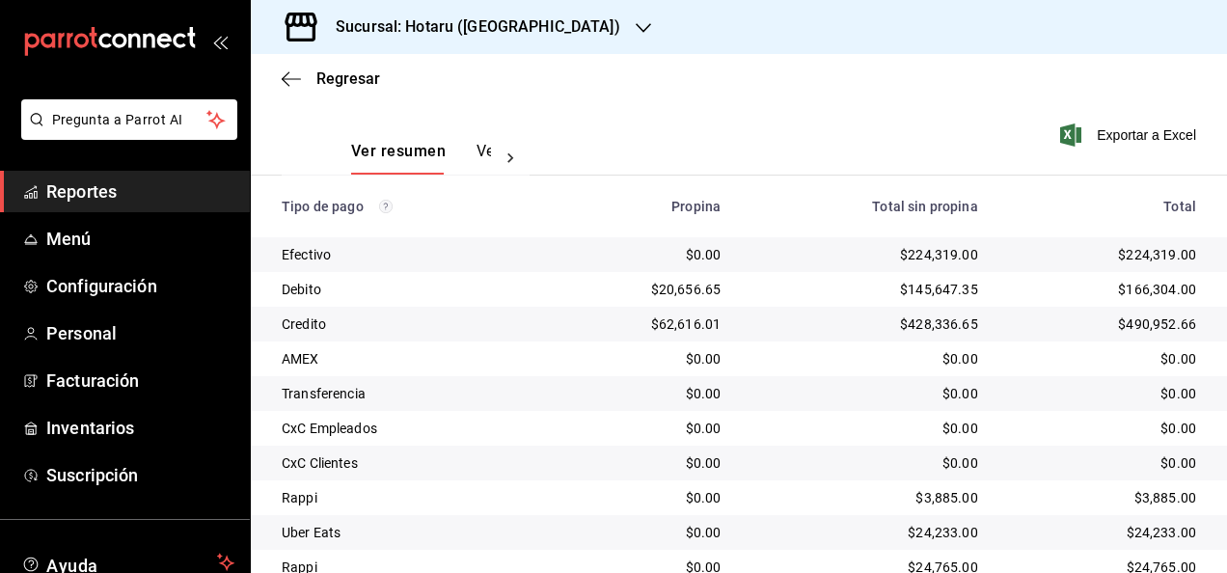
scroll to position [269, 0]
click at [992, 137] on span "Exportar a Excel" at bounding box center [1130, 135] width 132 height 23
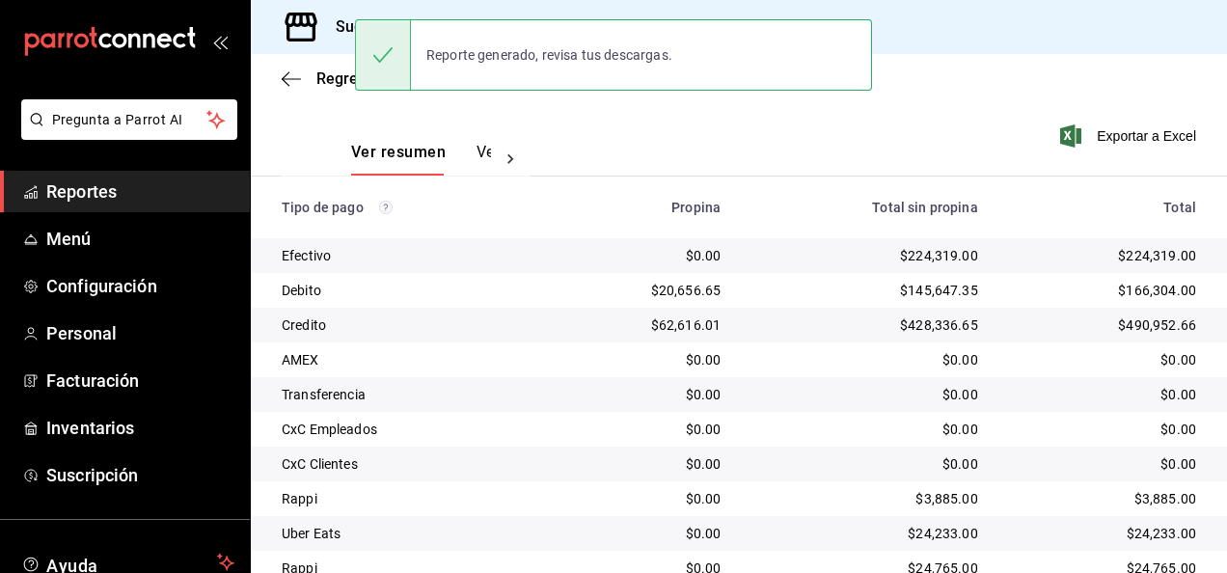
click at [426, 0] on div "Sucursal: Hotaru ([GEOGRAPHIC_DATA])" at bounding box center [462, 27] width 392 height 54
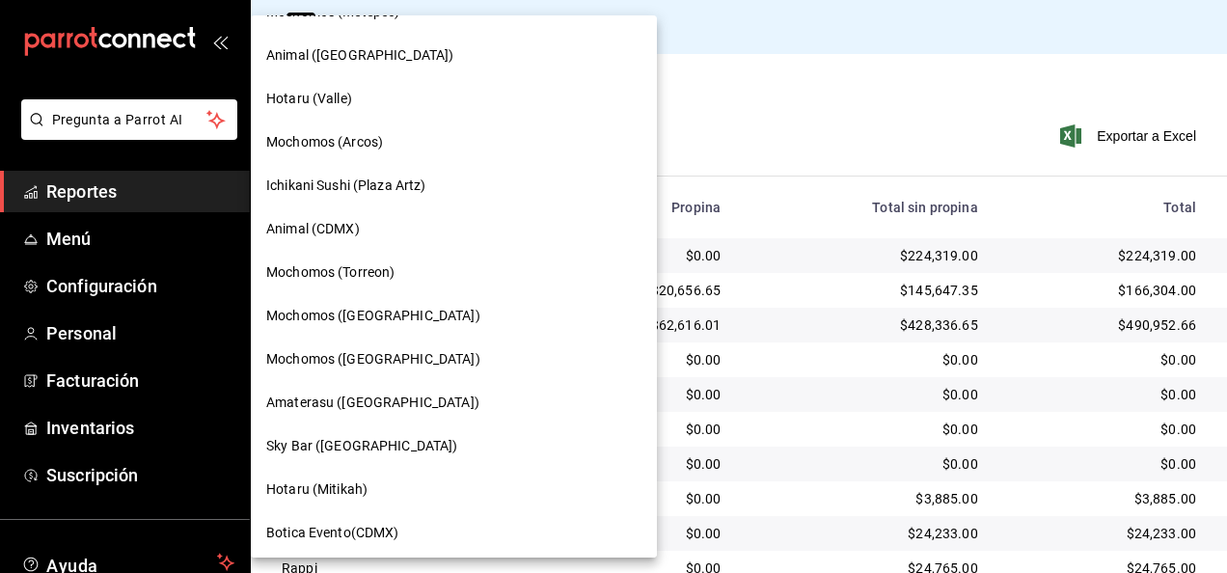
scroll to position [377, 0]
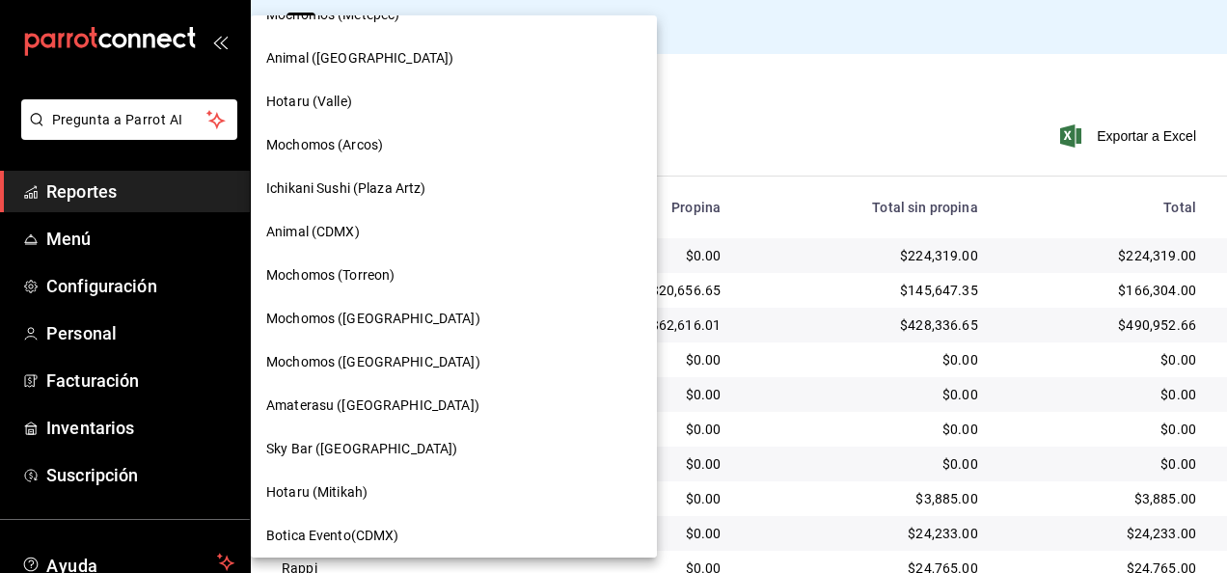
click at [440, 184] on div "Ichikani Sushi (Plaza Artz)" at bounding box center [453, 188] width 375 height 20
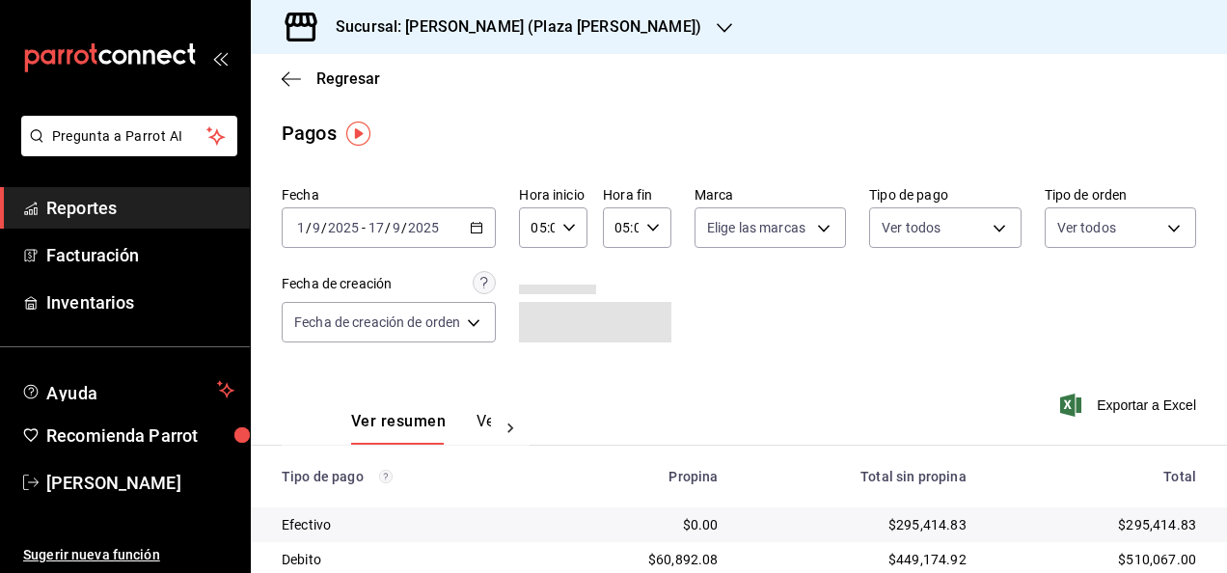
click at [141, 199] on span "Reportes" at bounding box center [140, 208] width 188 height 26
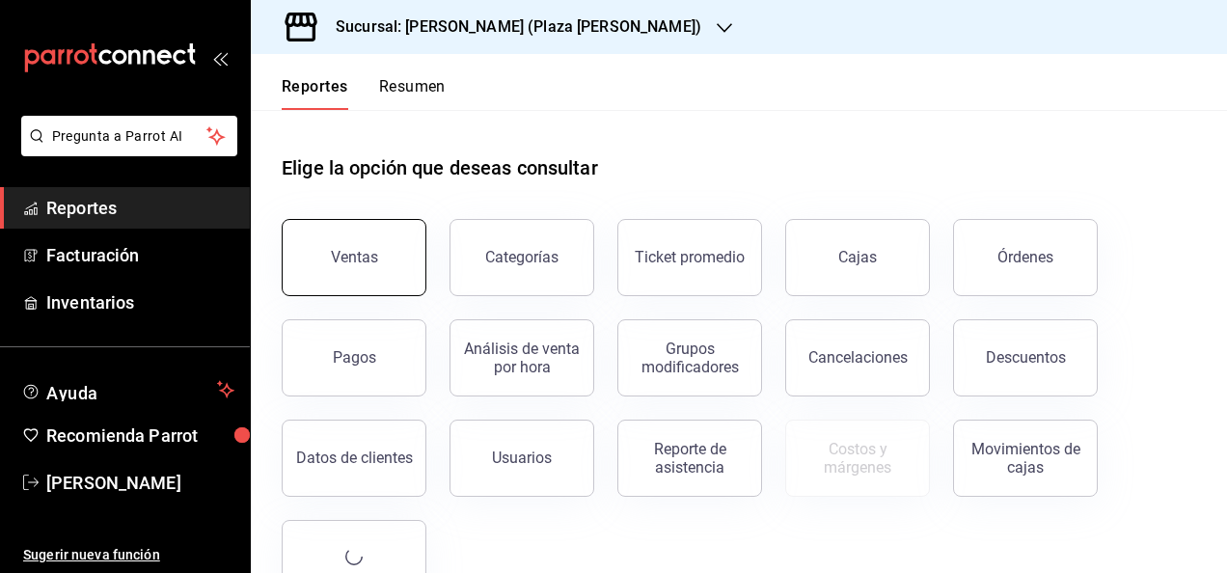
click at [315, 246] on button "Ventas" at bounding box center [354, 257] width 145 height 77
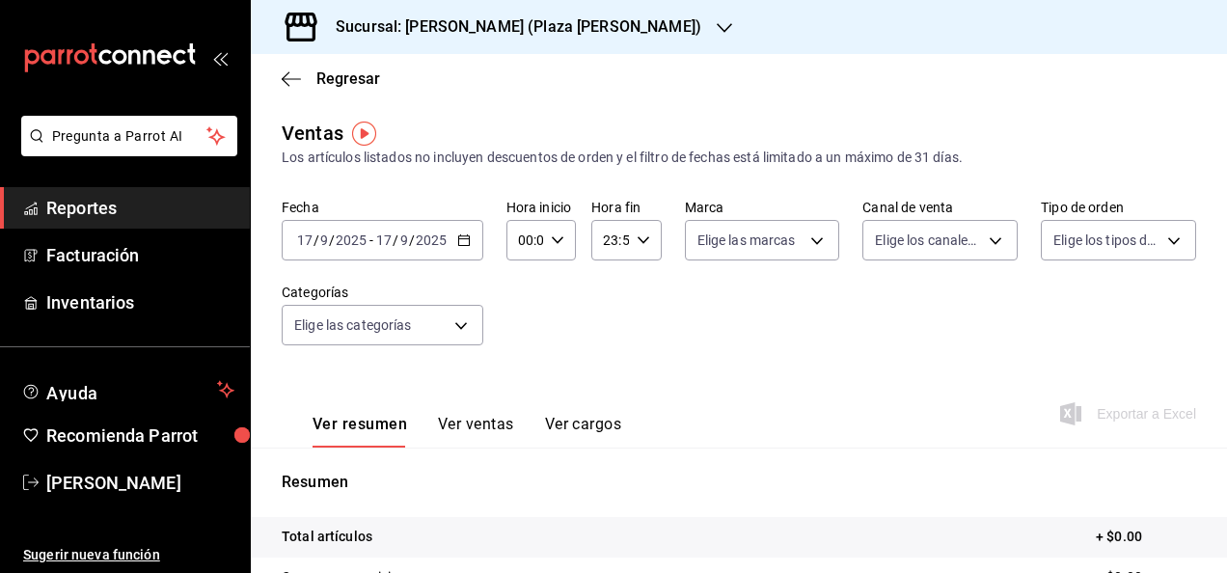
click at [465, 247] on div "[DATE] [DATE] - [DATE] [DATE]" at bounding box center [383, 240] width 202 height 41
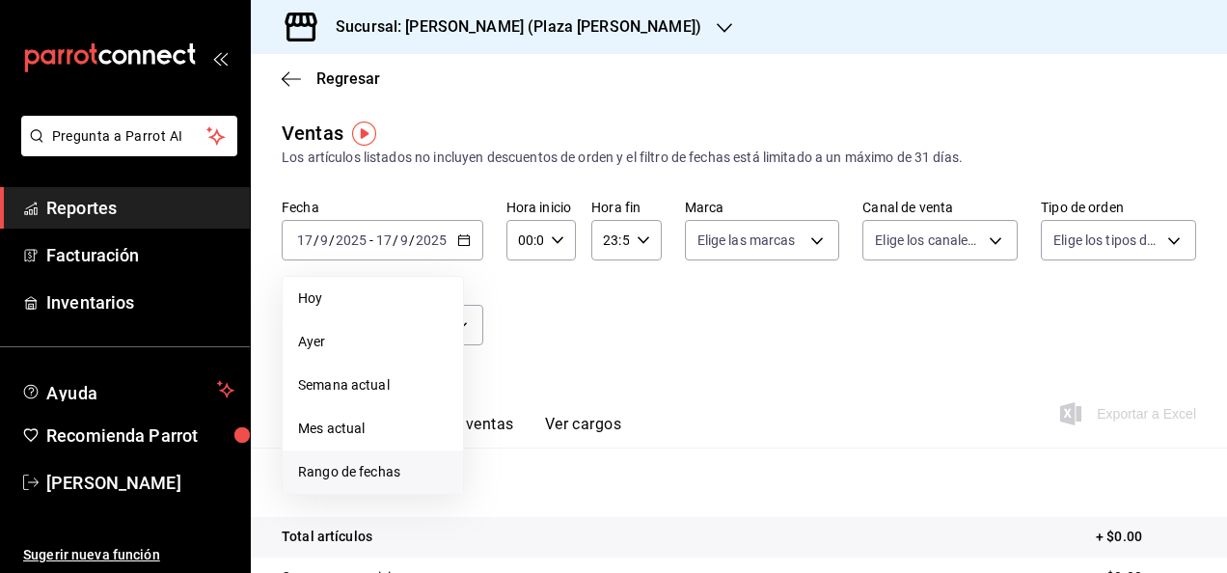
click at [411, 473] on span "Rango de fechas" at bounding box center [372, 472] width 149 height 20
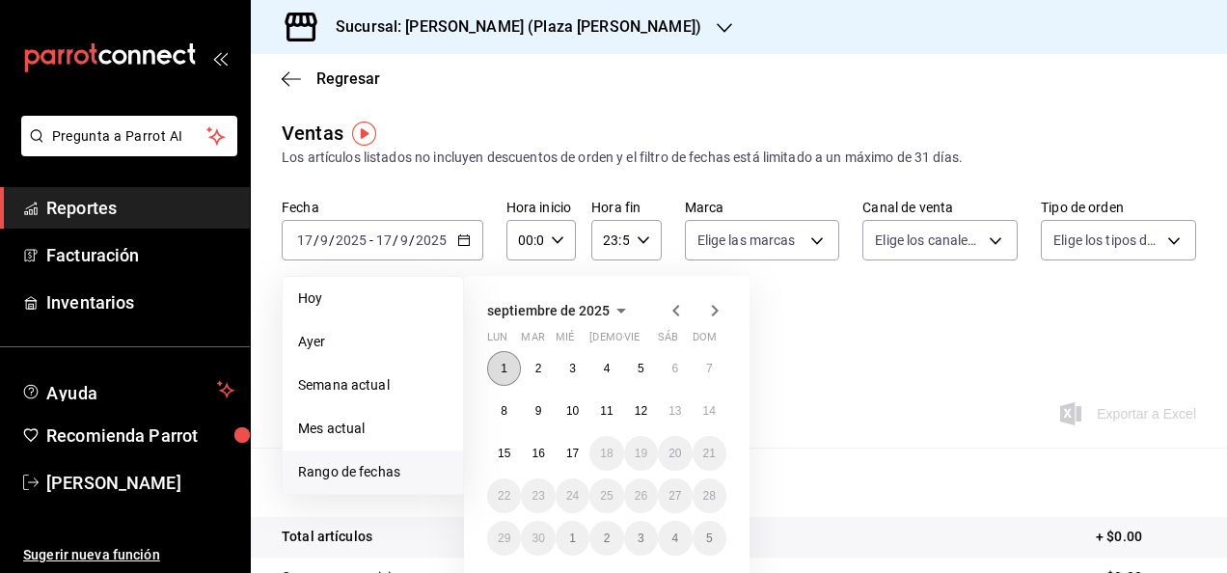
click at [503, 365] on abbr "1" at bounding box center [503, 369] width 7 height 14
click at [579, 461] on button "17" at bounding box center [572, 453] width 34 height 35
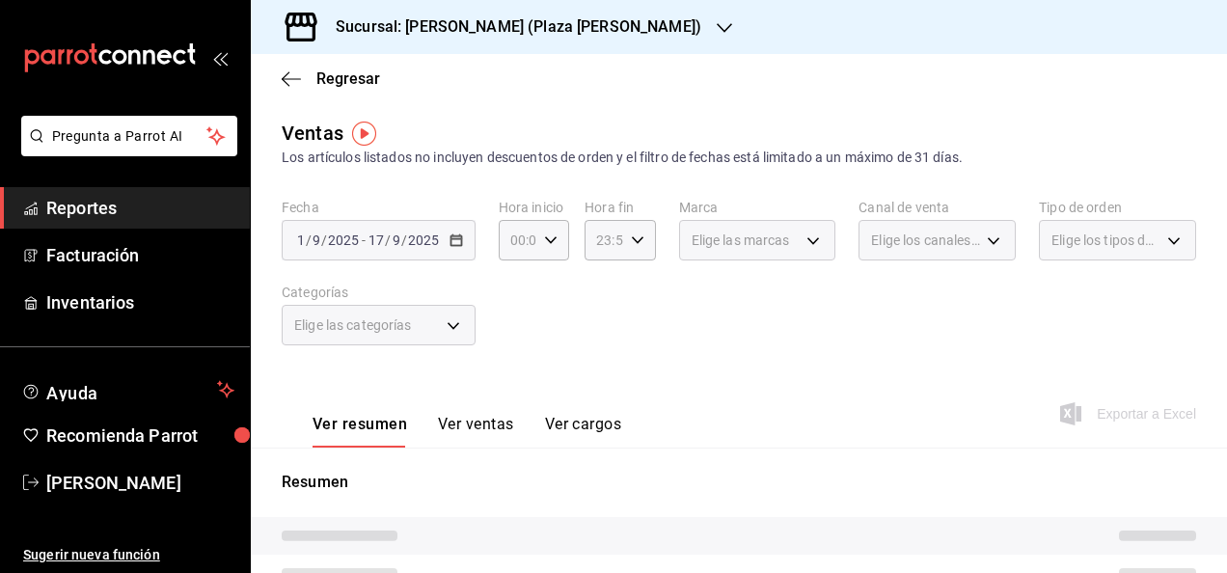
click at [581, 388] on div "Ver resumen Ver ventas Ver cargos Exportar a Excel" at bounding box center [739, 407] width 976 height 79
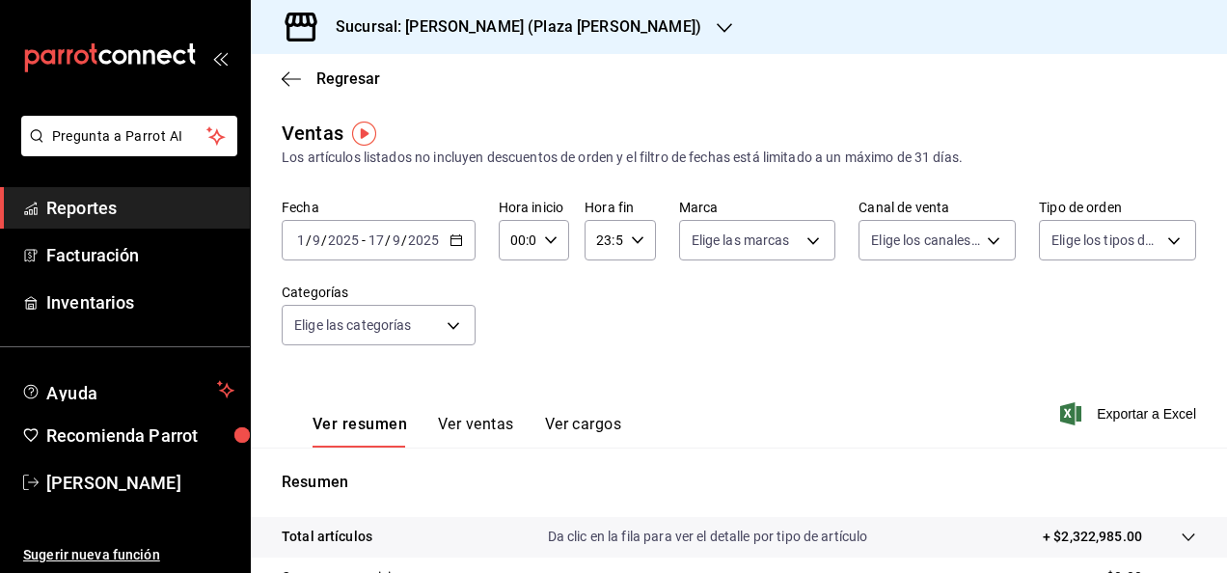
click at [544, 250] on div "00:00 Hora inicio" at bounding box center [534, 240] width 70 height 41
click at [516, 401] on span "05" at bounding box center [514, 397] width 4 height 15
type input "05:00"
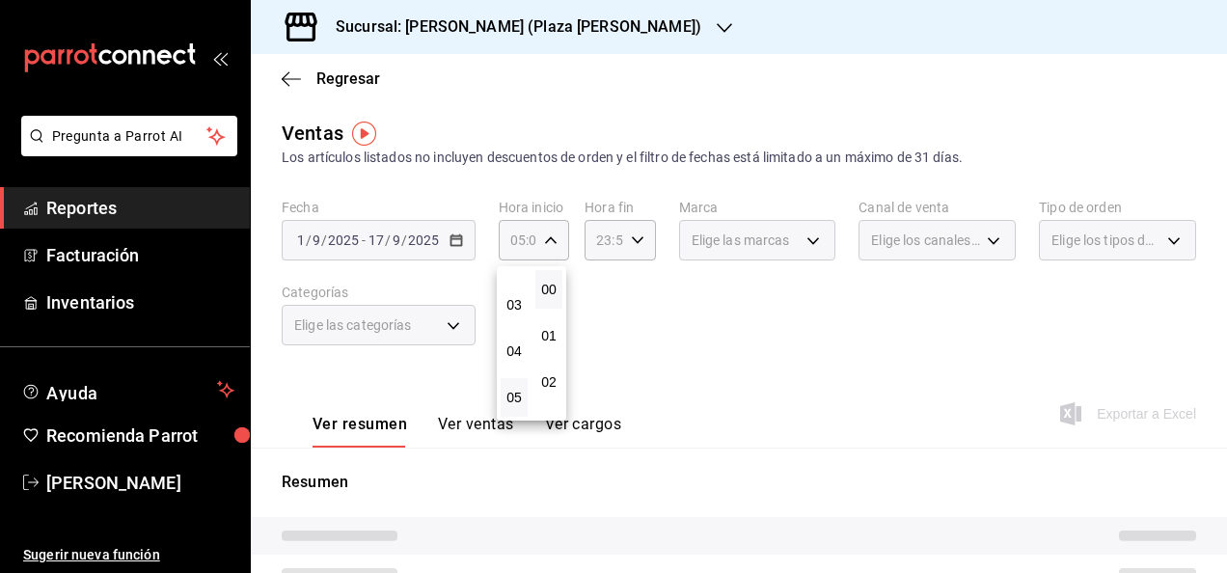
click at [621, 327] on div at bounding box center [613, 286] width 1227 height 573
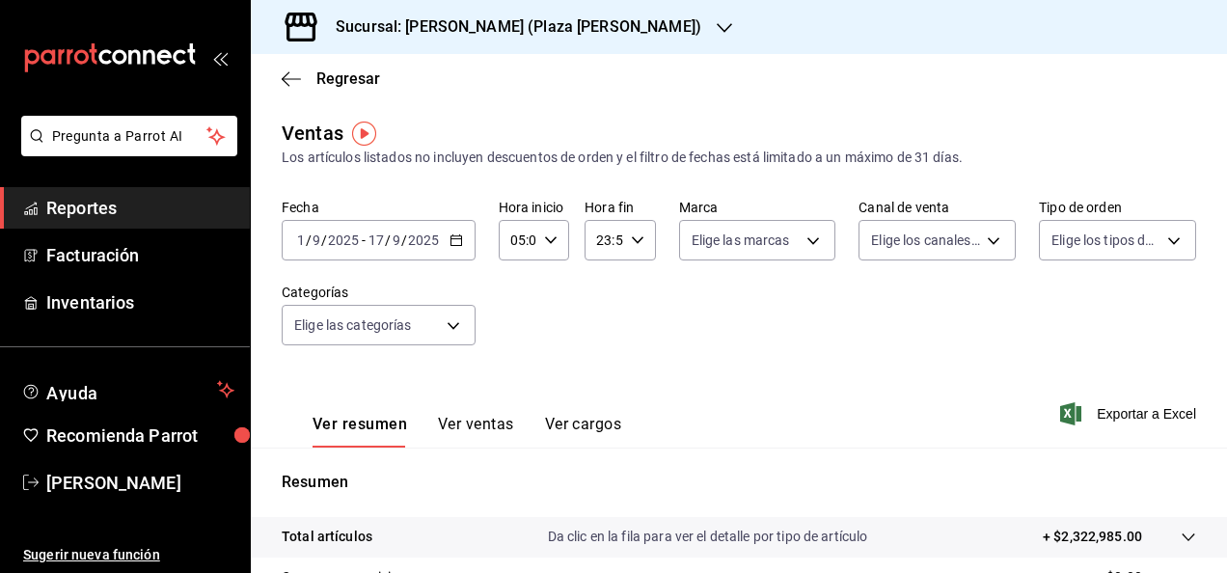
click at [637, 235] on icon "button" at bounding box center [638, 240] width 14 height 14
click at [601, 329] on span "05" at bounding box center [599, 323] width 4 height 15
click at [635, 288] on span "00" at bounding box center [634, 289] width 4 height 15
type input "05:00"
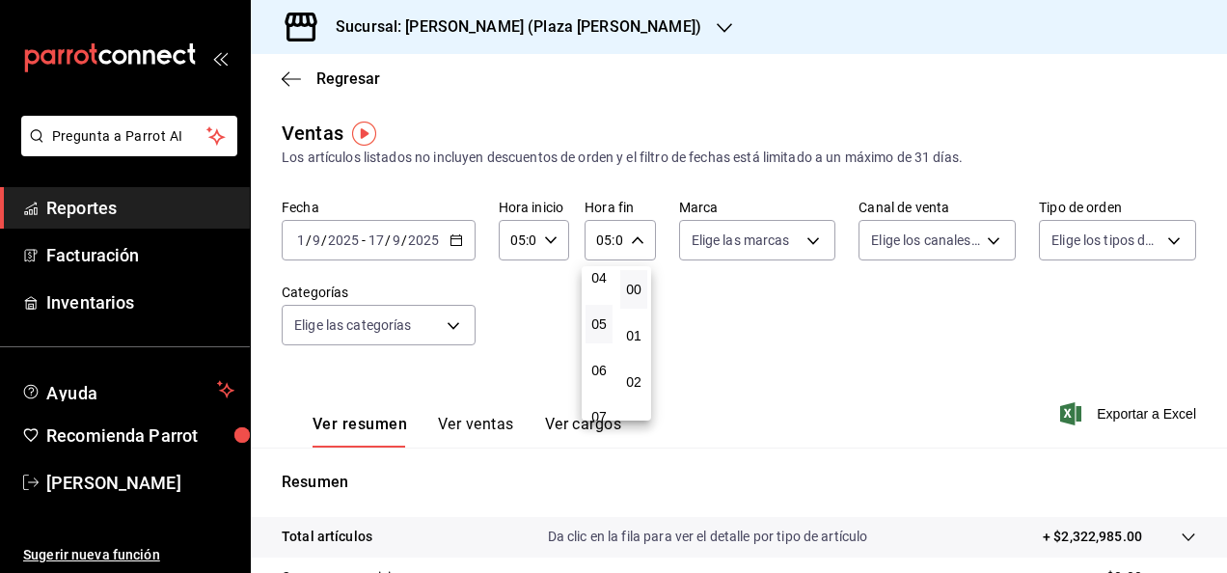
click at [825, 359] on div at bounding box center [613, 286] width 1227 height 573
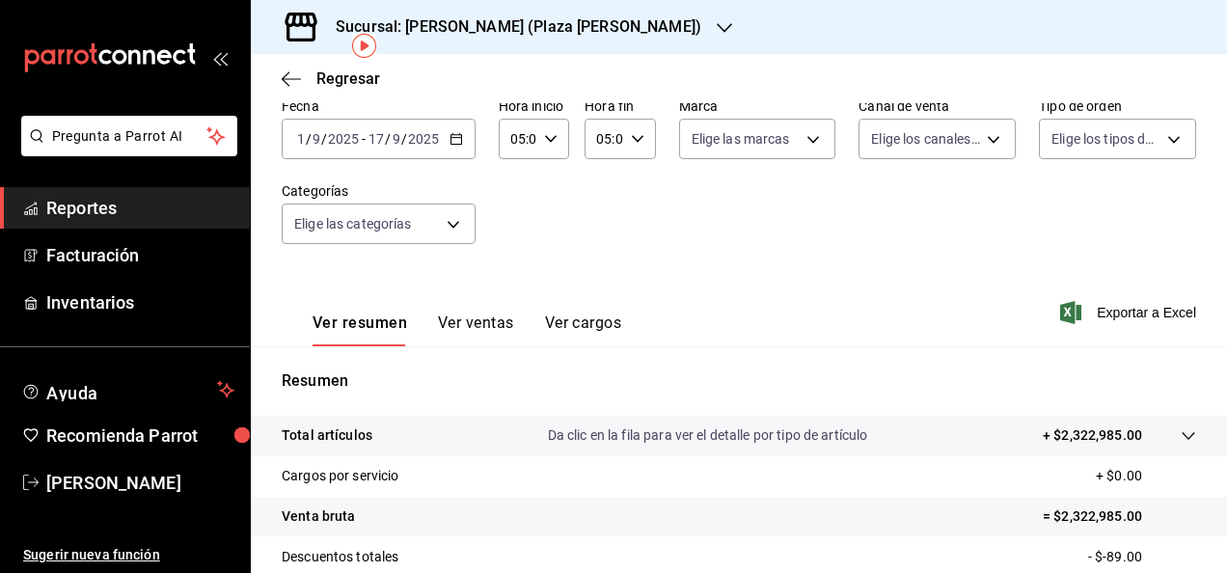
scroll to position [104, 0]
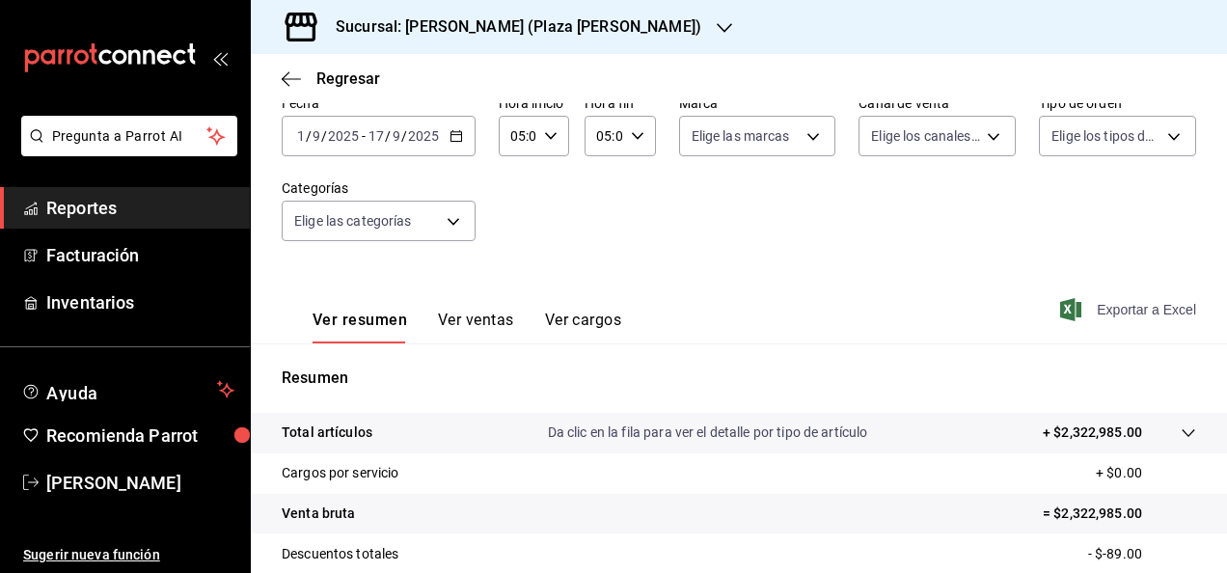
click at [992, 314] on span "Exportar a Excel" at bounding box center [1130, 309] width 132 height 23
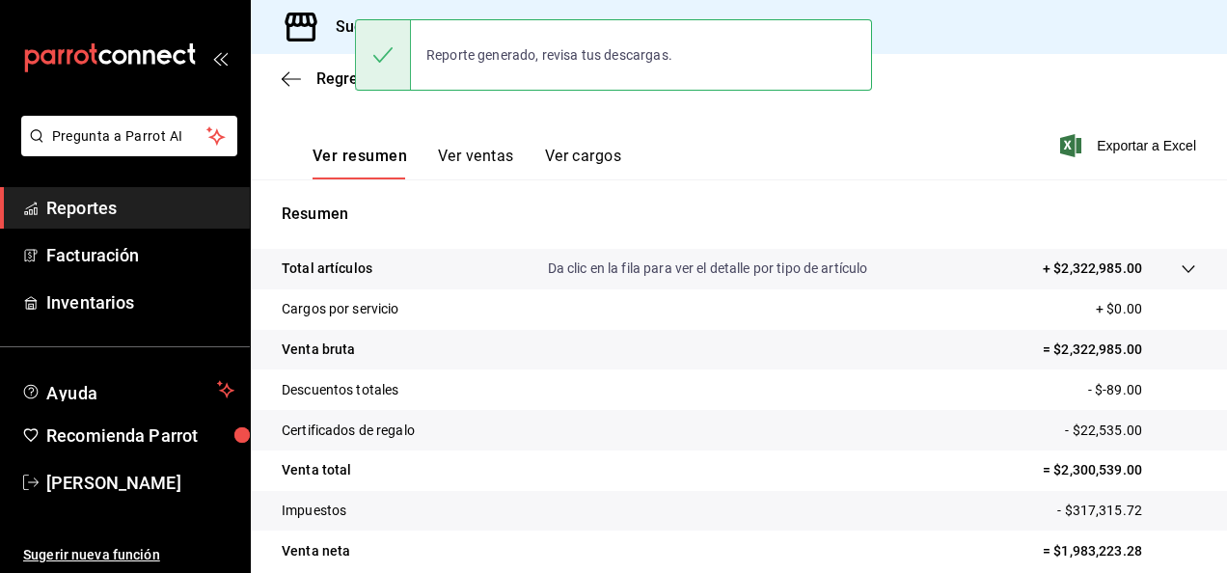
scroll to position [269, 0]
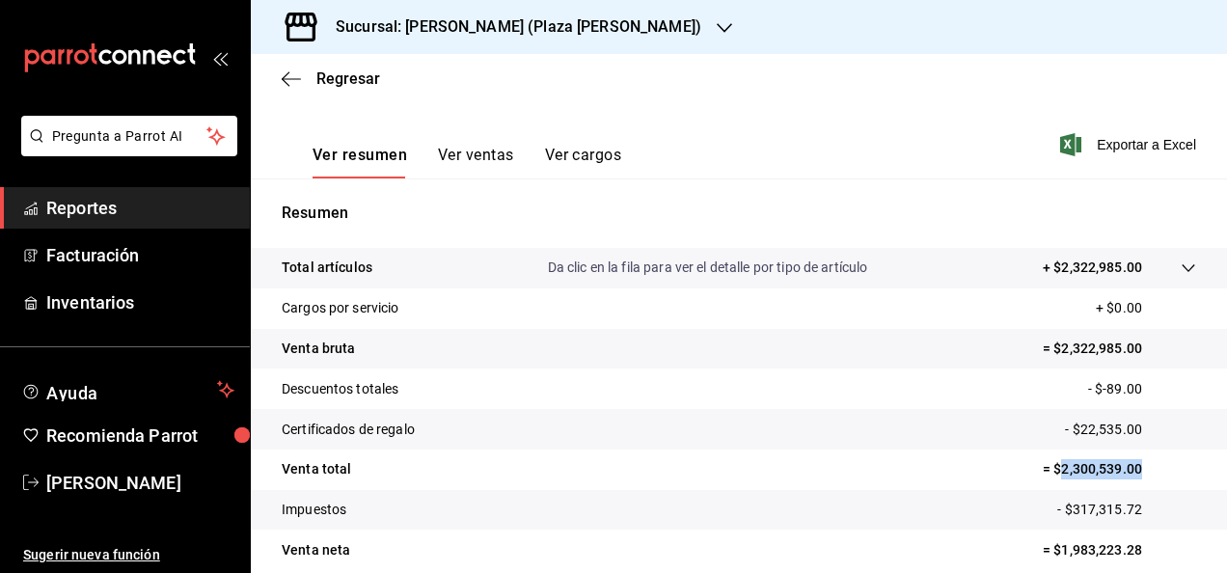
drag, startPoint x: 1045, startPoint y: 469, endPoint x: 1131, endPoint y: 470, distance: 85.8
click at [992, 470] on p "= $2,300,539.00" at bounding box center [1118, 469] width 153 height 20
copy p "2,300,539.00"
click at [136, 199] on span "Reportes" at bounding box center [140, 208] width 188 height 26
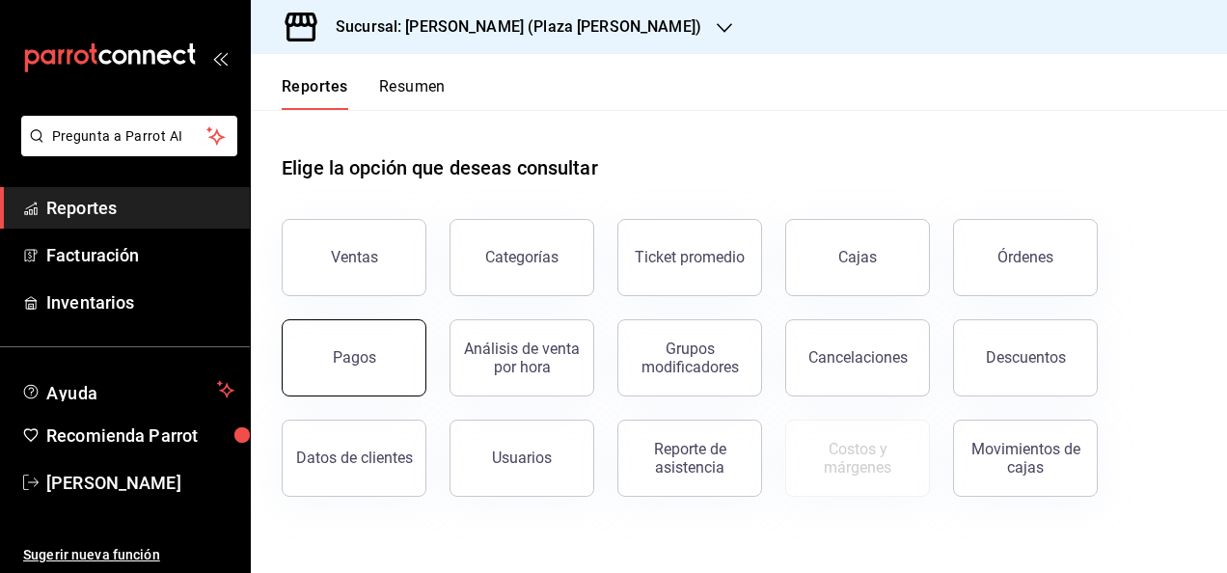
click at [356, 355] on div "Pagos" at bounding box center [354, 357] width 43 height 18
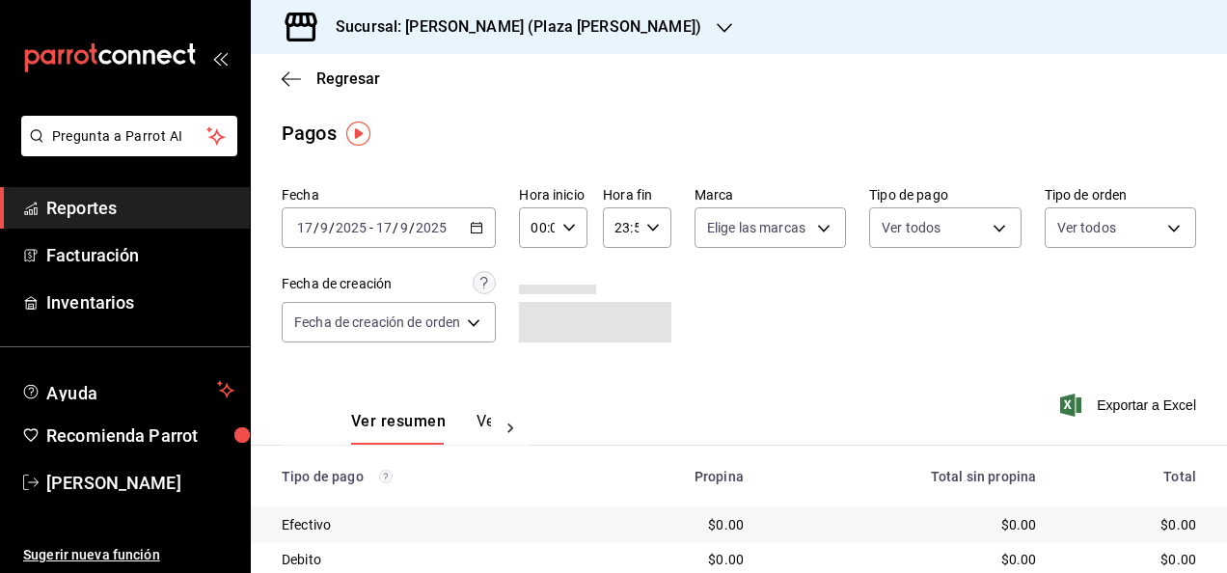
click at [477, 230] on icon "button" at bounding box center [477, 228] width 14 height 14
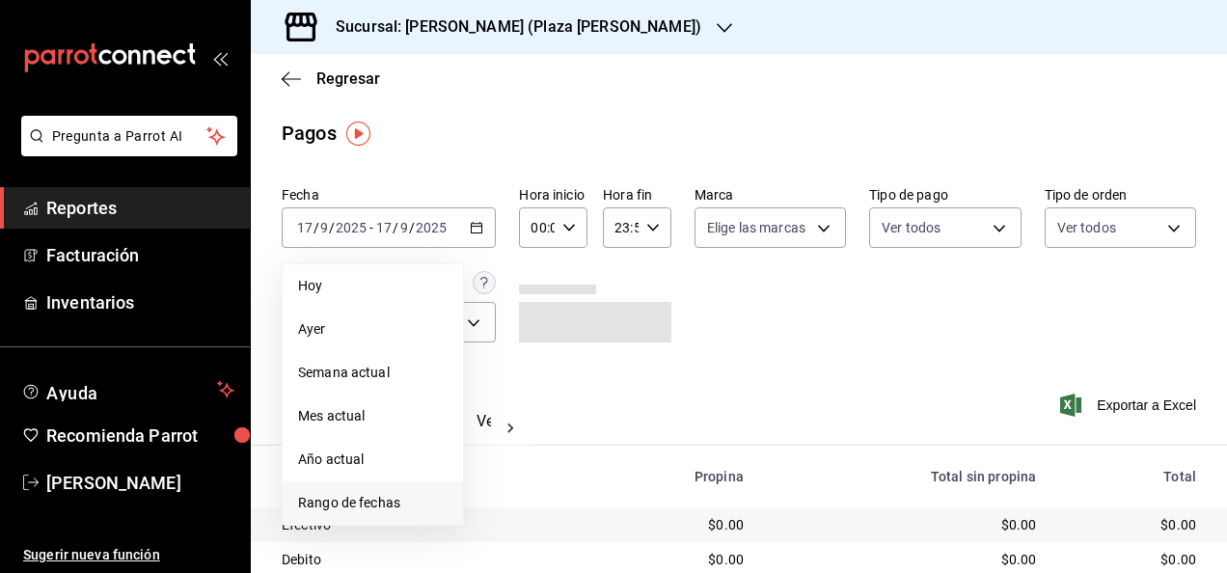
click at [343, 494] on span "Rango de fechas" at bounding box center [372, 503] width 149 height 20
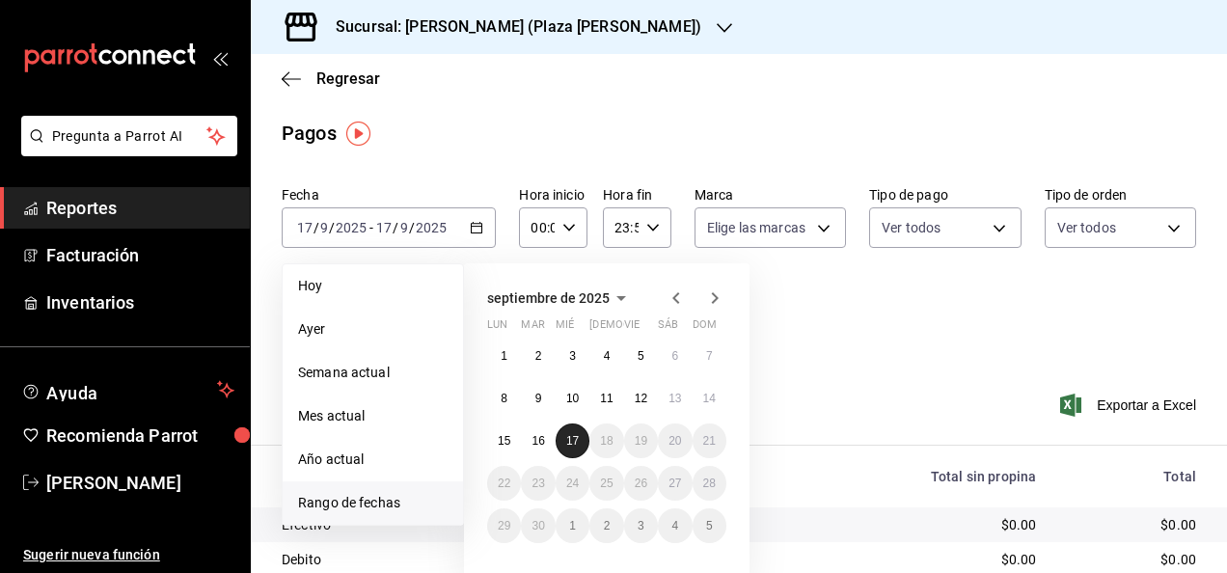
click at [566, 438] on abbr "17" at bounding box center [572, 441] width 13 height 14
click at [498, 362] on button "1" at bounding box center [504, 355] width 34 height 35
click at [562, 439] on button "17" at bounding box center [572, 440] width 34 height 35
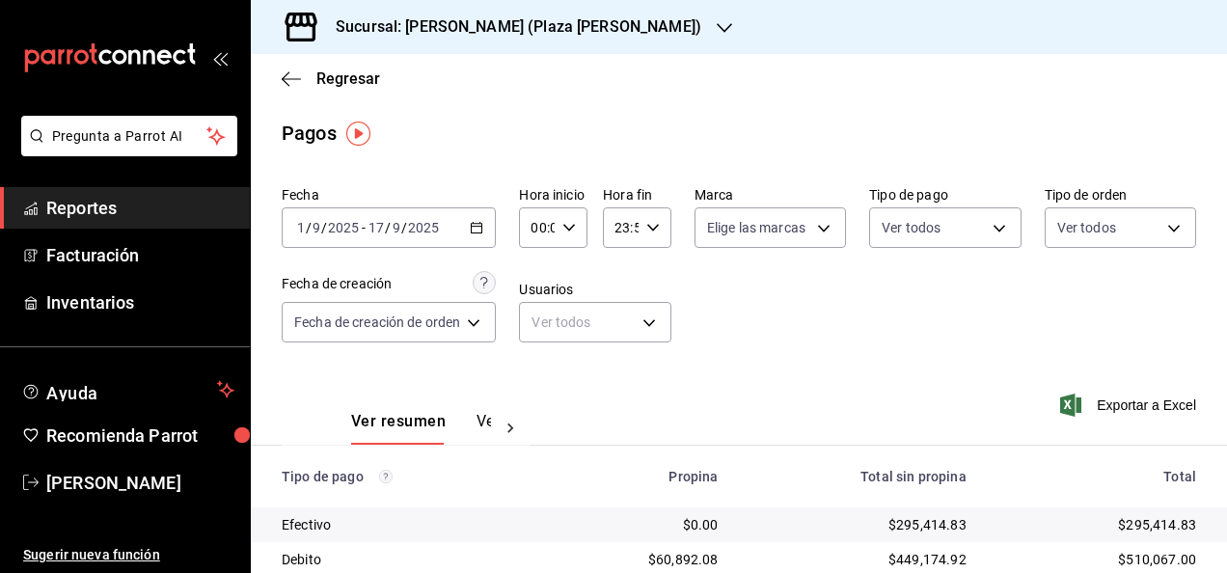
click at [572, 224] on icon "button" at bounding box center [569, 228] width 14 height 14
click at [529, 344] on button "05" at bounding box center [538, 330] width 26 height 39
type input "05:00"
click at [660, 251] on div at bounding box center [613, 286] width 1227 height 573
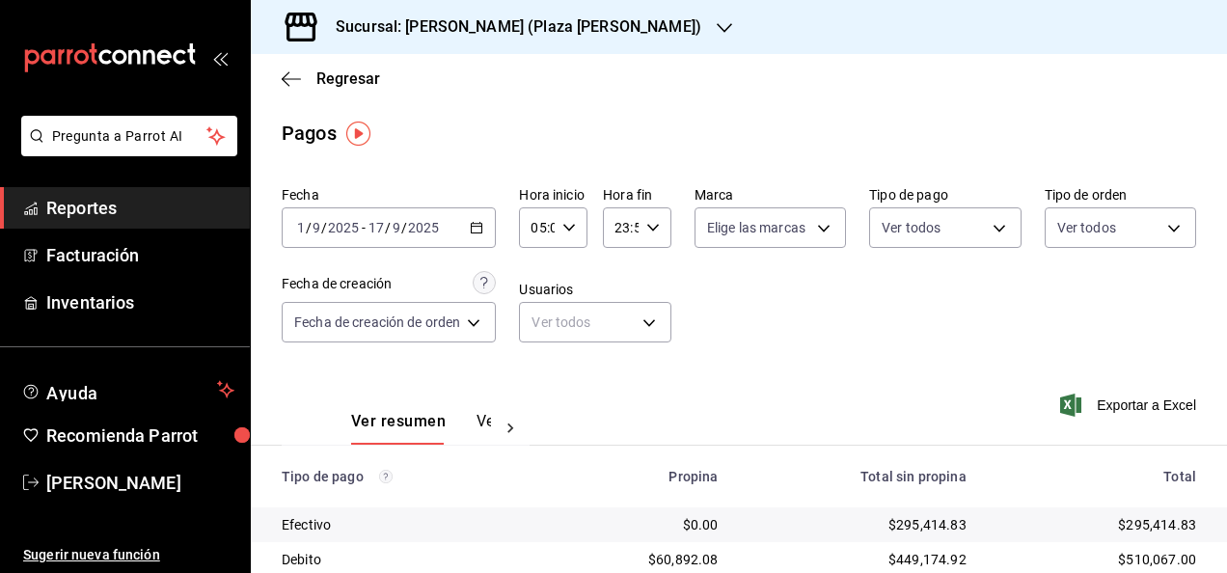
click at [654, 227] on \(Stroke\) "button" at bounding box center [653, 227] width 12 height 7
click at [619, 340] on span "05" at bounding box center [618, 343] width 3 height 15
click at [662, 269] on button "00" at bounding box center [652, 276] width 26 height 39
type input "05:00"
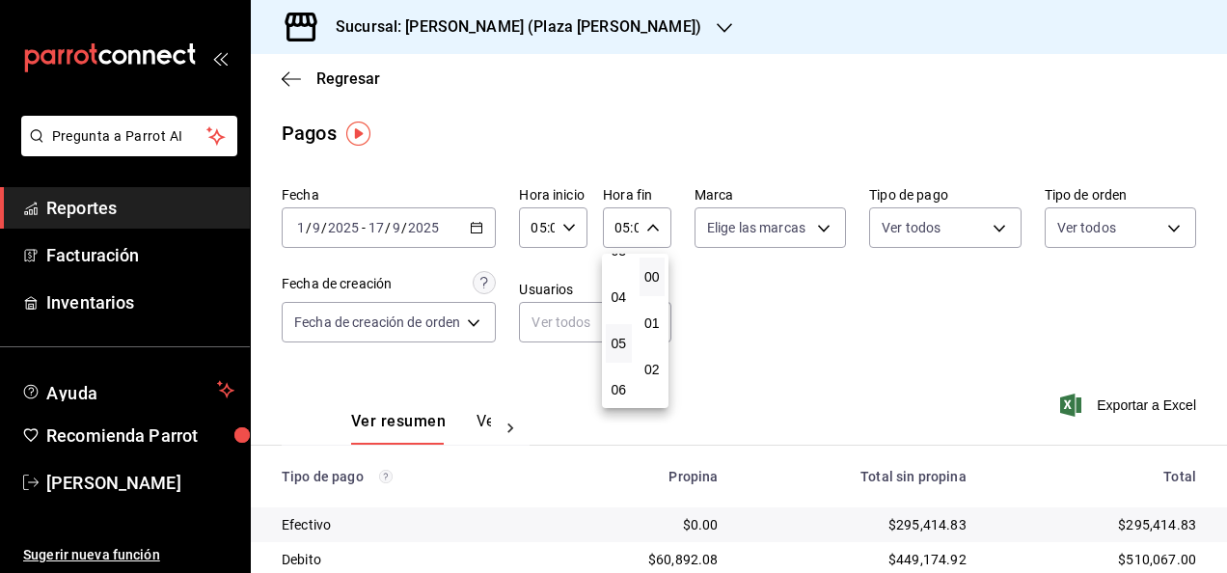
click at [771, 311] on div at bounding box center [613, 286] width 1227 height 573
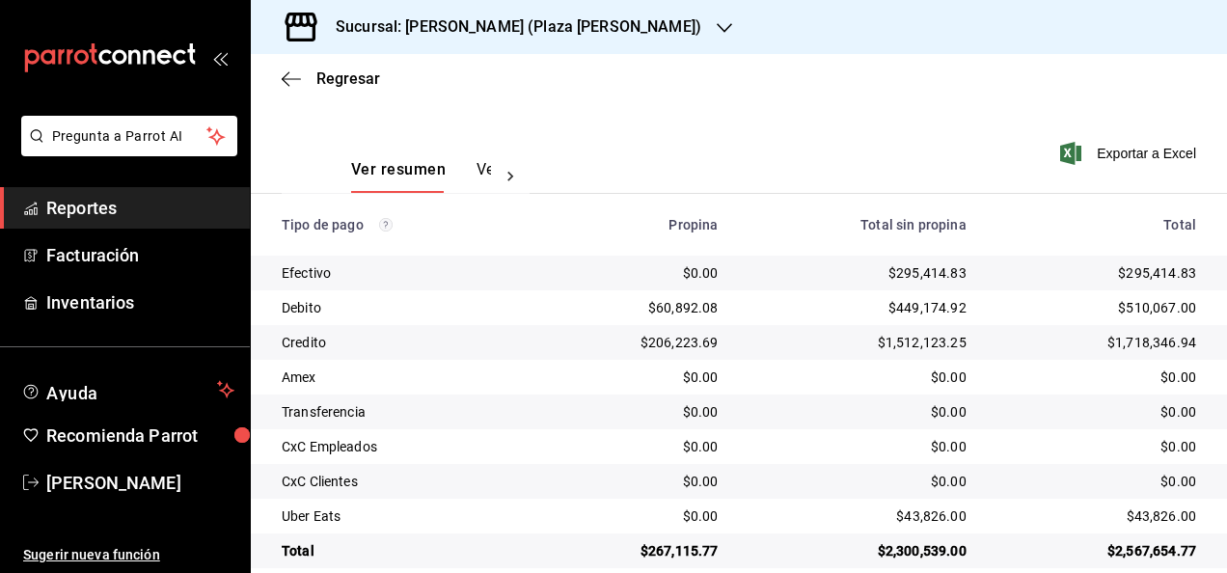
scroll to position [251, 0]
click at [992, 155] on span "Exportar a Excel" at bounding box center [1130, 154] width 132 height 23
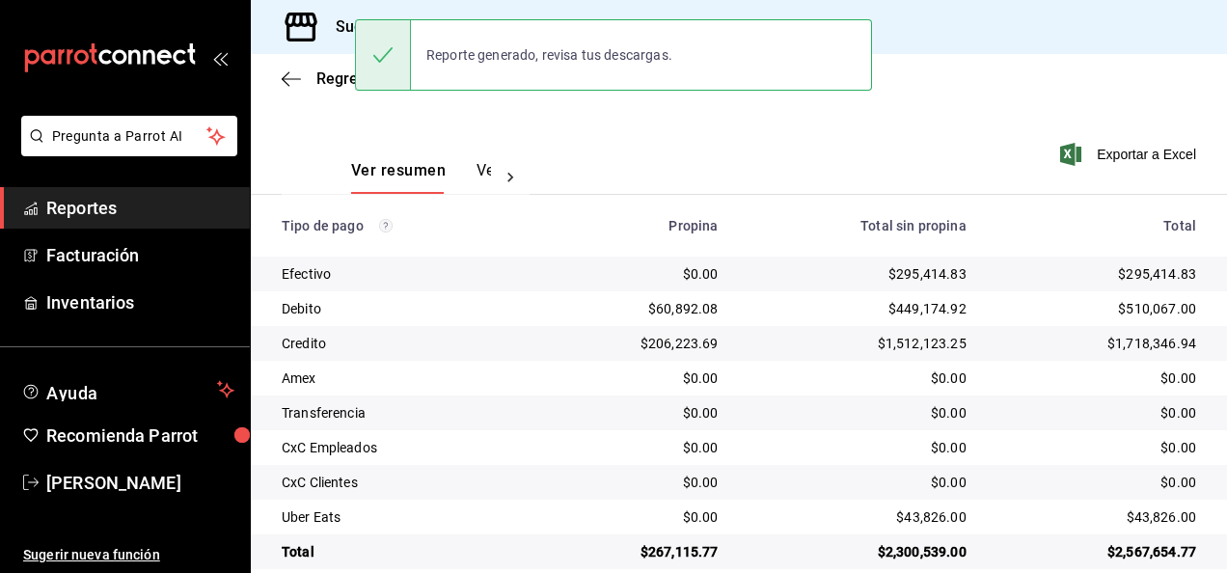
click at [444, 14] on div "Reporte generado, revisa tus descargas." at bounding box center [613, 55] width 517 height 83
click at [449, 12] on div "Sucursal: [PERSON_NAME] (Plaza [PERSON_NAME])" at bounding box center [502, 27] width 473 height 54
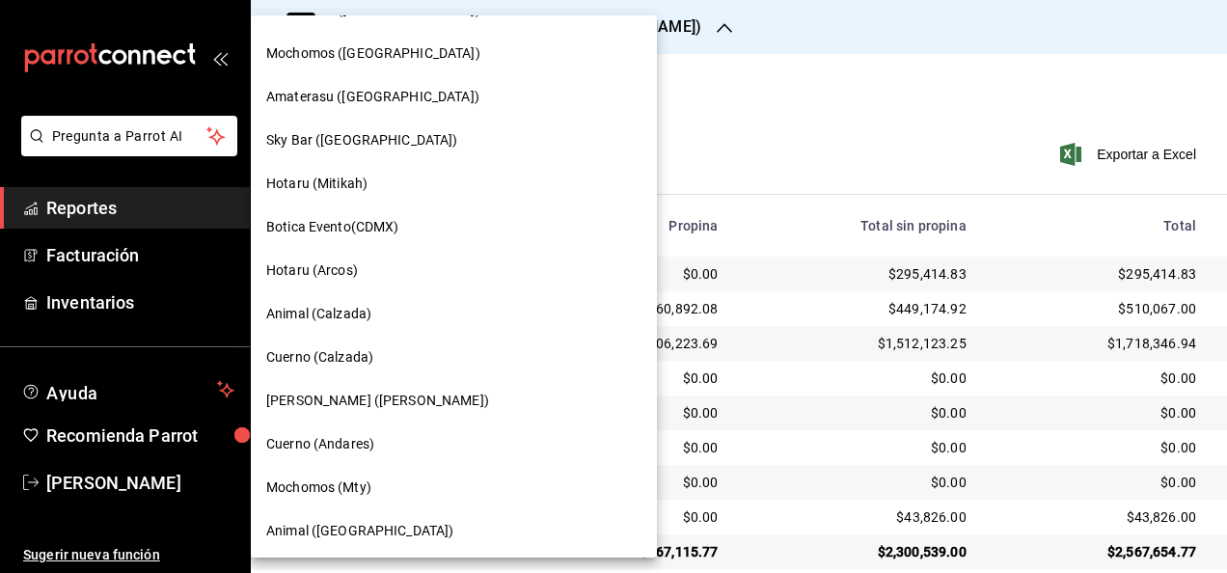
scroll to position [690, 0]
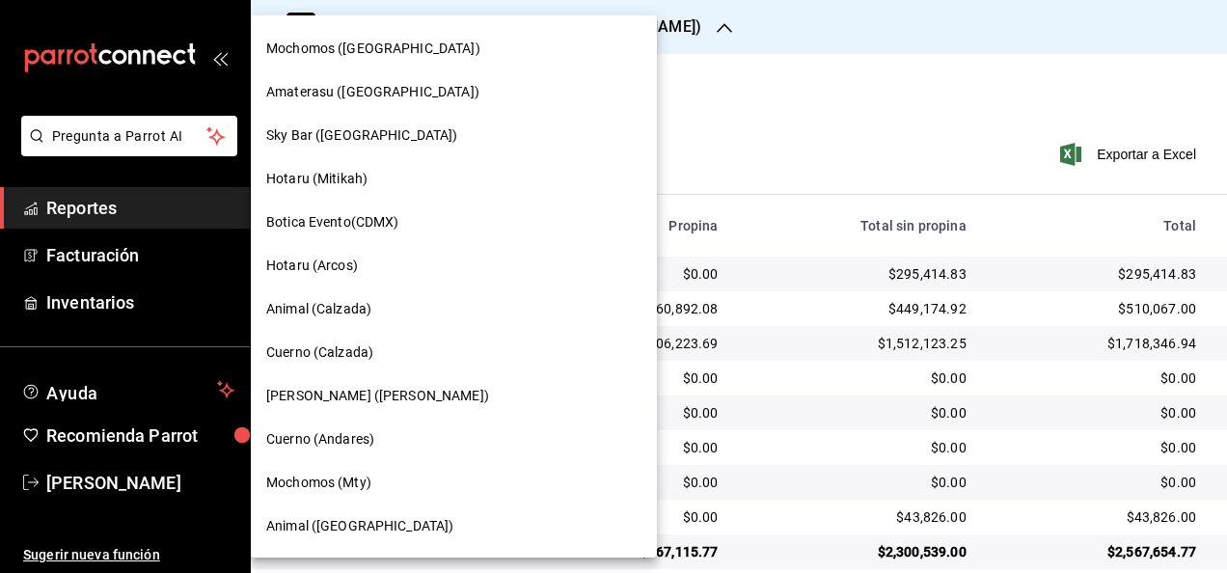
click at [446, 392] on div "[PERSON_NAME] ([PERSON_NAME])" at bounding box center [453, 396] width 375 height 20
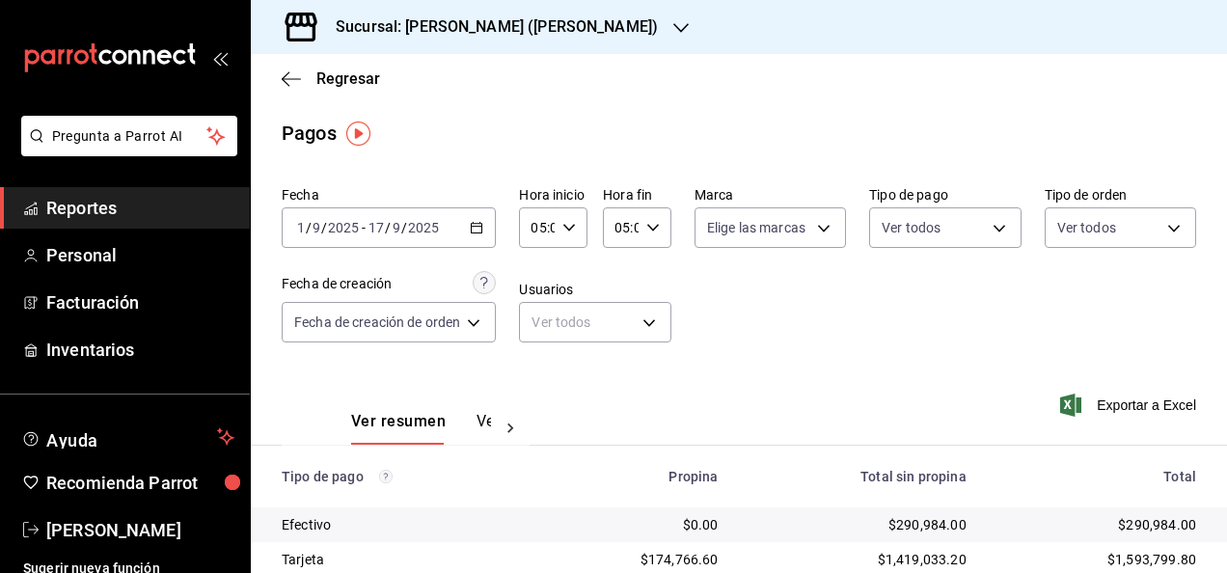
click at [149, 203] on span "Reportes" at bounding box center [140, 208] width 188 height 26
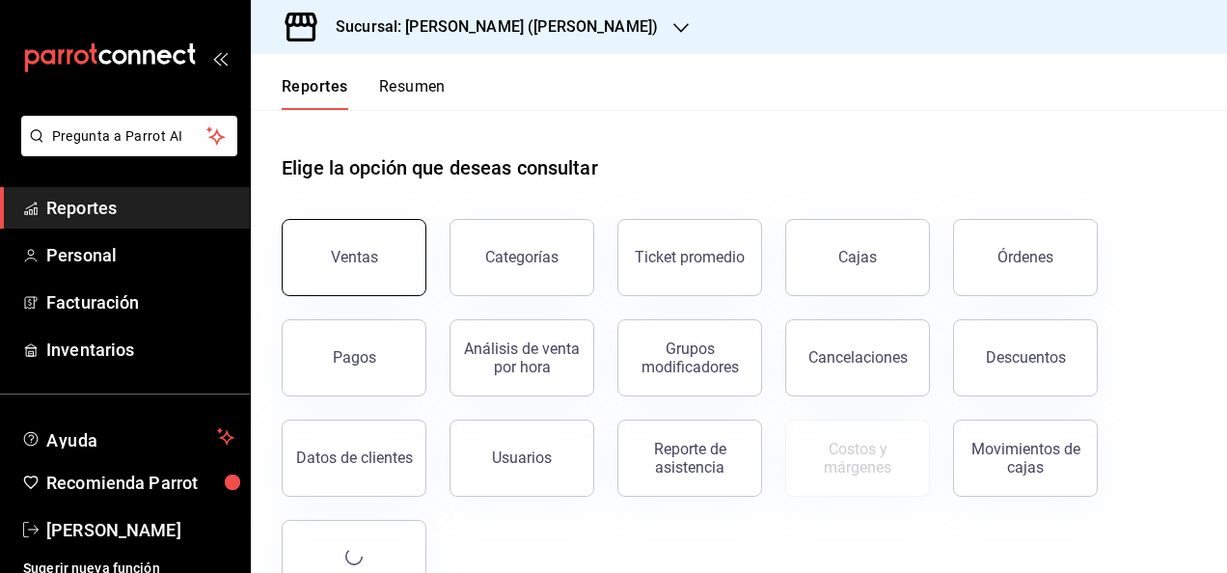
click at [372, 240] on button "Ventas" at bounding box center [354, 257] width 145 height 77
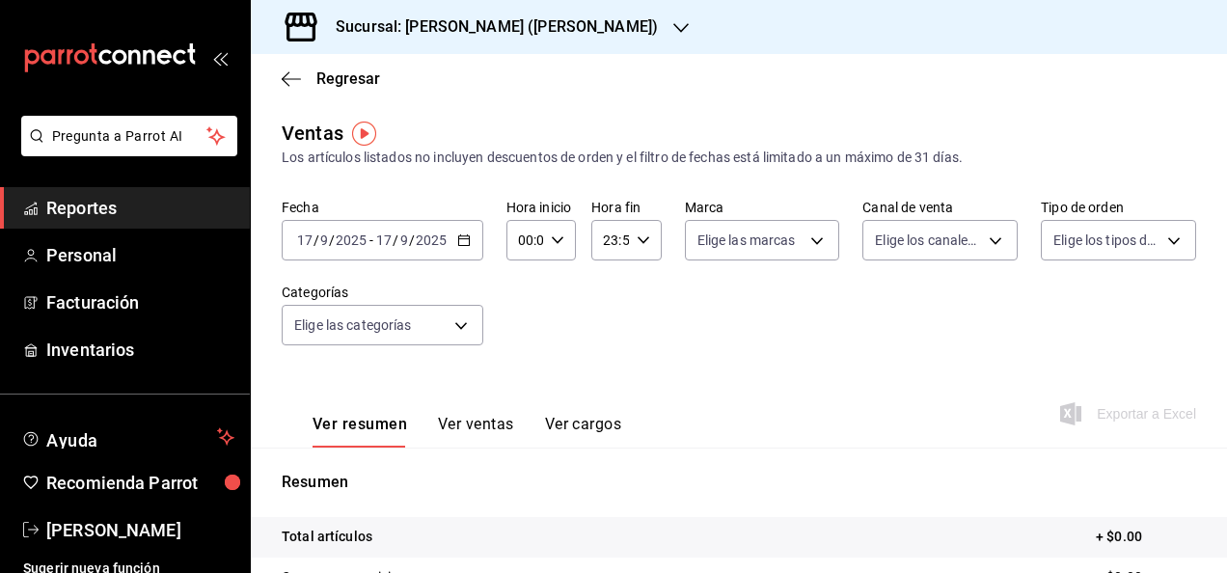
click at [458, 241] on \(Stroke\) "button" at bounding box center [464, 240] width 12 height 11
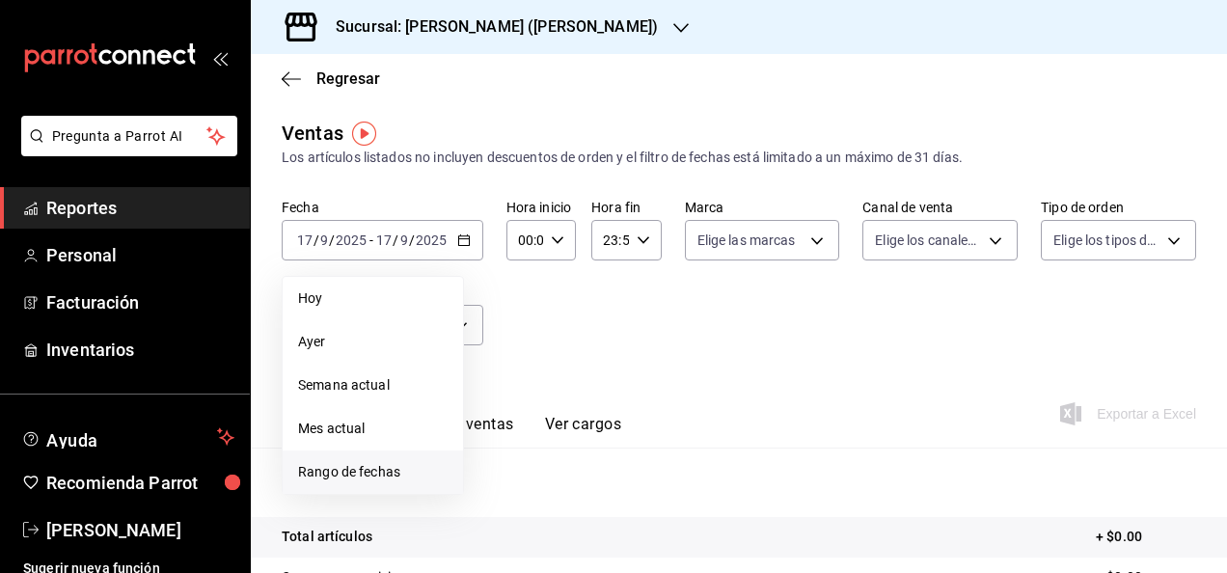
click at [370, 464] on span "Rango de fechas" at bounding box center [372, 472] width 149 height 20
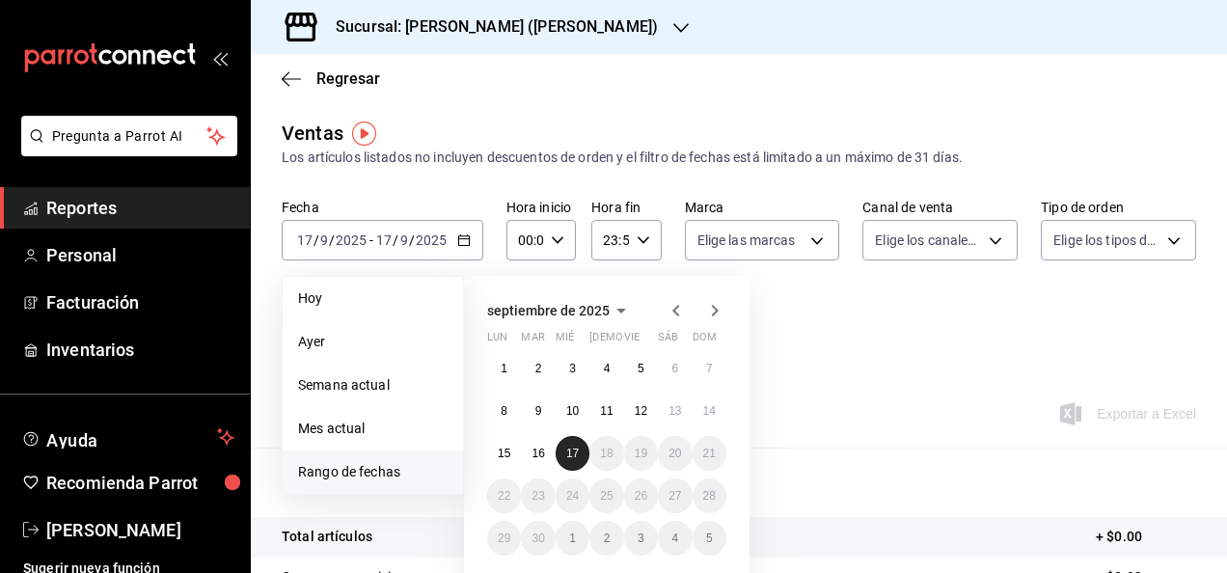
click at [568, 446] on abbr "17" at bounding box center [572, 453] width 13 height 14
click at [496, 365] on button "1" at bounding box center [504, 368] width 34 height 35
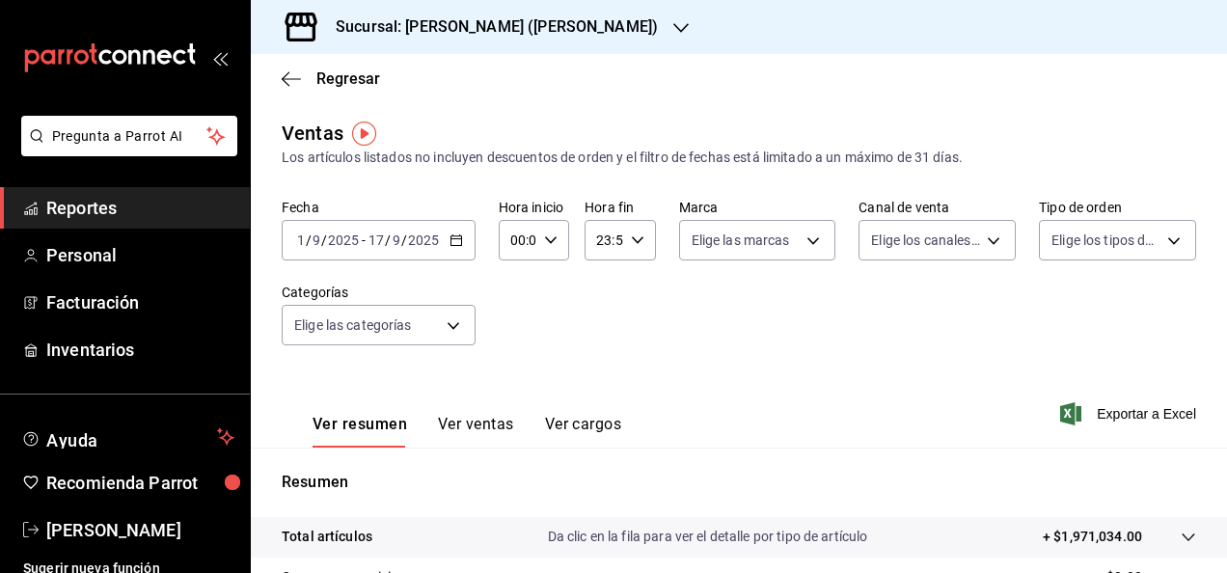
click at [548, 242] on \(Stroke\) "button" at bounding box center [551, 239] width 12 height 7
click at [516, 388] on span "05" at bounding box center [514, 391] width 4 height 15
type input "05:00"
click at [634, 307] on div at bounding box center [613, 286] width 1227 height 573
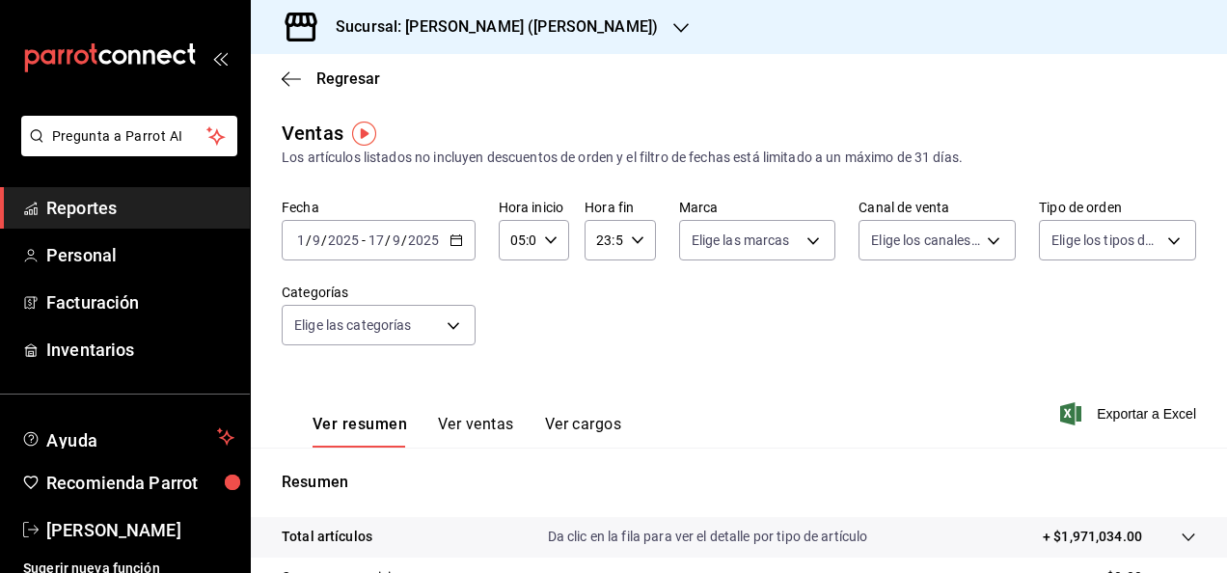
click at [637, 245] on icon "button" at bounding box center [638, 240] width 14 height 14
click at [598, 338] on span "05" at bounding box center [599, 337] width 4 height 15
click at [635, 284] on span "00" at bounding box center [634, 289] width 4 height 15
type input "05:00"
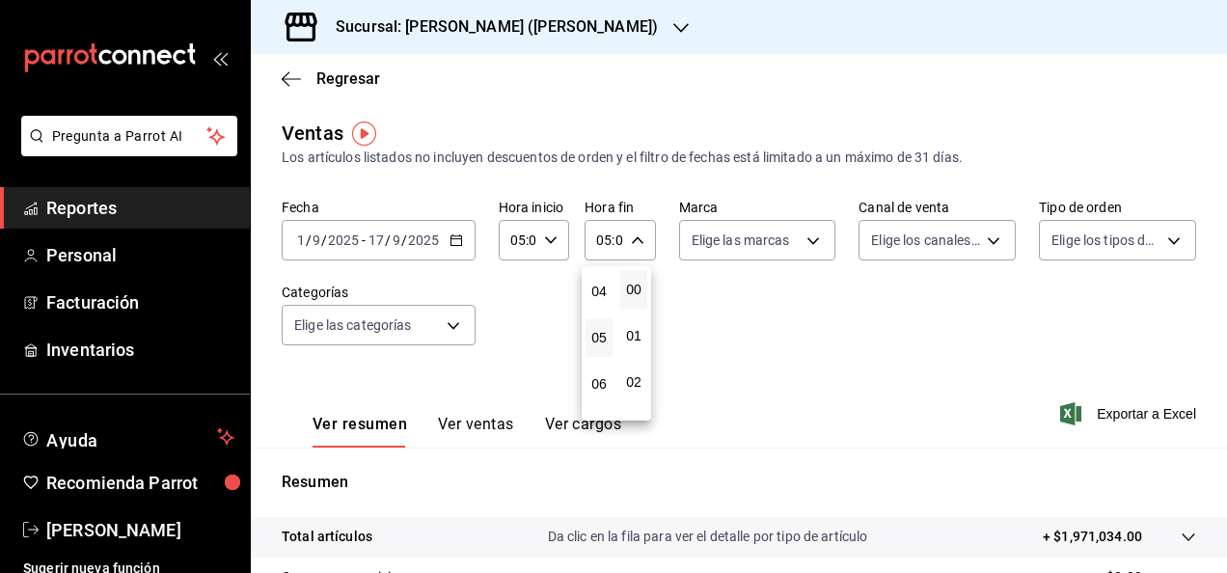
click at [755, 333] on div at bounding box center [613, 286] width 1227 height 573
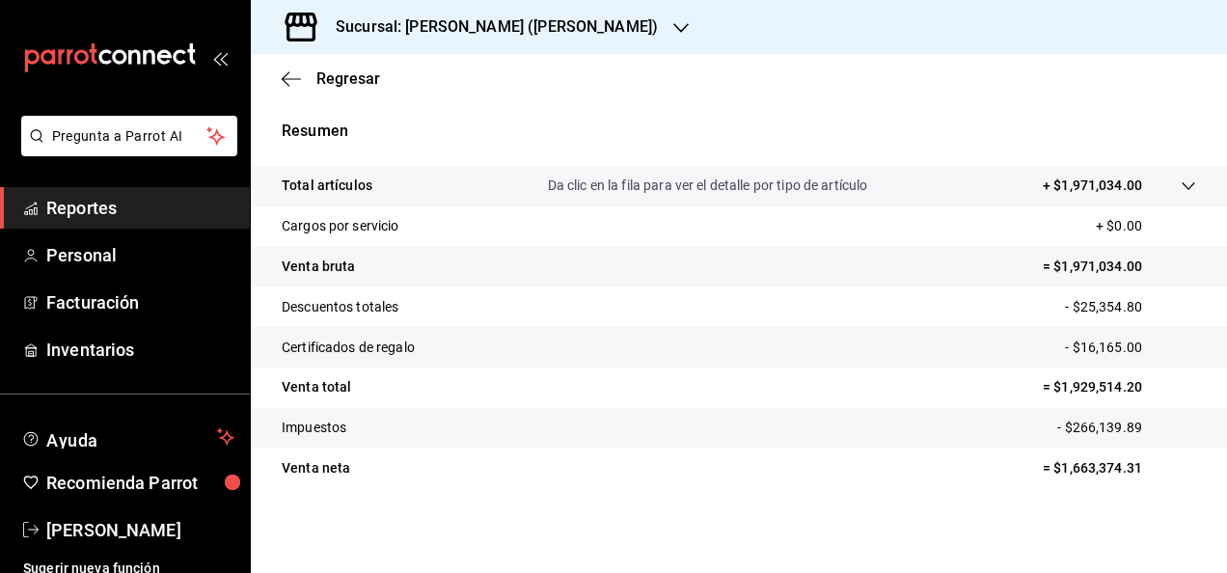
scroll to position [349, 0]
drag, startPoint x: 1045, startPoint y: 388, endPoint x: 1201, endPoint y: 405, distance: 156.2
click at [992, 405] on tr "Venta total = $1,929,514.20" at bounding box center [739, 389] width 976 height 41
copy p "1,929,514.20"
click at [128, 212] on span "Reportes" at bounding box center [140, 208] width 188 height 26
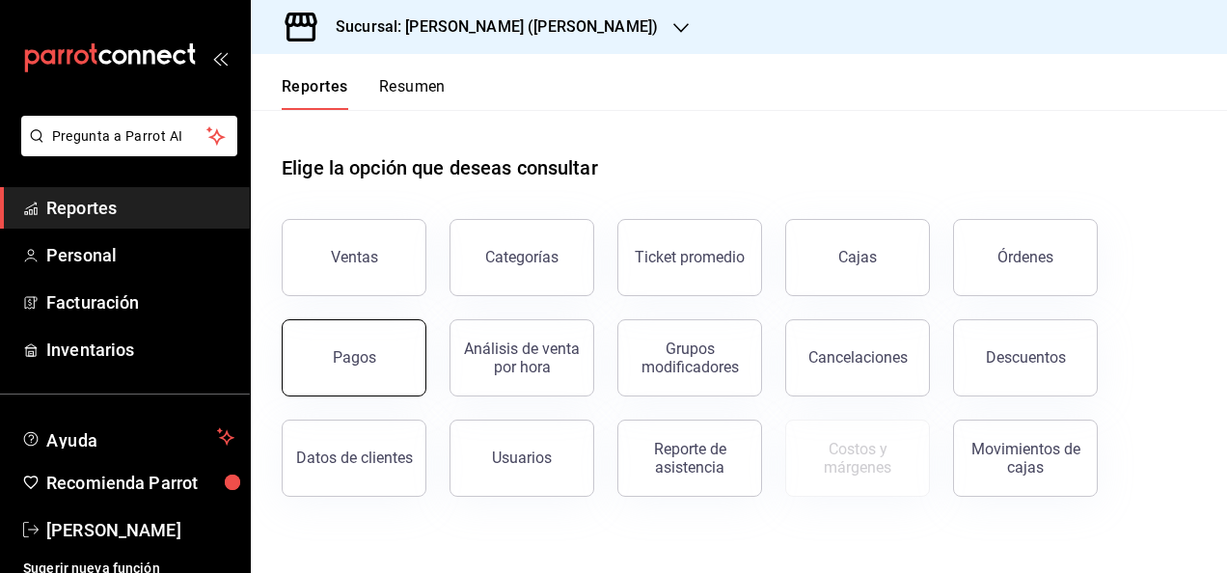
click at [351, 346] on button "Pagos" at bounding box center [354, 357] width 145 height 77
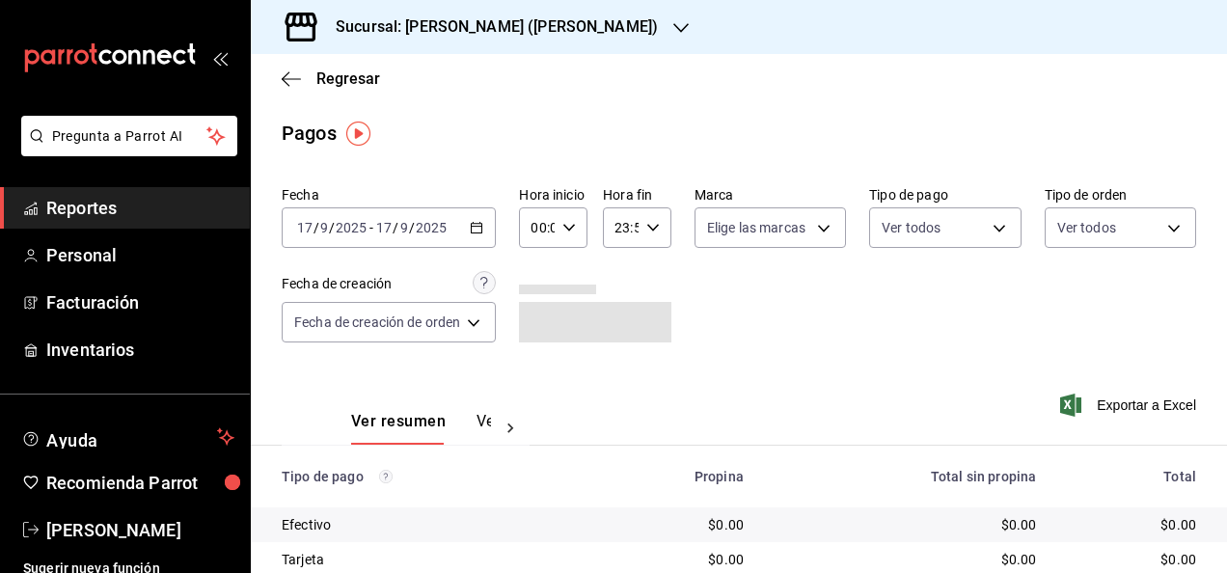
click at [476, 230] on icon "button" at bounding box center [477, 228] width 14 height 14
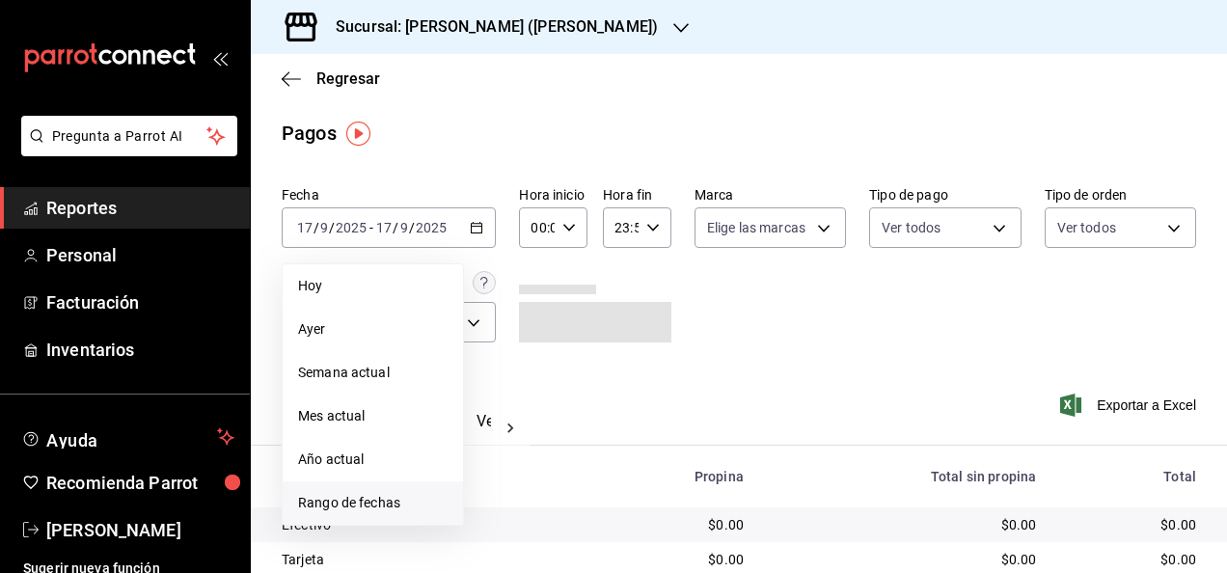
click at [411, 492] on li "Rango de fechas" at bounding box center [373, 502] width 180 height 43
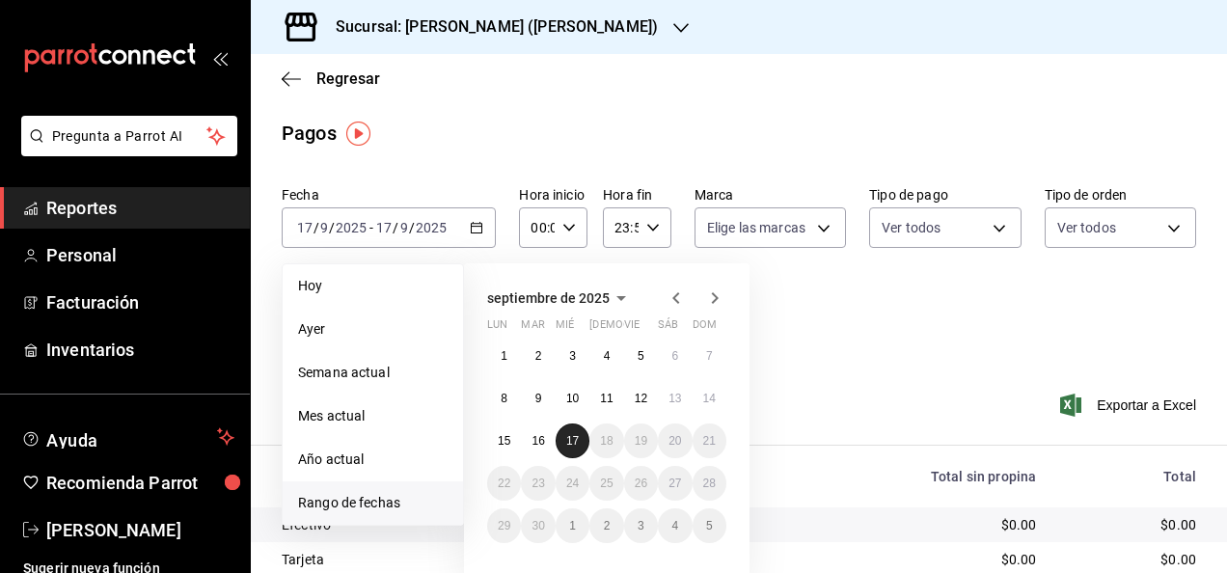
click at [561, 430] on button "17" at bounding box center [572, 440] width 34 height 35
click at [513, 357] on button "1" at bounding box center [504, 355] width 34 height 35
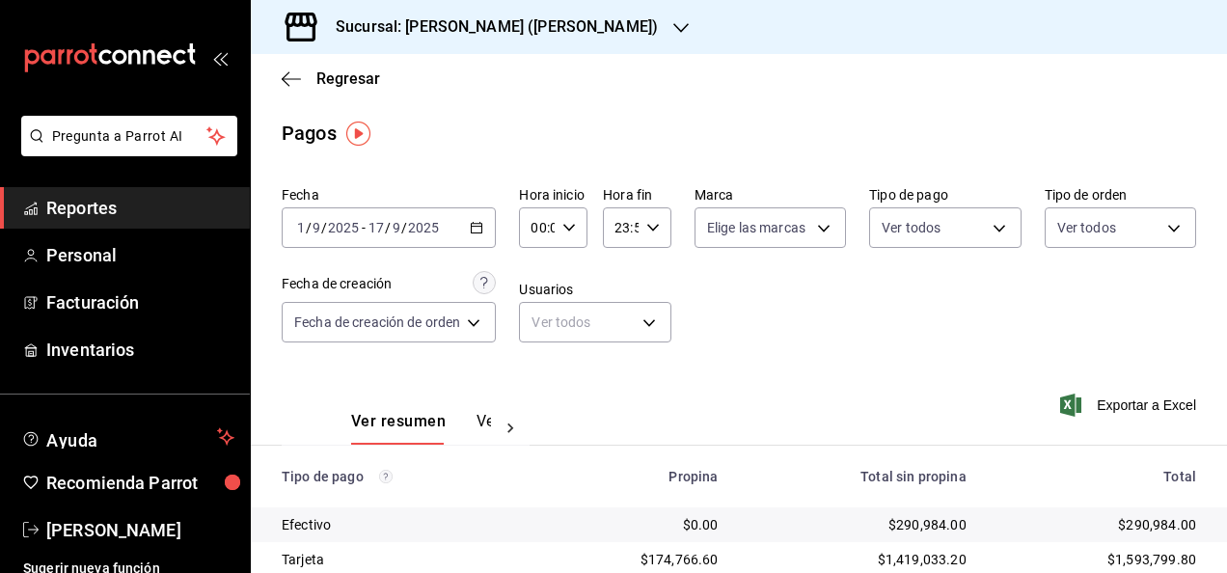
click at [577, 230] on div "00:00 Hora inicio" at bounding box center [553, 227] width 68 height 41
click at [536, 368] on span "05" at bounding box center [537, 372] width 3 height 15
type input "05:00"
click at [649, 233] on div at bounding box center [613, 286] width 1227 height 573
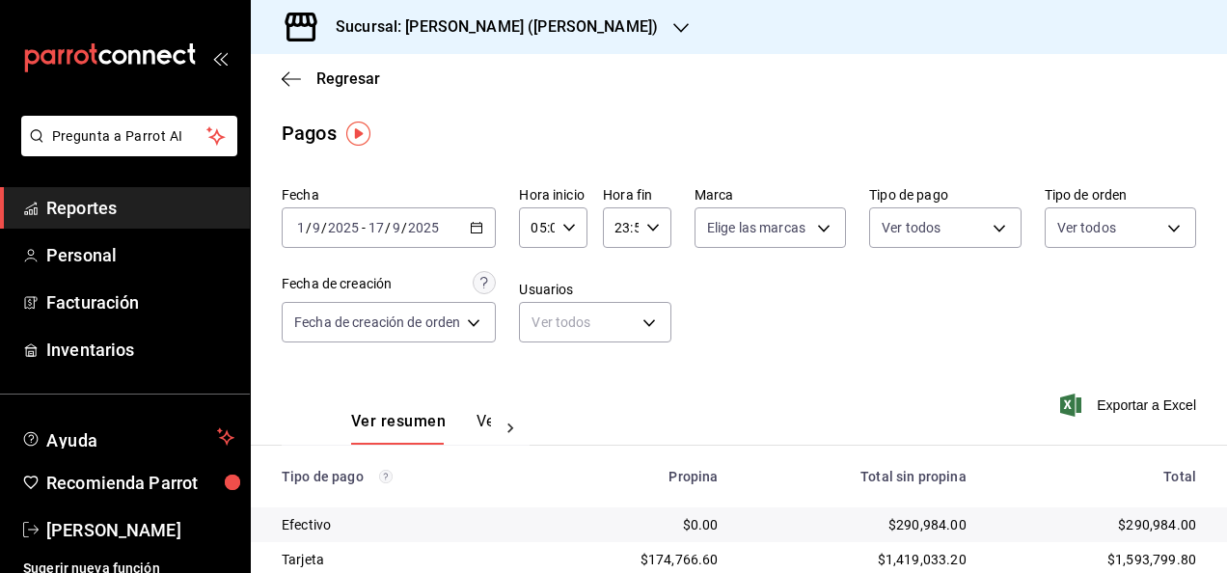
click at [651, 238] on div "23:59 Hora fin" at bounding box center [637, 227] width 68 height 41
click at [620, 281] on span "05" at bounding box center [618, 273] width 3 height 15
click at [656, 284] on button "00" at bounding box center [652, 276] width 26 height 39
type input "05:00"
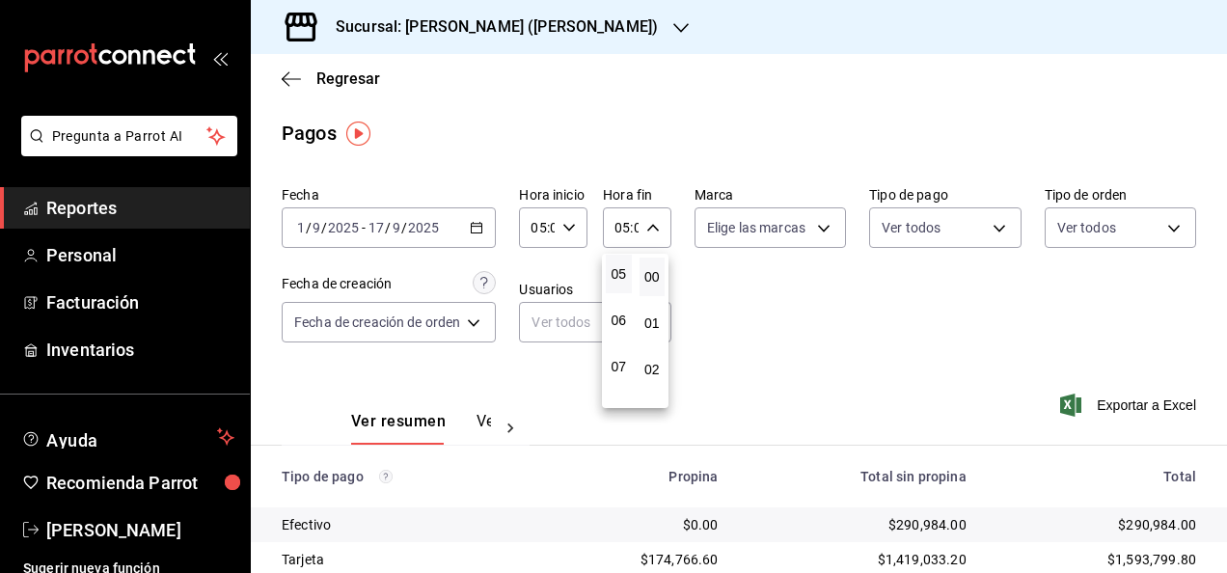
click at [649, 266] on button "00" at bounding box center [652, 276] width 26 height 39
click at [817, 330] on div at bounding box center [613, 286] width 1227 height 573
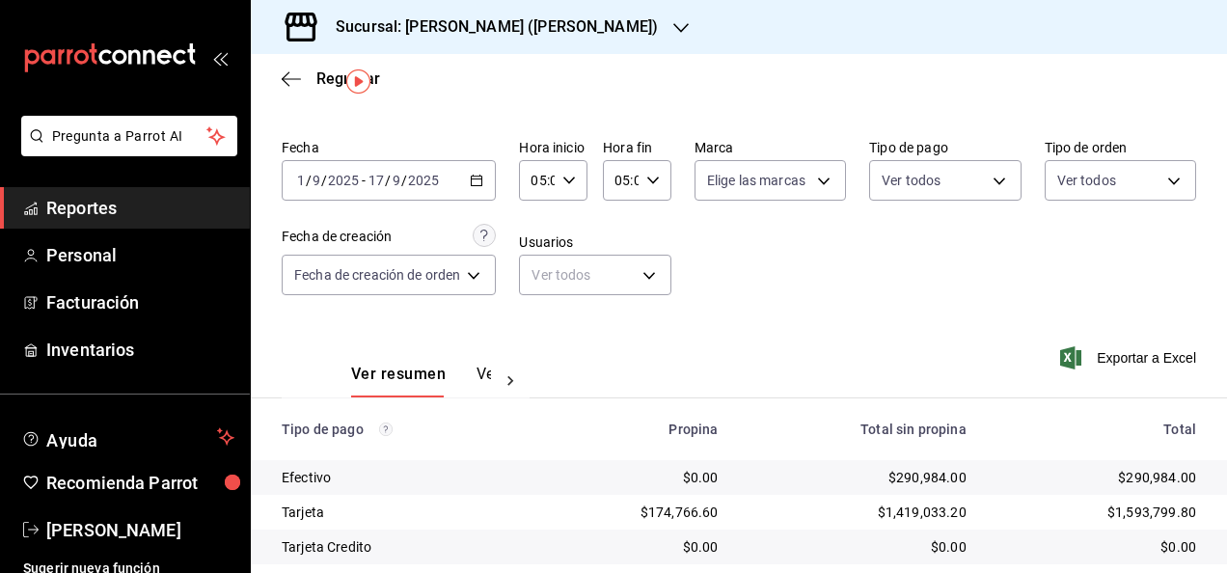
scroll to position [52, 0]
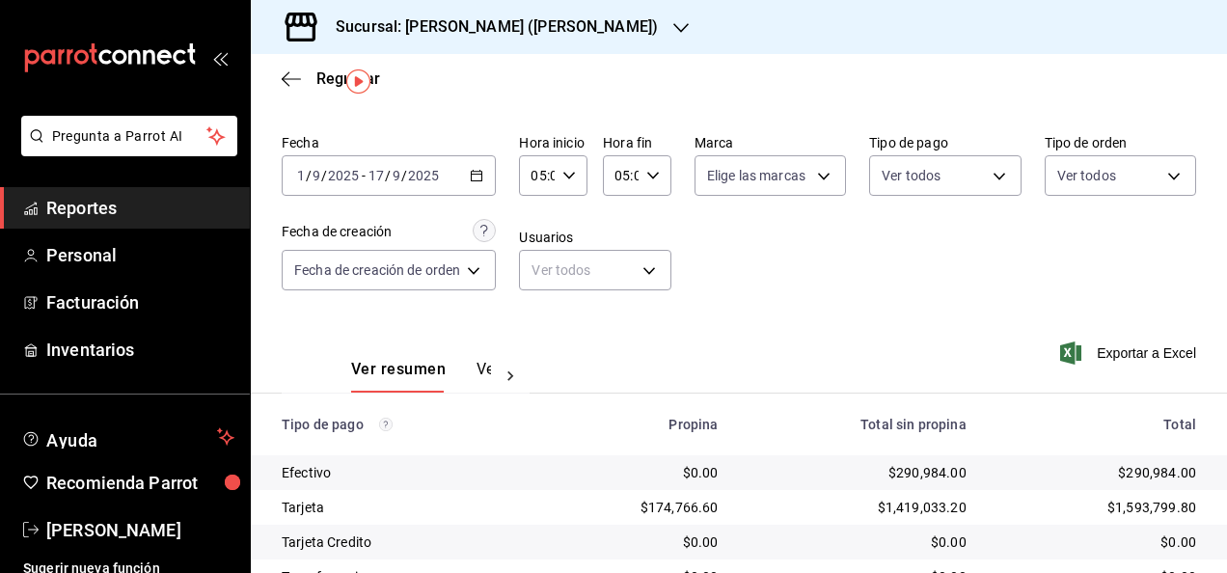
click at [992, 366] on div "Exportar a Excel" at bounding box center [1112, 352] width 167 height 79
click at [992, 353] on span "Exportar a Excel" at bounding box center [1130, 352] width 132 height 23
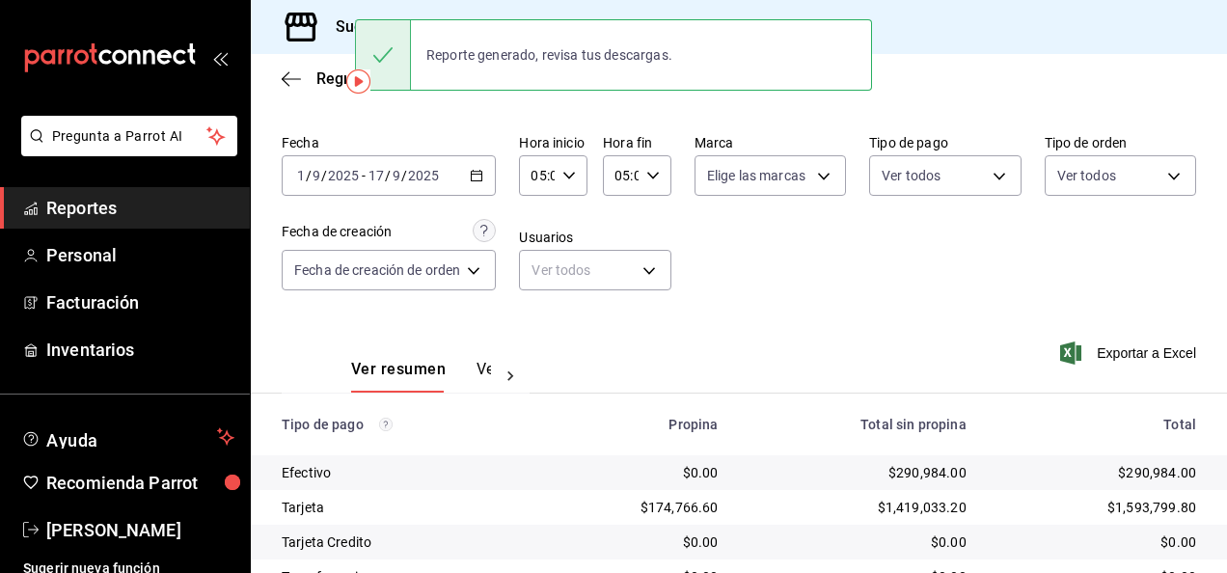
click at [451, 14] on div "Reporte generado, revisa tus descargas." at bounding box center [613, 55] width 517 height 83
click at [347, 22] on h3 "Sucursal: [PERSON_NAME] ([PERSON_NAME])" at bounding box center [489, 26] width 338 height 23
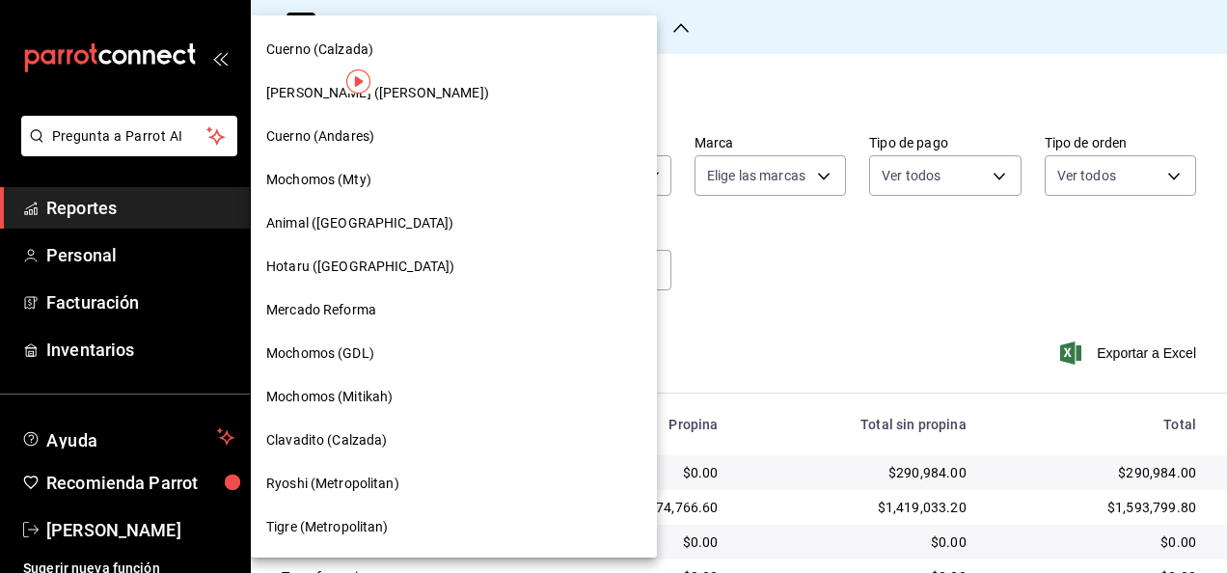
scroll to position [1071, 0]
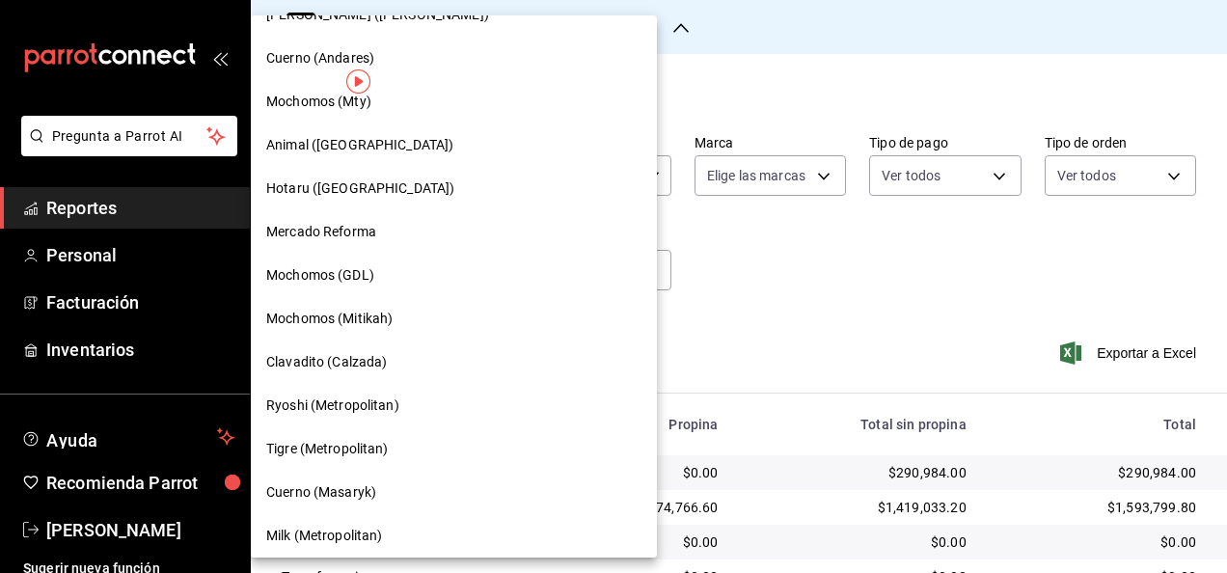
click at [390, 403] on span "Ryoshi (Metropolitan)" at bounding box center [332, 405] width 133 height 20
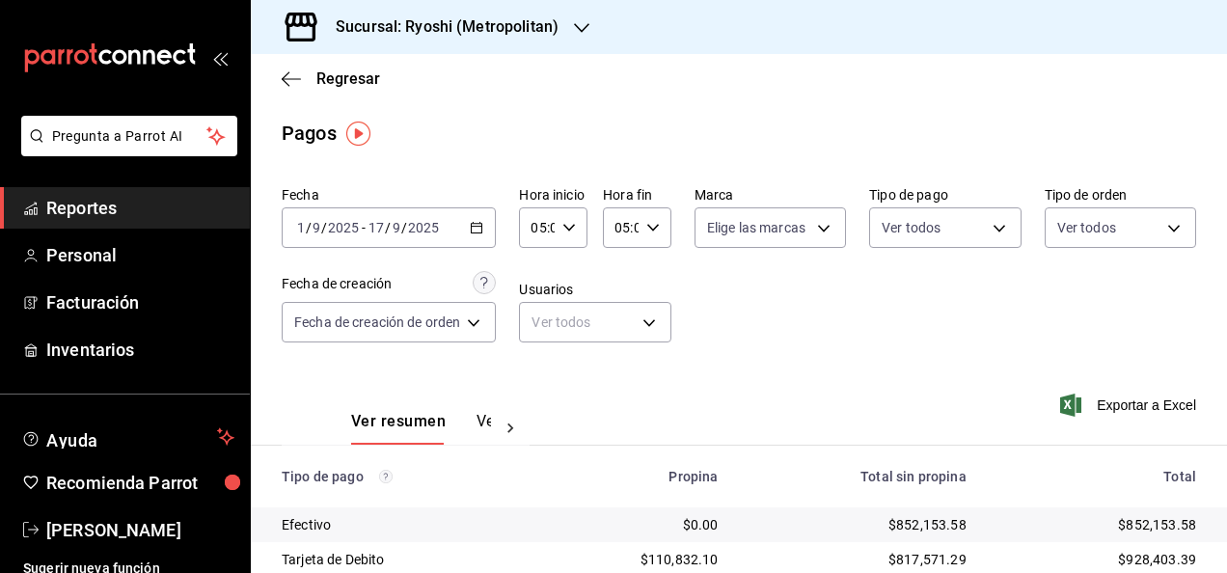
click at [152, 216] on span "Reportes" at bounding box center [140, 208] width 188 height 26
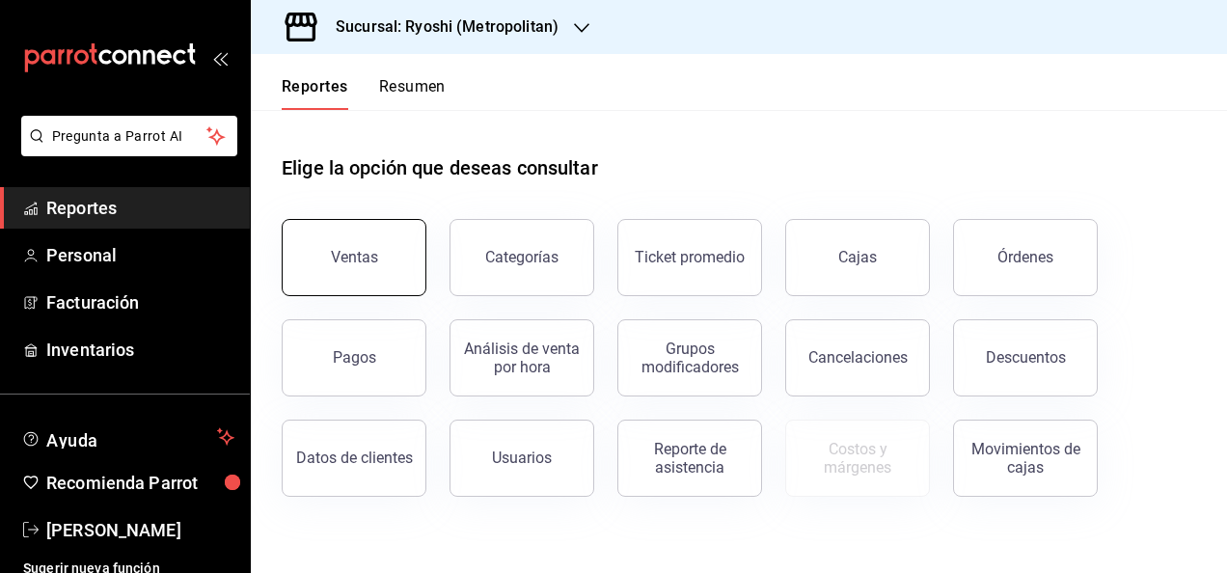
click at [357, 240] on button "Ventas" at bounding box center [354, 257] width 145 height 77
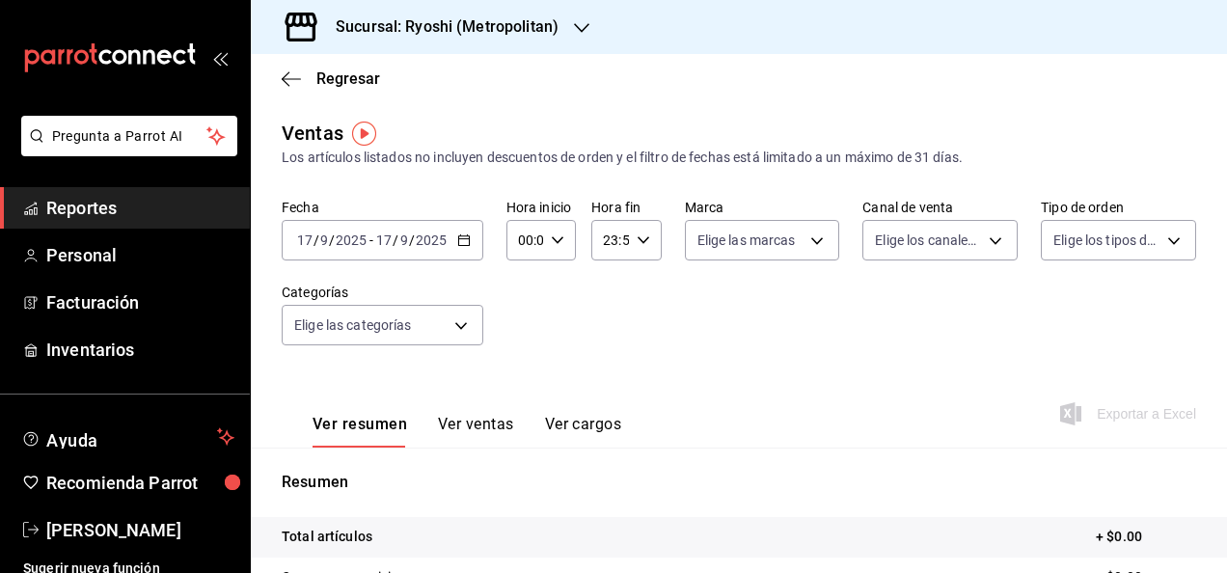
click at [461, 243] on icon "button" at bounding box center [464, 240] width 14 height 14
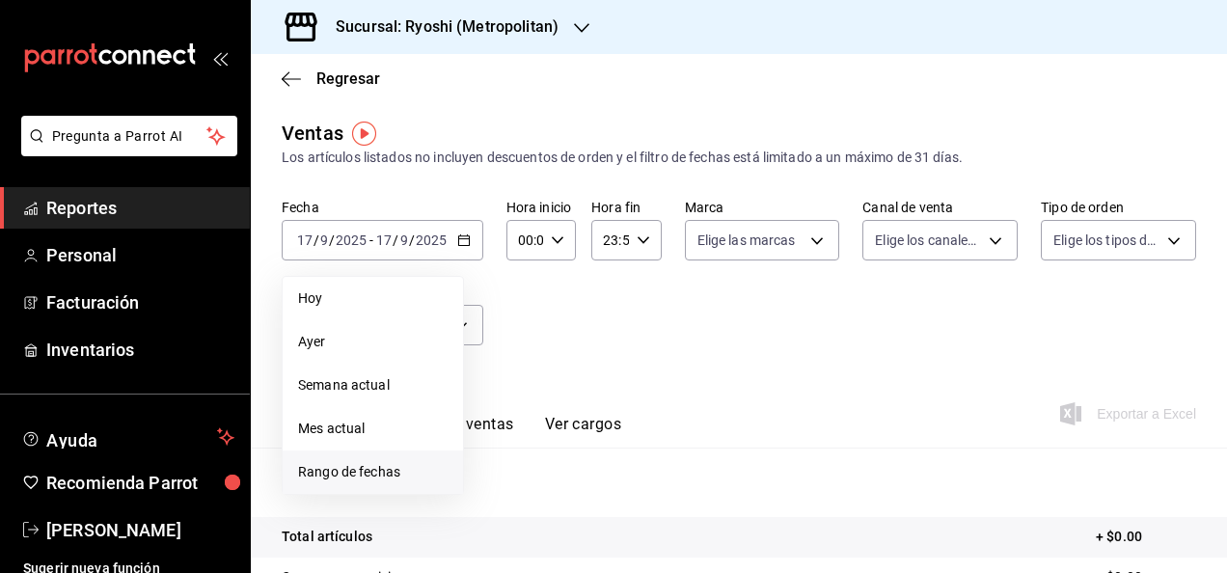
click at [416, 477] on span "Rango de fechas" at bounding box center [372, 472] width 149 height 20
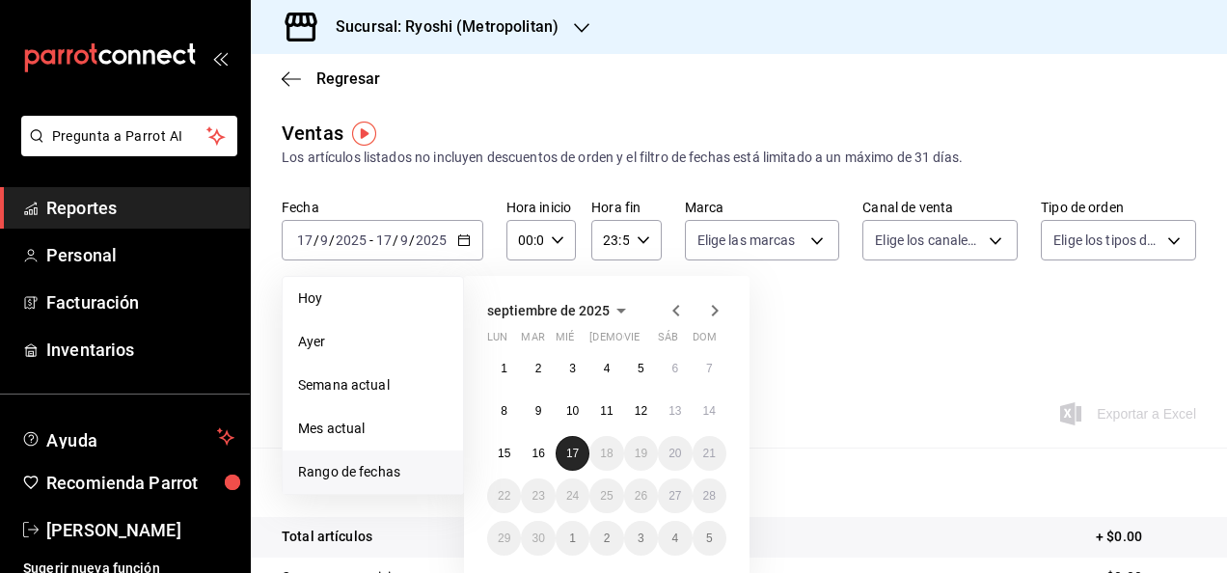
click at [569, 446] on button "17" at bounding box center [572, 453] width 34 height 35
click at [500, 375] on button "1" at bounding box center [504, 368] width 34 height 35
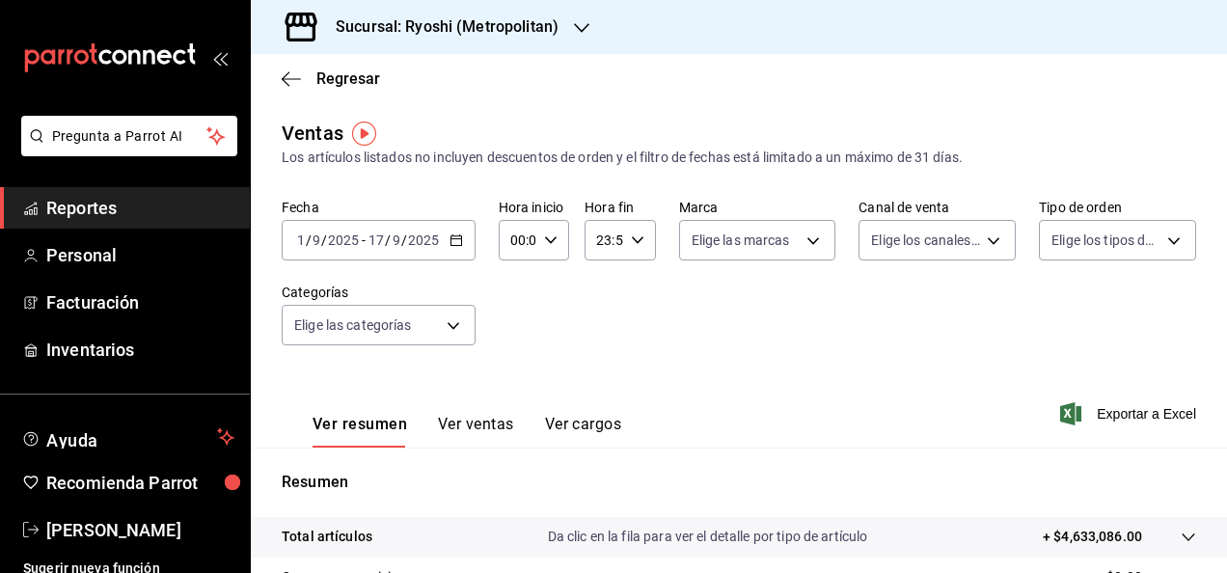
click at [552, 239] on icon "button" at bounding box center [551, 240] width 14 height 14
click at [512, 366] on span "05" at bounding box center [514, 373] width 4 height 15
type input "05:00"
click at [638, 247] on div at bounding box center [613, 286] width 1227 height 573
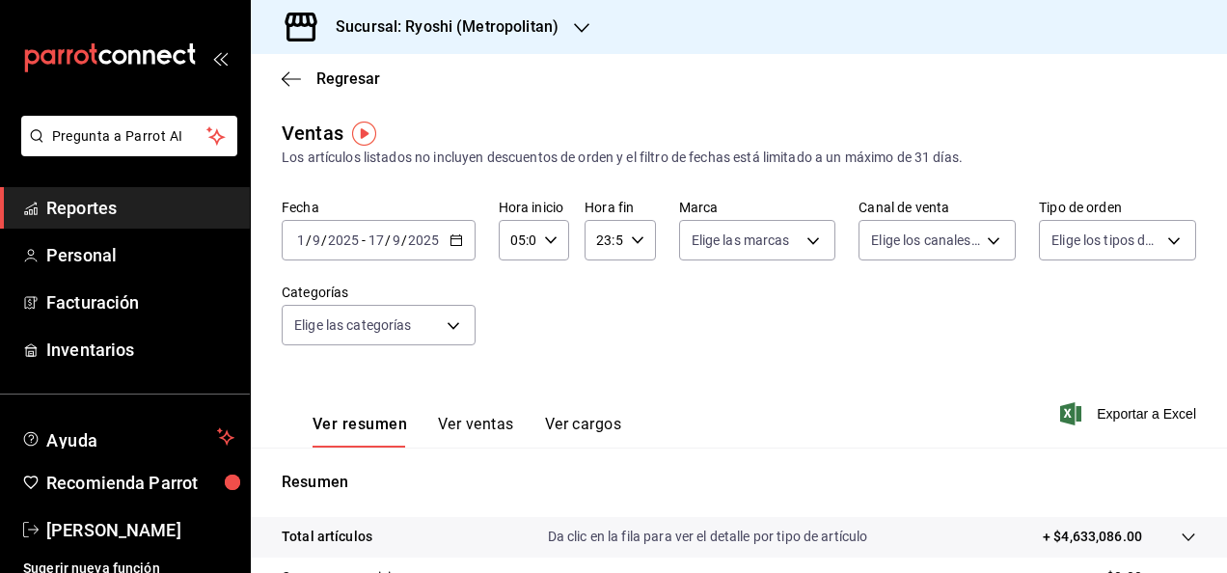
click at [638, 247] on div "23:59 Hora fin" at bounding box center [619, 240] width 70 height 41
click at [602, 289] on button "05" at bounding box center [598, 277] width 27 height 39
click at [635, 294] on span "00" at bounding box center [634, 289] width 4 height 15
type input "05:00"
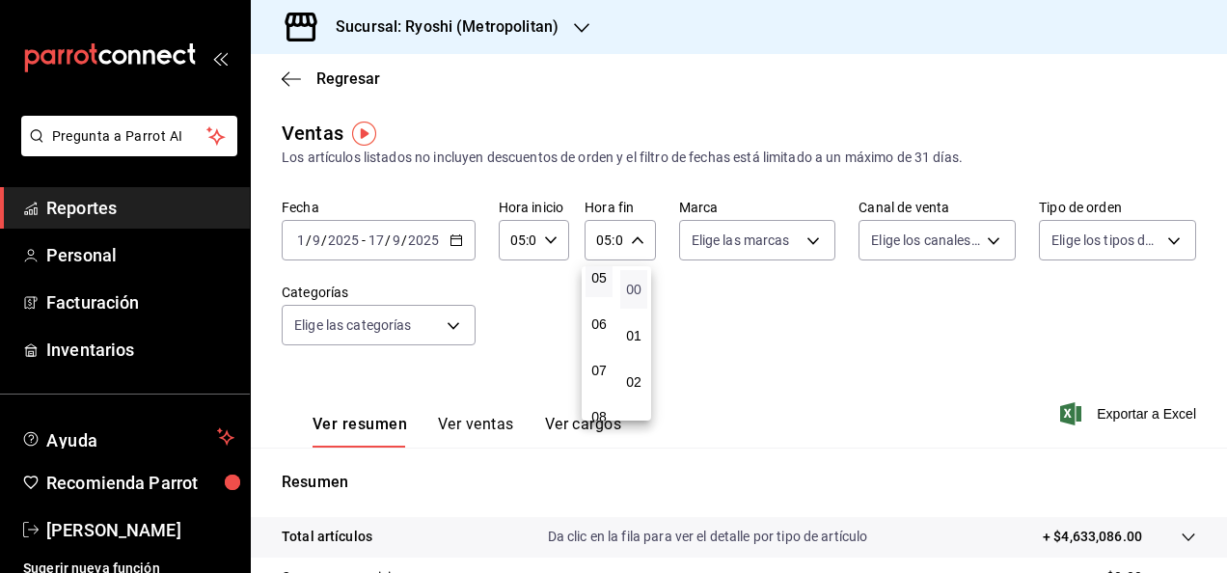
click at [635, 282] on span "00" at bounding box center [634, 289] width 4 height 15
click at [765, 300] on div at bounding box center [613, 286] width 1227 height 573
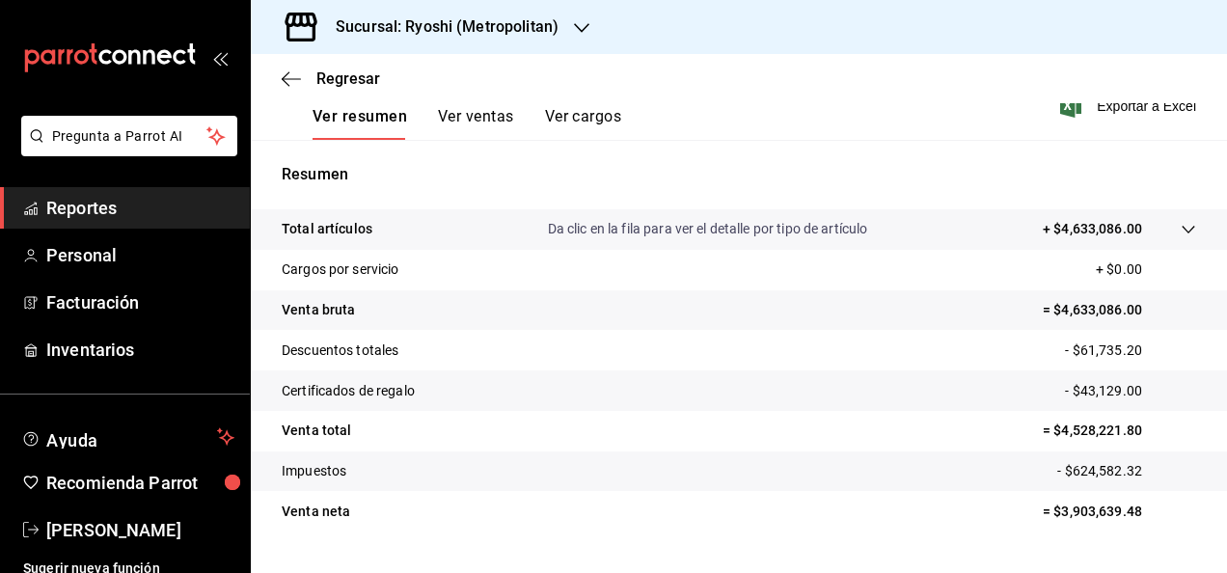
scroll to position [351, 0]
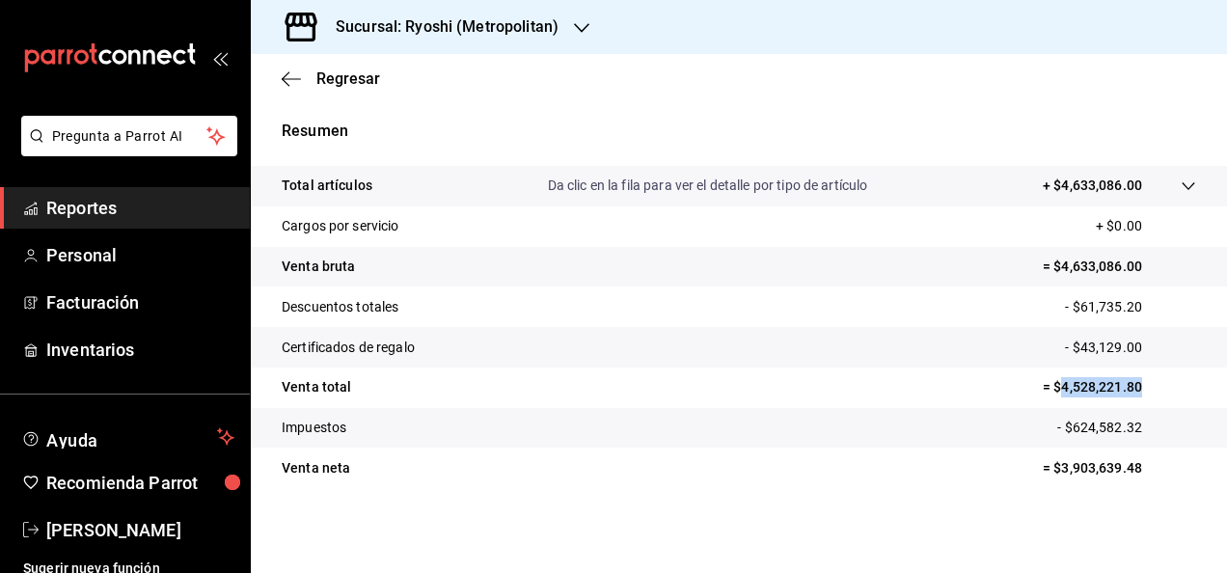
drag, startPoint x: 1044, startPoint y: 382, endPoint x: 1158, endPoint y: 404, distance: 115.9
click at [992, 404] on tr "Venta total = $4,528,221.80" at bounding box center [739, 387] width 976 height 41
copy p "4,528,221.80"
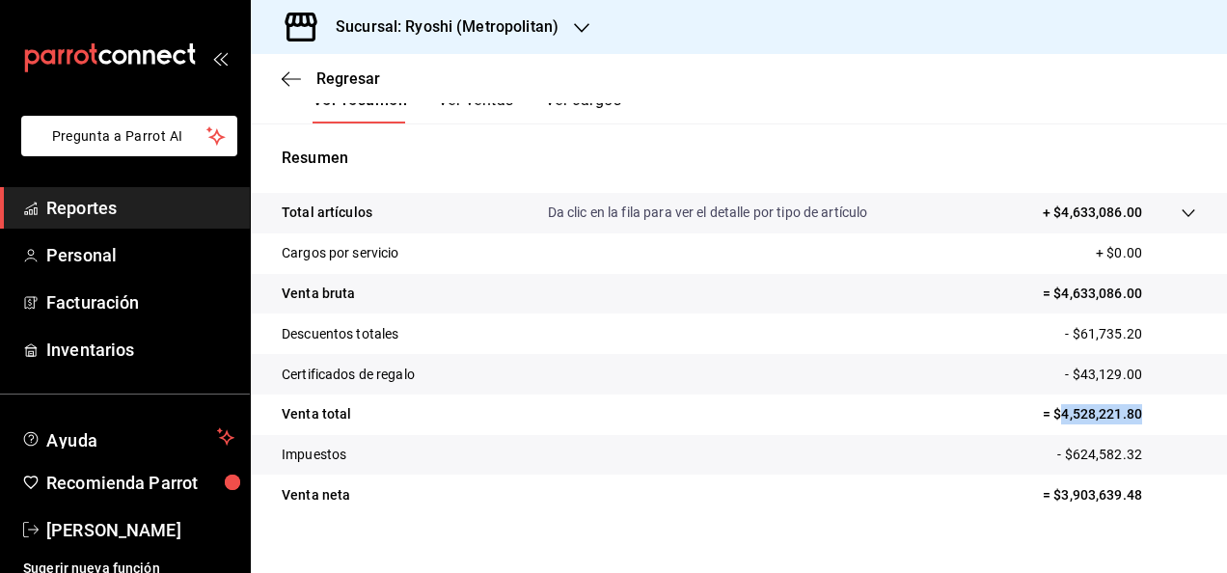
scroll to position [323, 0]
click at [187, 218] on span "Reportes" at bounding box center [140, 208] width 188 height 26
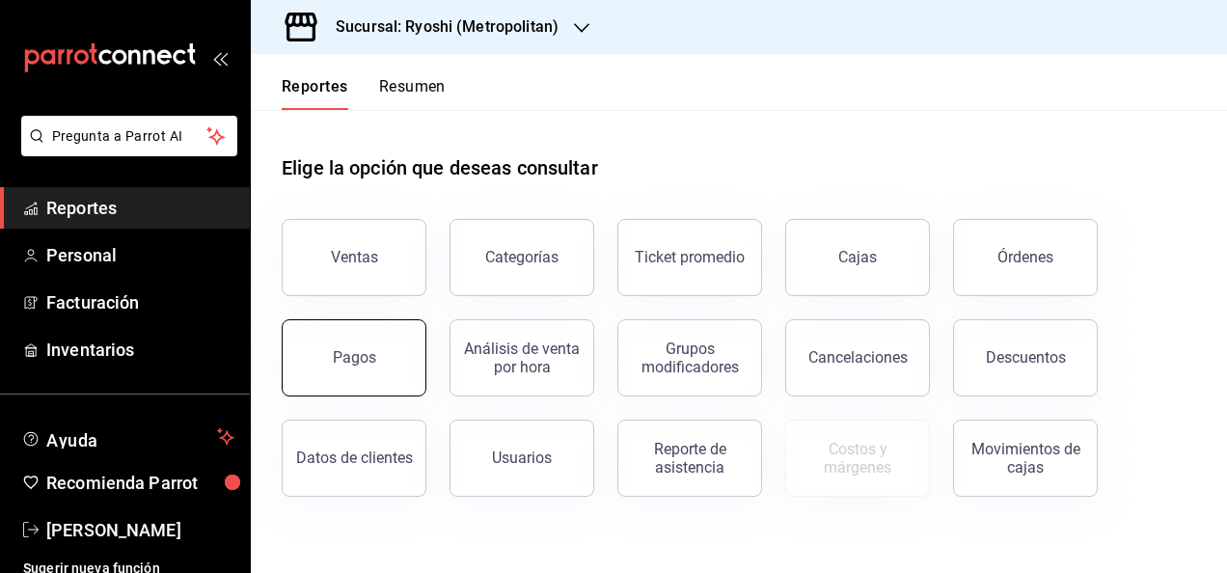
click at [398, 351] on button "Pagos" at bounding box center [354, 357] width 145 height 77
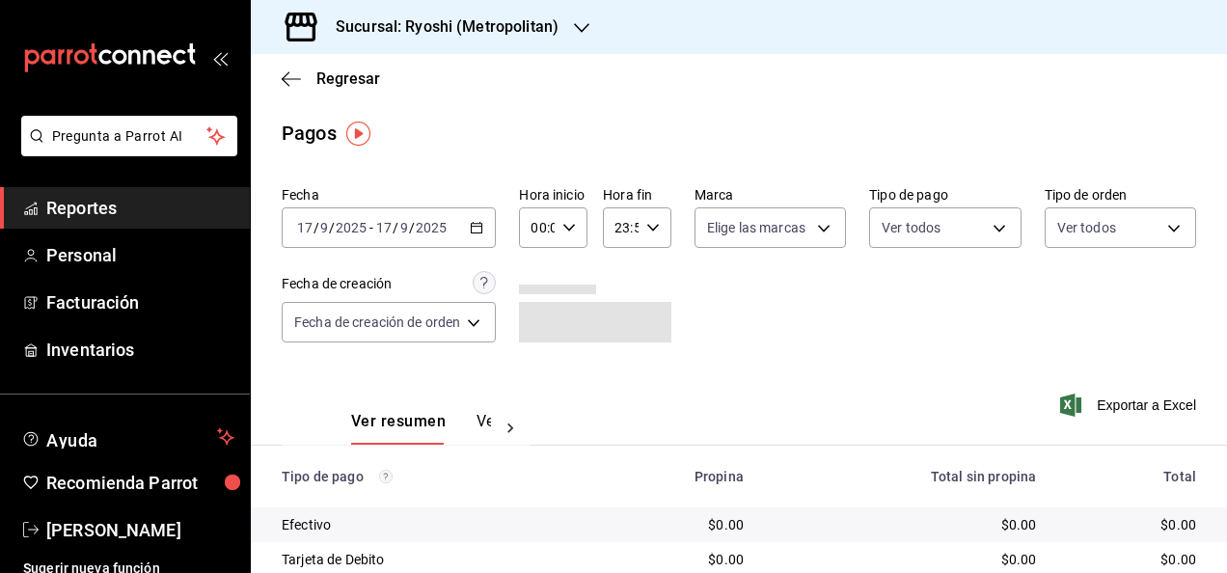
click at [478, 231] on icon "button" at bounding box center [477, 228] width 14 height 14
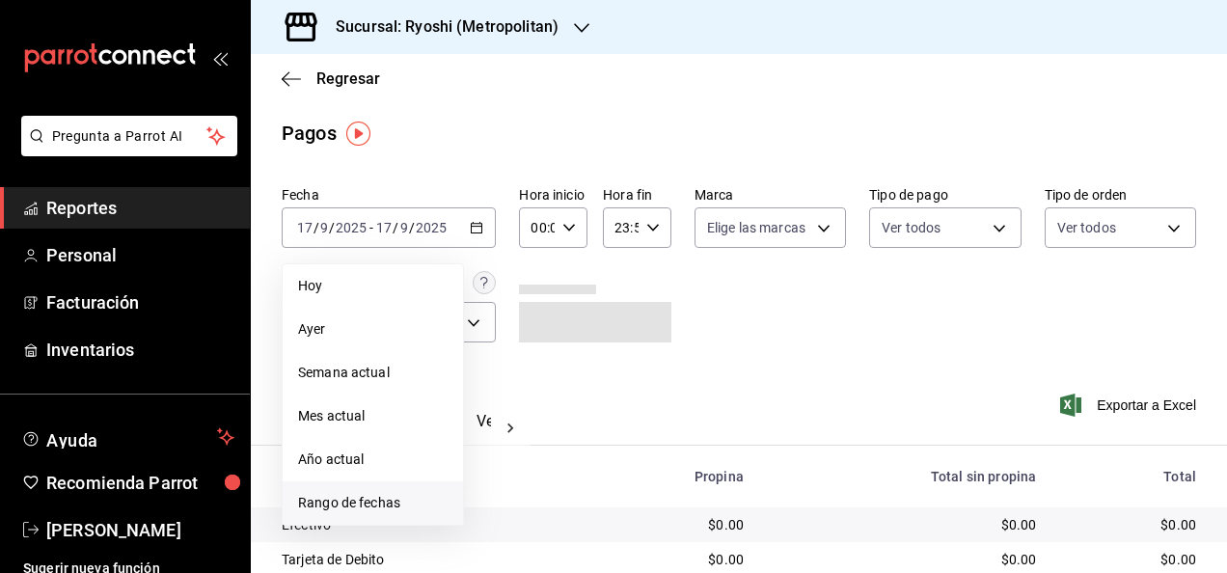
click at [423, 509] on span "Rango de fechas" at bounding box center [372, 503] width 149 height 20
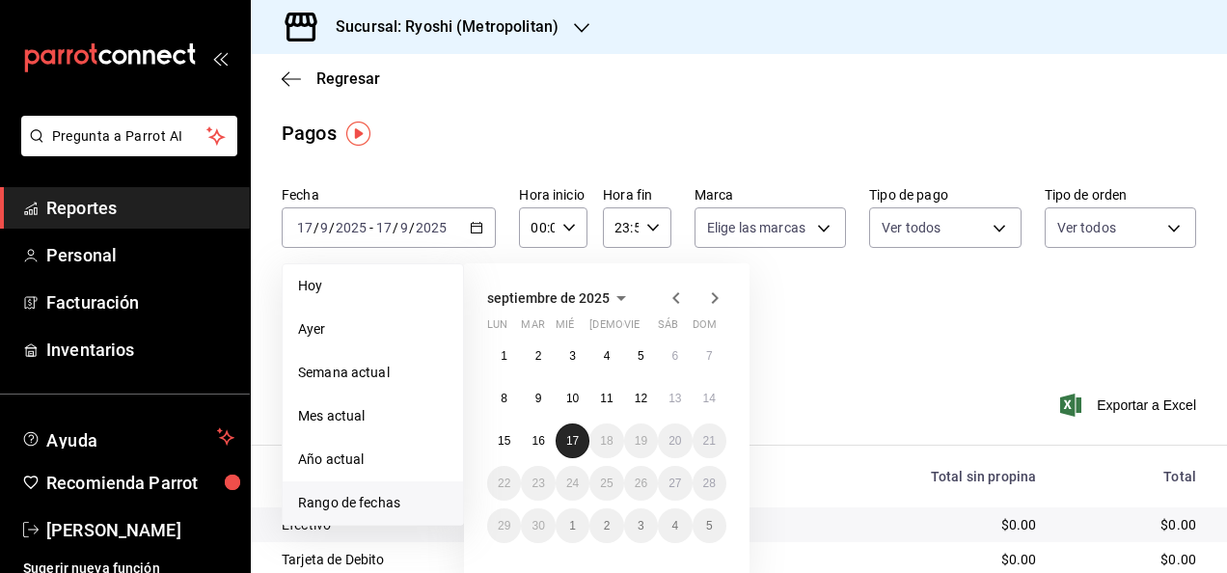
click at [581, 438] on button "17" at bounding box center [572, 440] width 34 height 35
click at [491, 345] on button "1" at bounding box center [504, 355] width 34 height 35
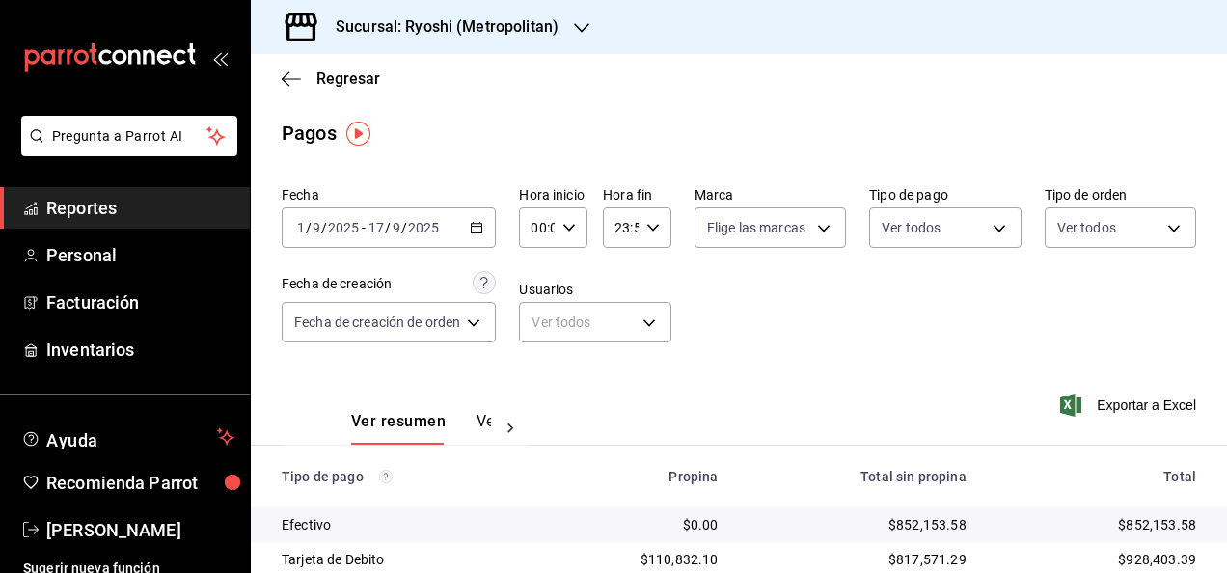
click at [581, 226] on div "00:00 Hora inicio" at bounding box center [553, 227] width 68 height 41
click at [537, 365] on span "05" at bounding box center [537, 367] width 3 height 15
type input "05:00"
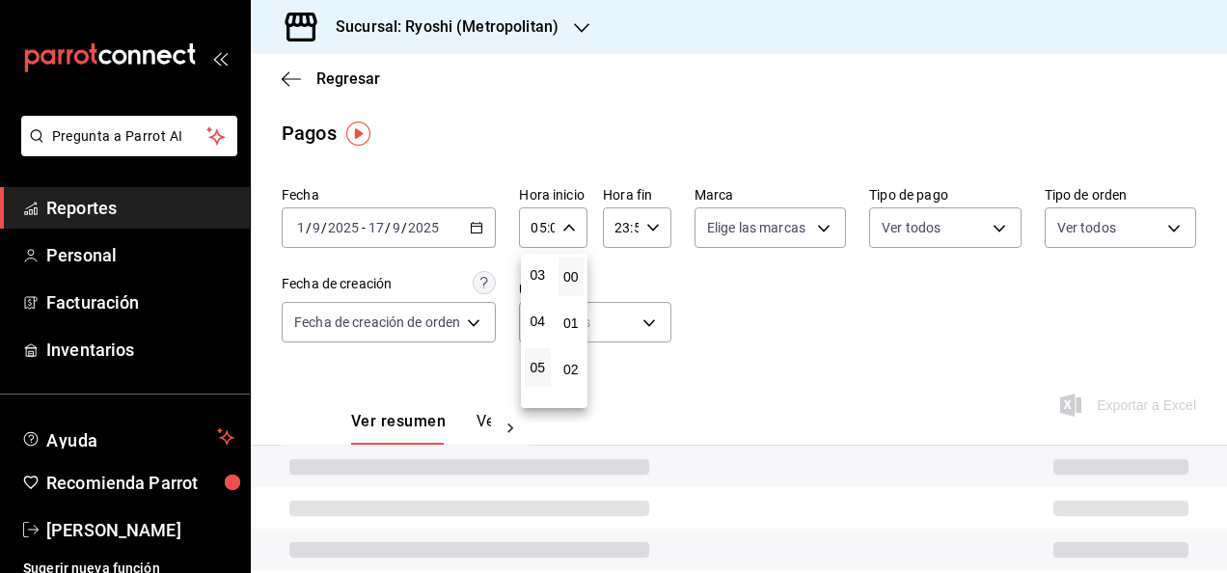
click at [654, 228] on div at bounding box center [613, 286] width 1227 height 573
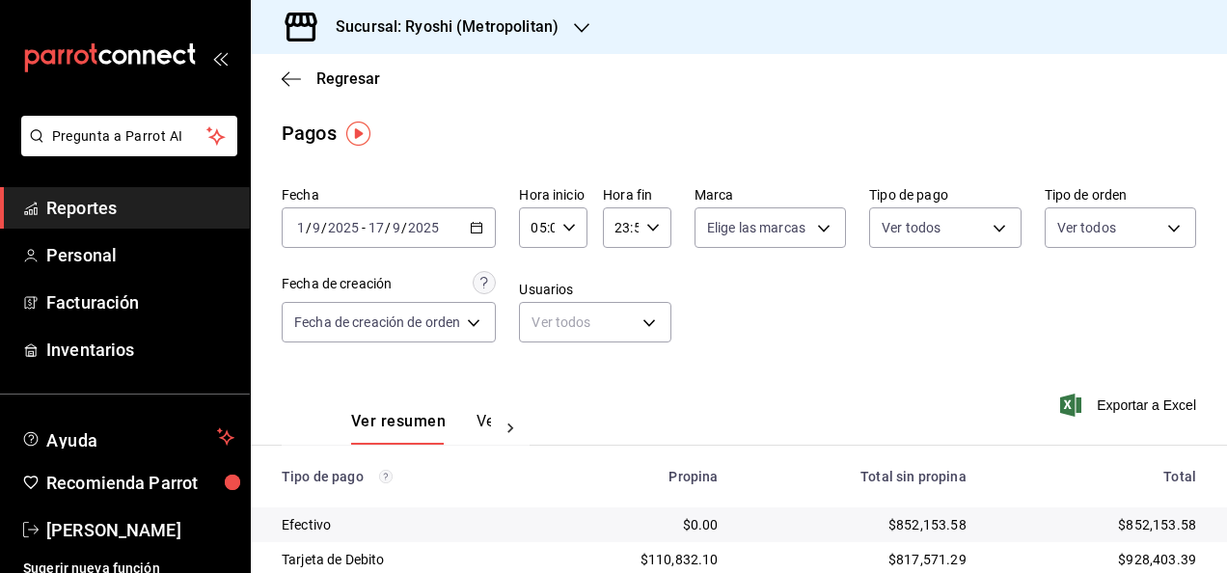
click at [654, 228] on icon "button" at bounding box center [653, 228] width 14 height 14
click at [620, 293] on span "05" at bounding box center [618, 297] width 3 height 15
click at [654, 260] on button "00" at bounding box center [652, 276] width 26 height 39
type input "05:00"
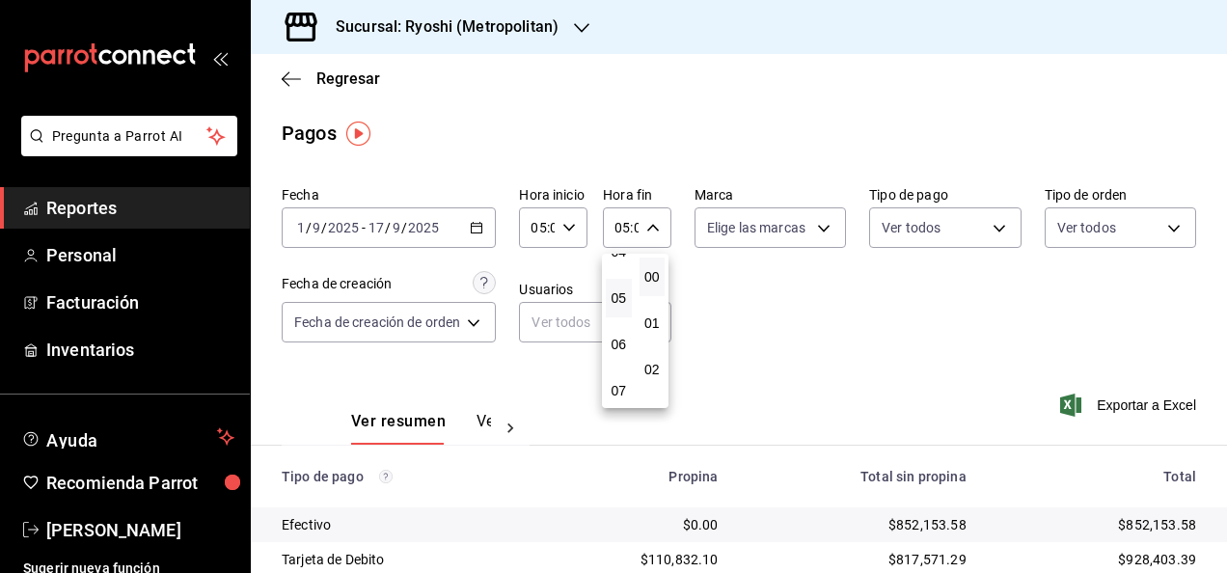
click at [729, 267] on div at bounding box center [613, 286] width 1227 height 573
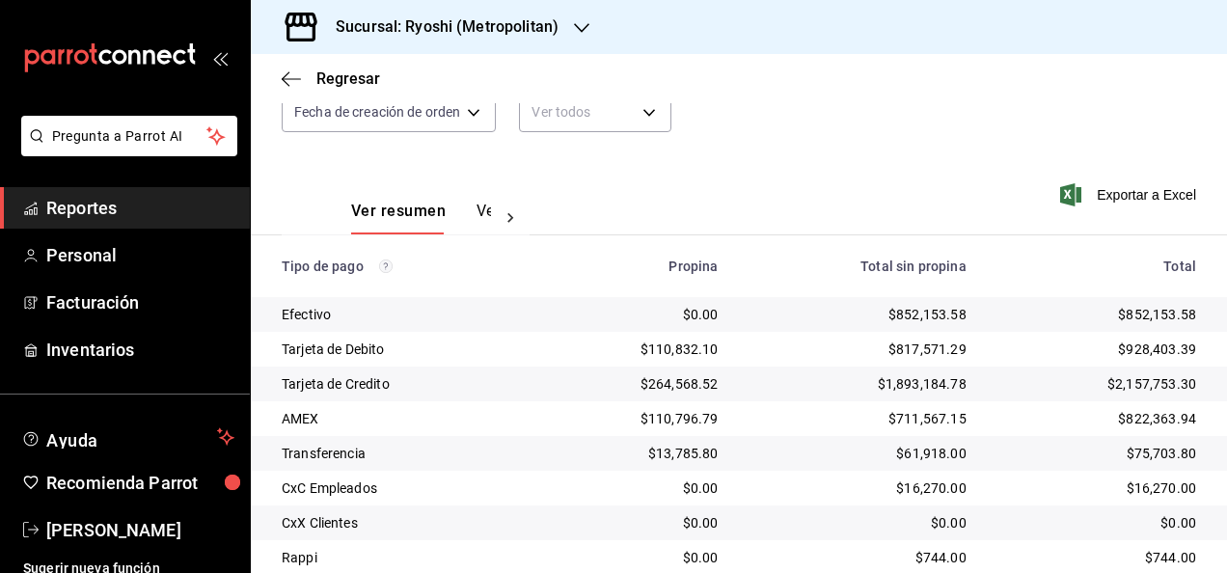
scroll to position [208, 0]
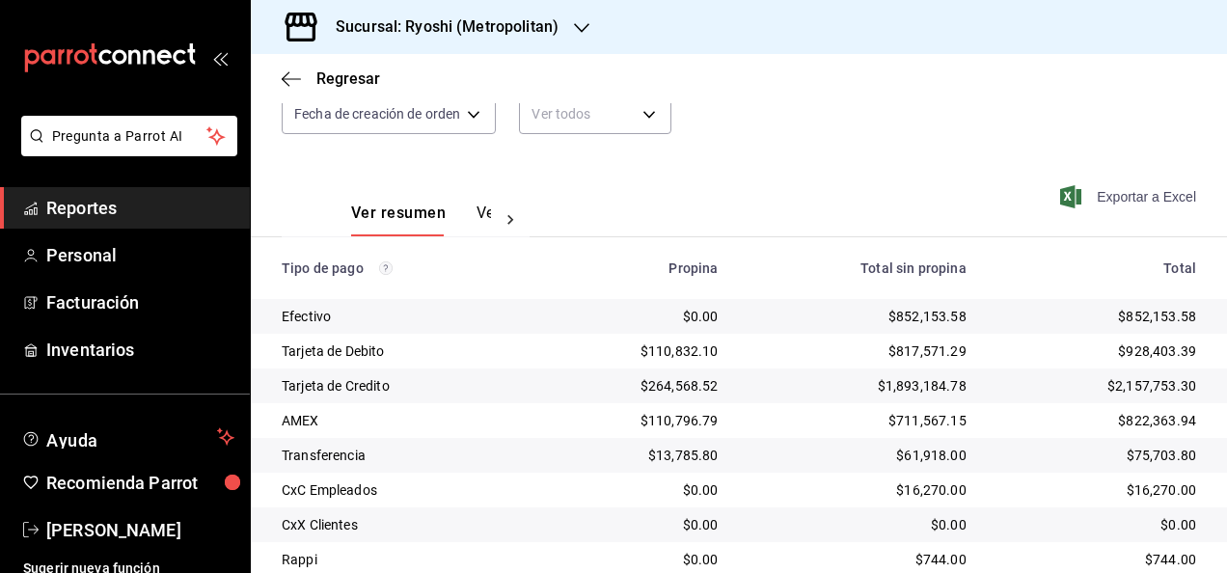
click at [992, 204] on span "Exportar a Excel" at bounding box center [1130, 196] width 132 height 23
